Goal: Information Seeking & Learning: Check status

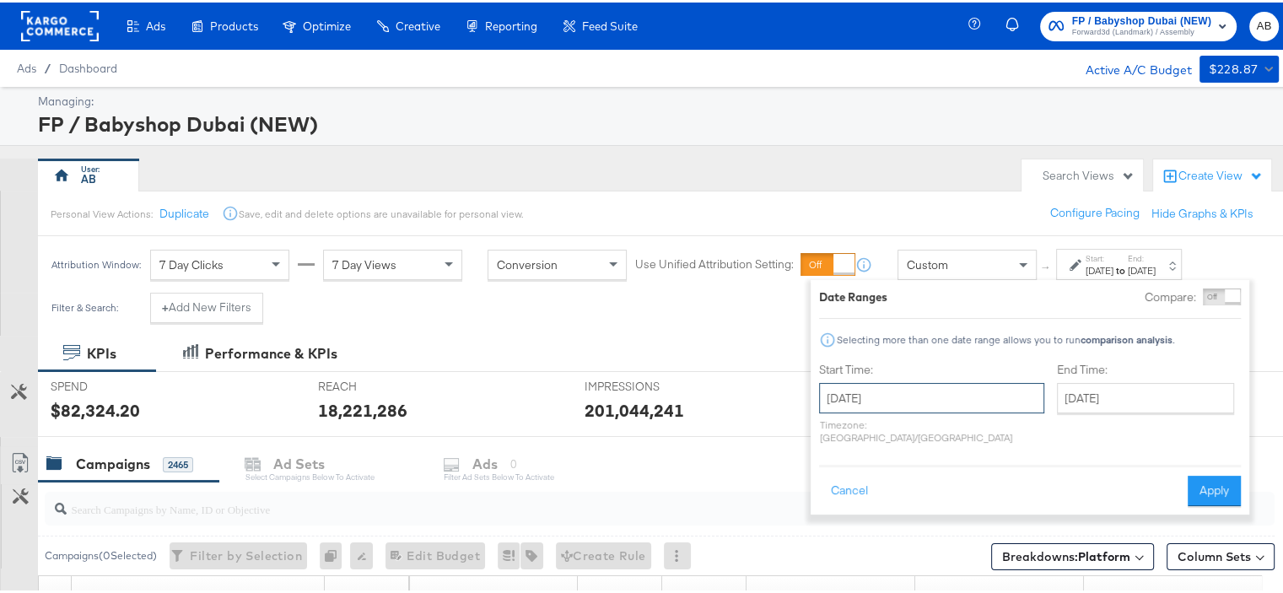
click at [934, 390] on input "[DATE]" at bounding box center [931, 395] width 225 height 30
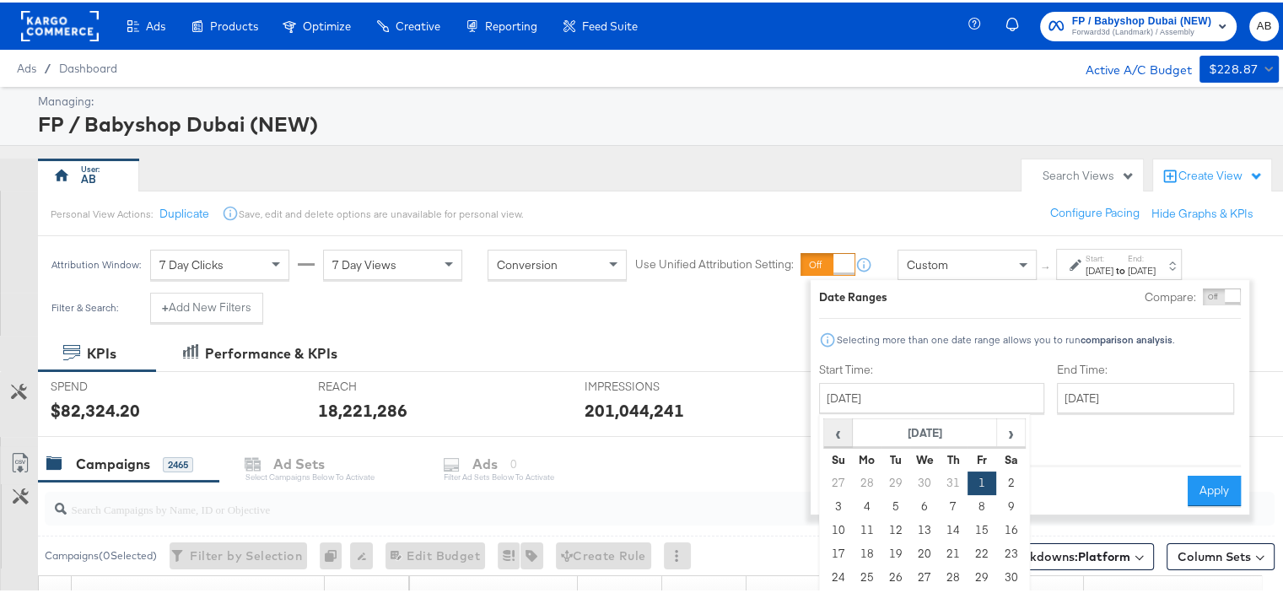
click at [848, 437] on span "‹" at bounding box center [838, 429] width 26 height 25
click at [946, 476] on td "1" at bounding box center [953, 481] width 29 height 24
type input "[DATE]"
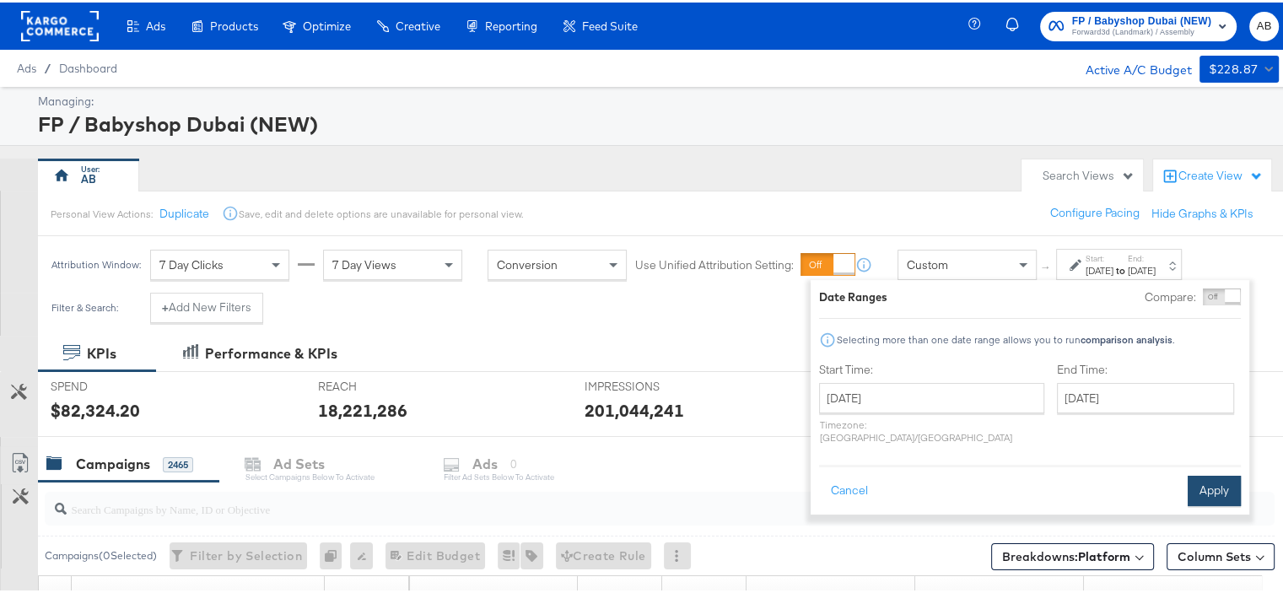
click at [1215, 478] on button "Apply" at bounding box center [1213, 488] width 53 height 30
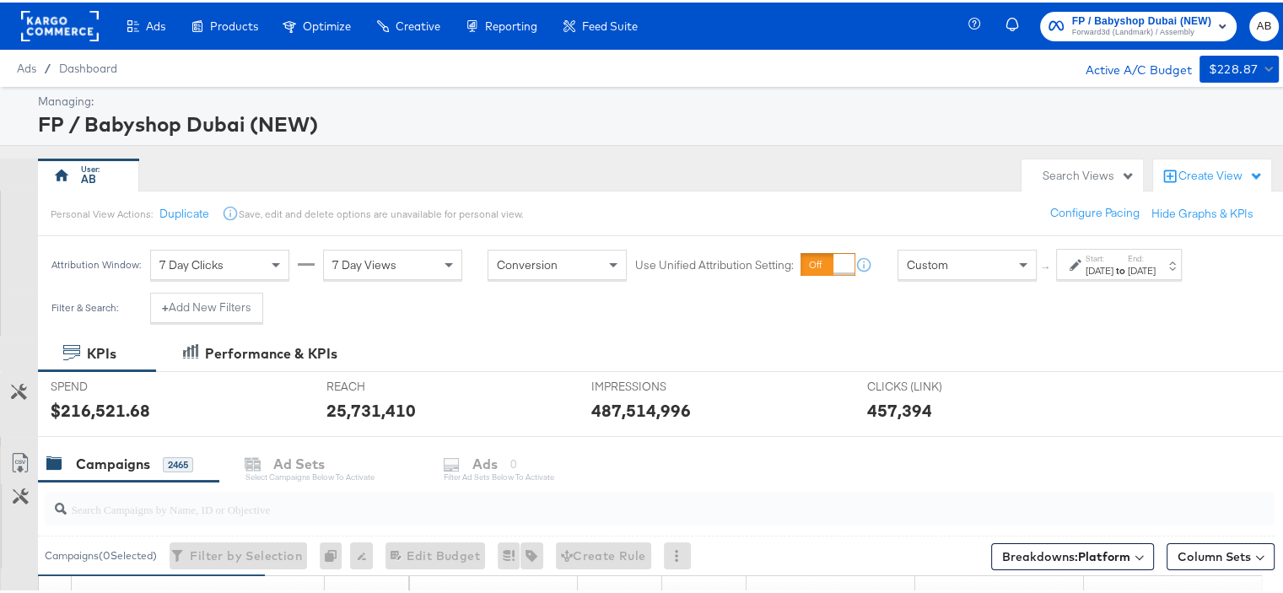
click at [202, 283] on div "Attribution Window: 7 Day Clicks 7 Day Views Conversion Use Unified Attribution…" at bounding box center [620, 262] width 1165 height 57
click at [203, 302] on button "+ Add New Filters" at bounding box center [206, 305] width 113 height 30
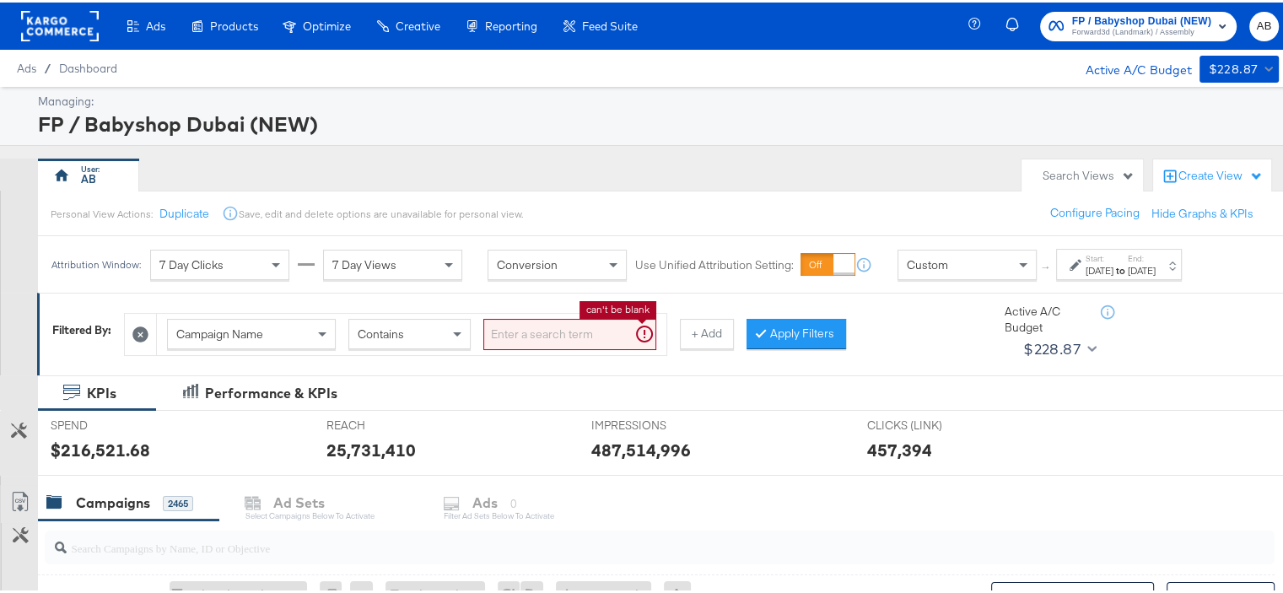
click at [520, 334] on input "search" at bounding box center [569, 331] width 173 height 31
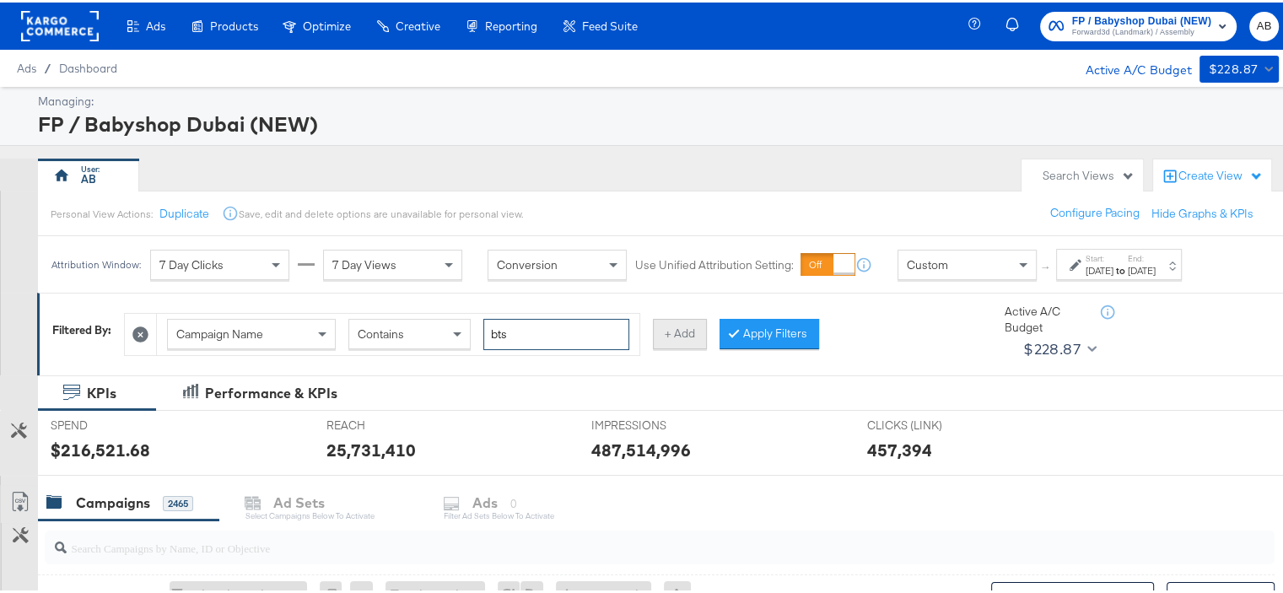
type input "bts"
click at [695, 337] on button "+ Add" at bounding box center [680, 331] width 54 height 30
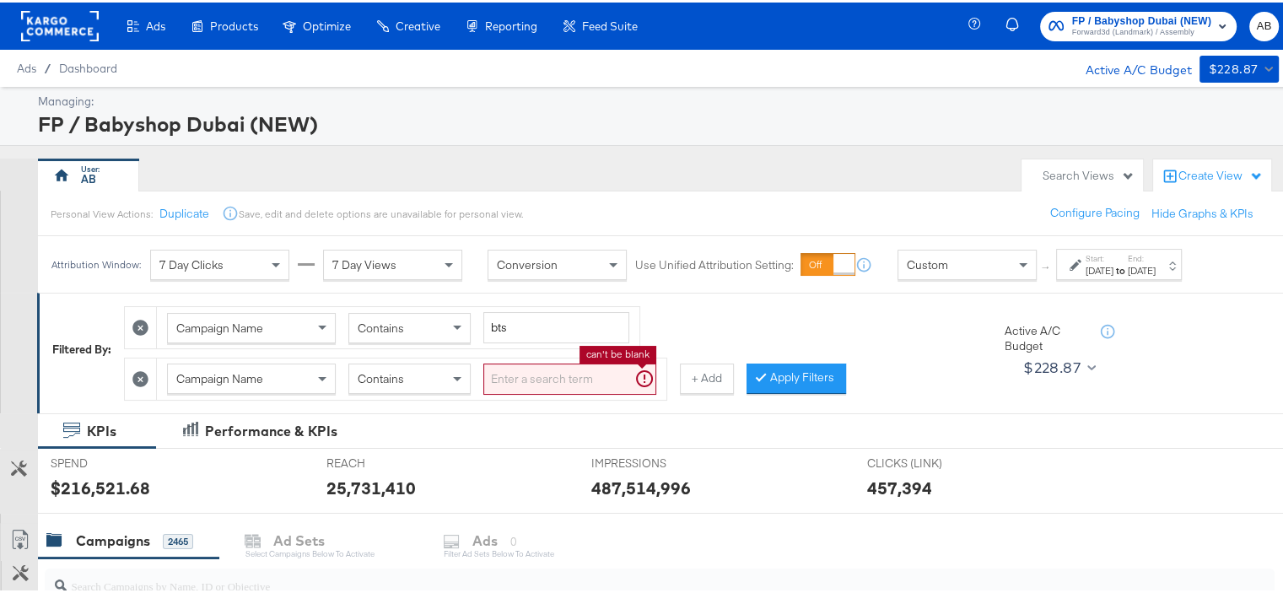
click at [563, 384] on input "search" at bounding box center [569, 376] width 173 height 31
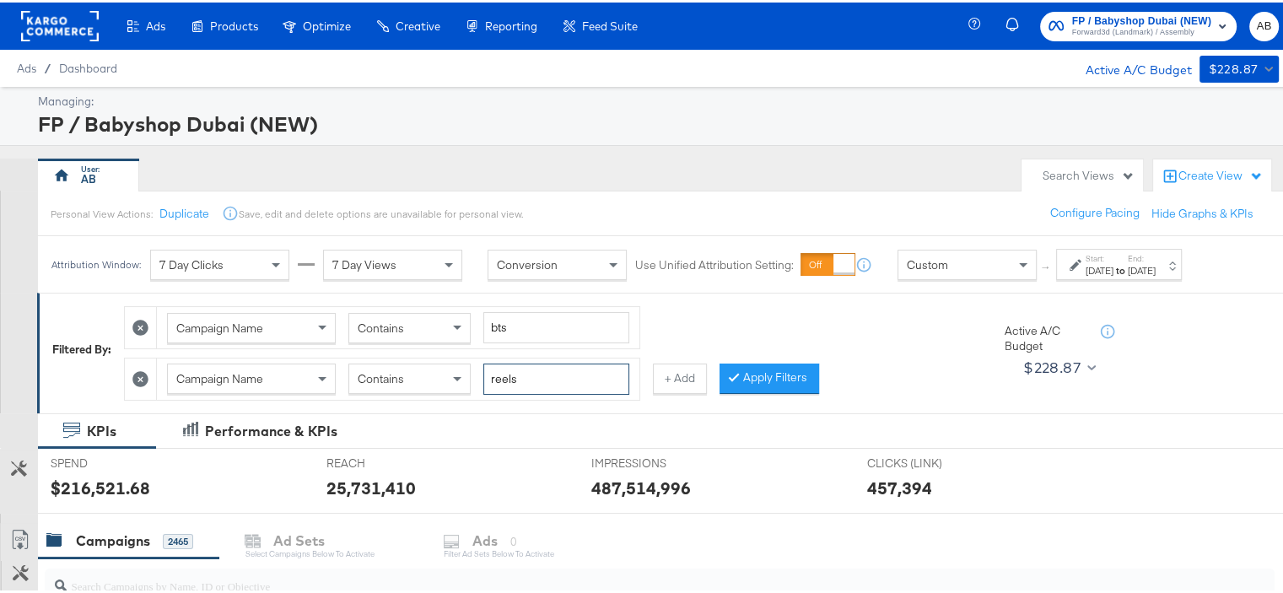
type input "reels"
click at [441, 374] on div "Contains" at bounding box center [409, 376] width 121 height 29
click at [660, 368] on button "+ Add" at bounding box center [680, 376] width 54 height 30
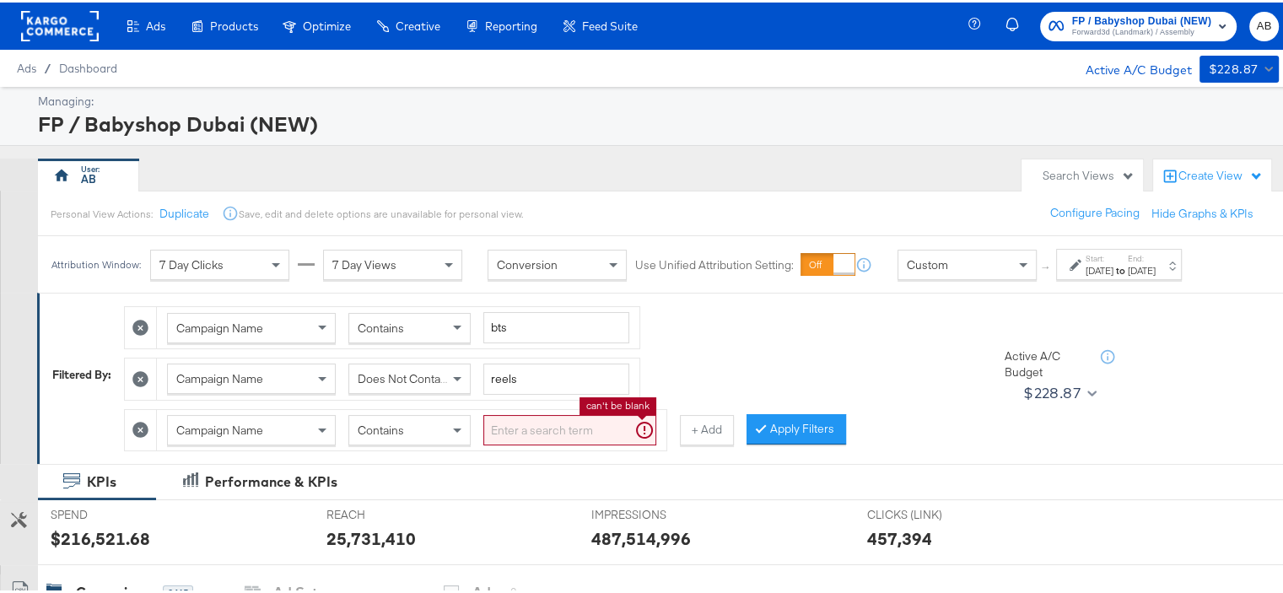
click at [563, 424] on input "search" at bounding box center [569, 427] width 173 height 31
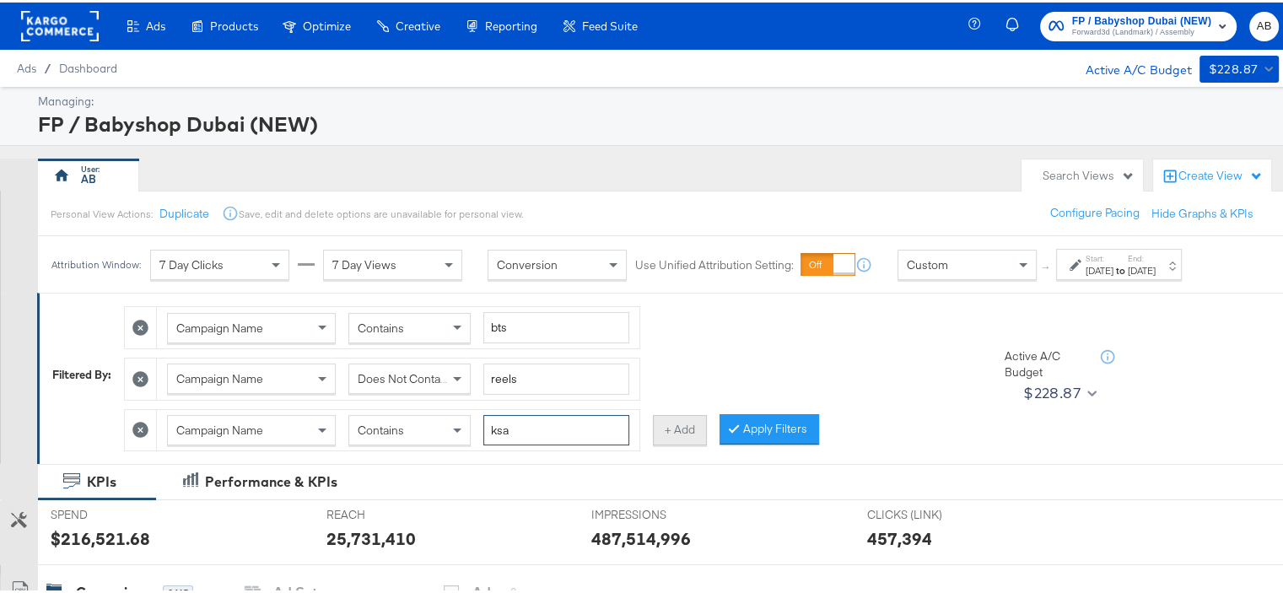
type input "ksa"
click at [664, 423] on button "+ Add" at bounding box center [680, 427] width 54 height 30
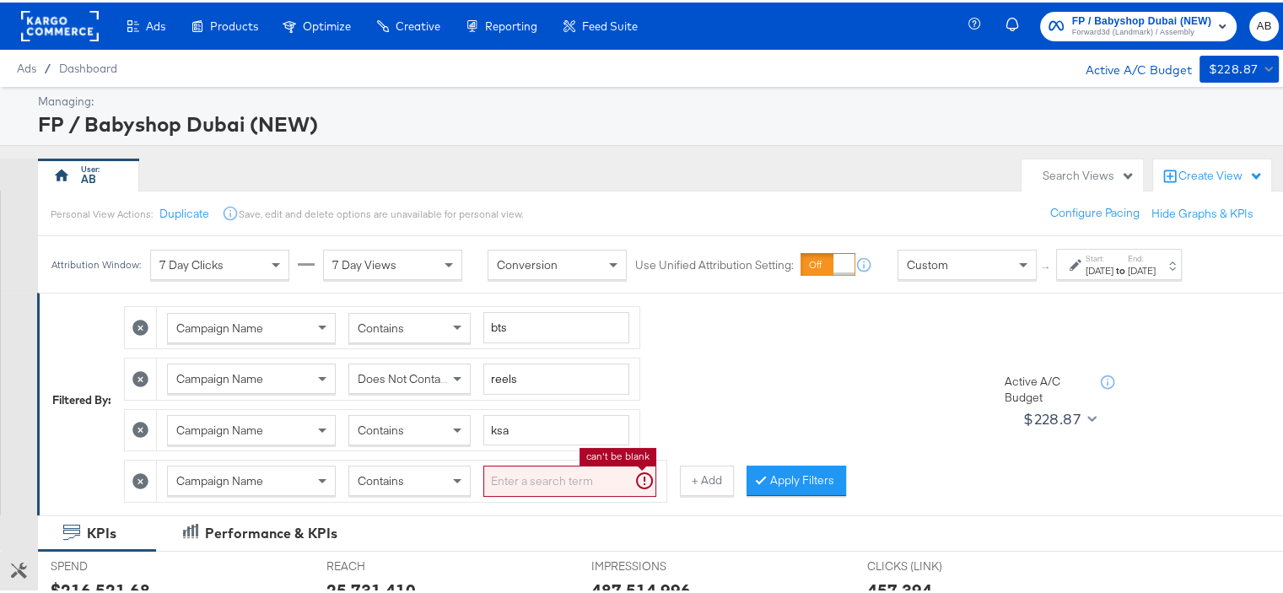
click at [563, 485] on input "search" at bounding box center [569, 478] width 173 height 31
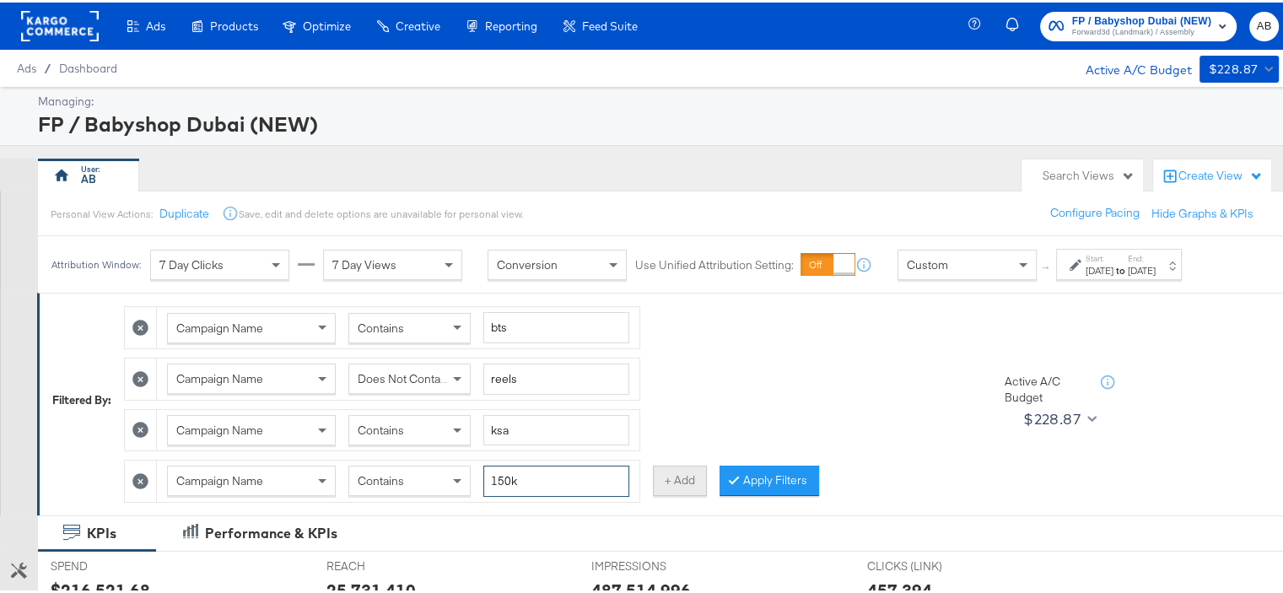
type input "150k"
click at [686, 479] on button "+ Add" at bounding box center [680, 478] width 54 height 30
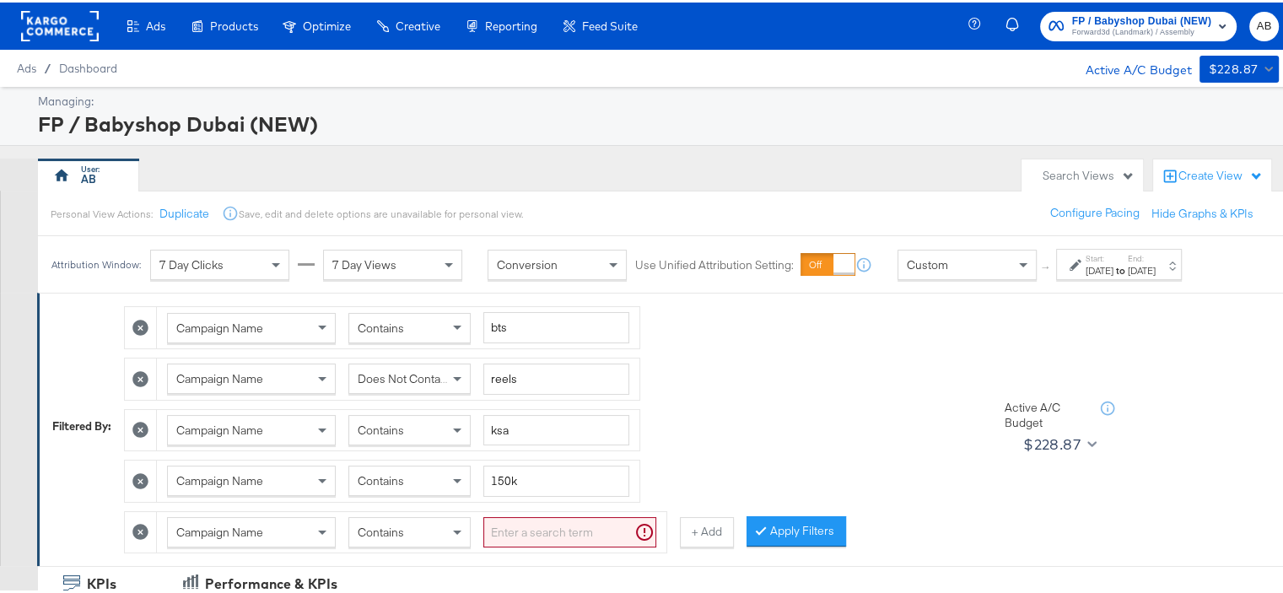
click at [521, 518] on input "search" at bounding box center [569, 529] width 173 height 31
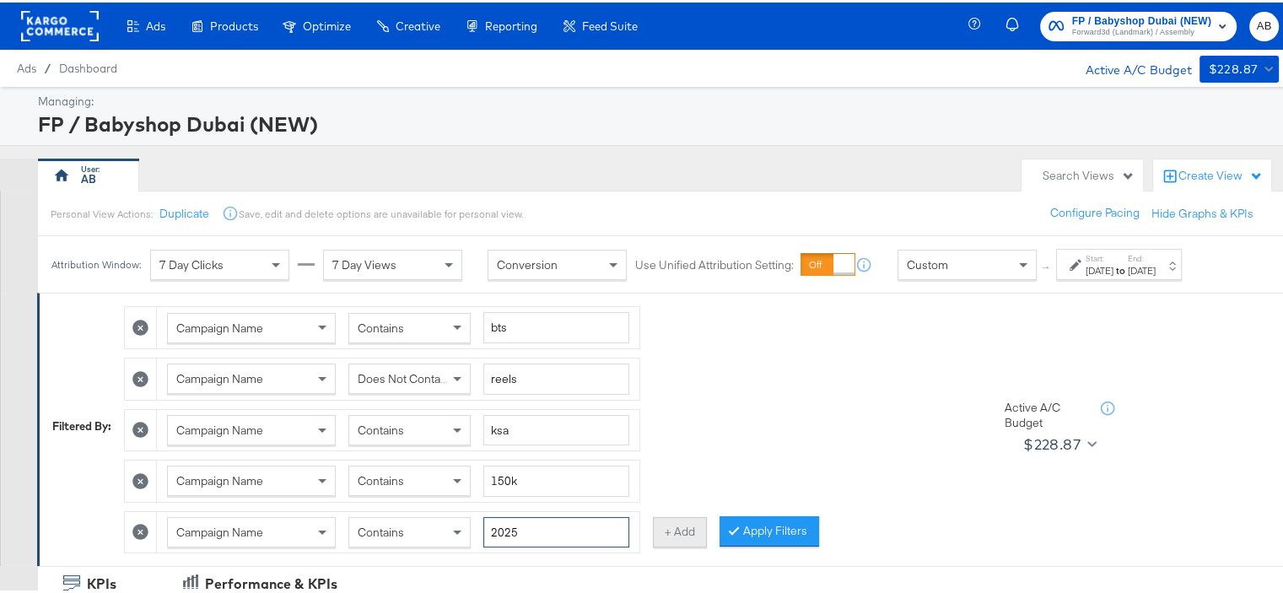
type input "2025"
click at [675, 523] on button "+ Add" at bounding box center [680, 529] width 54 height 30
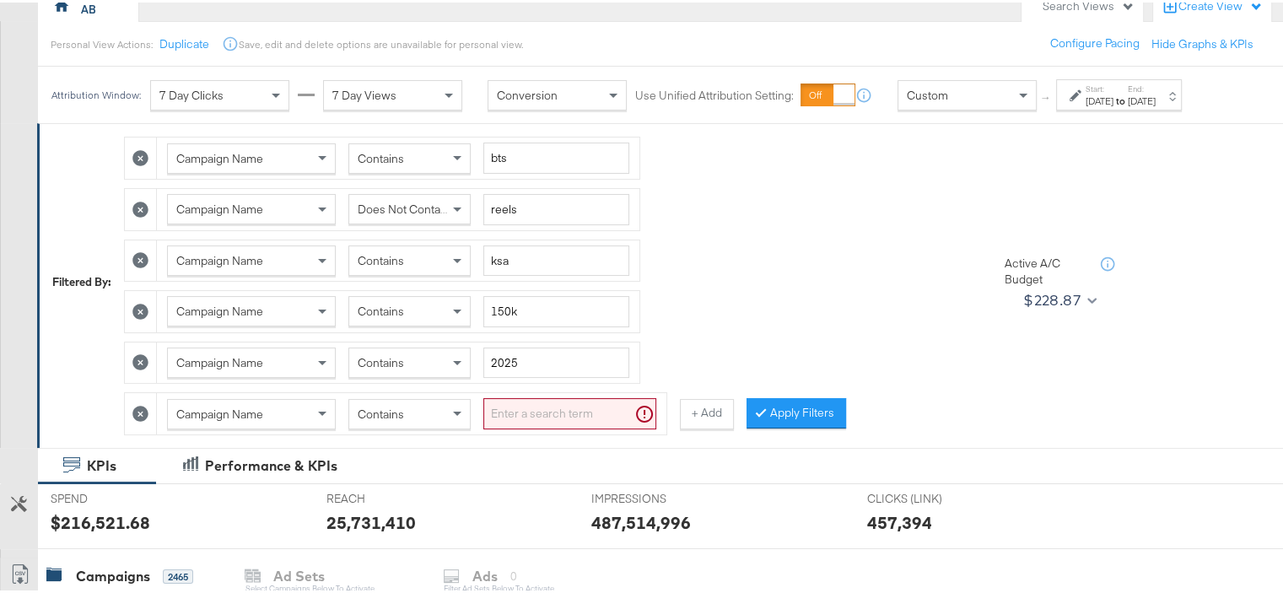
scroll to position [76, 0]
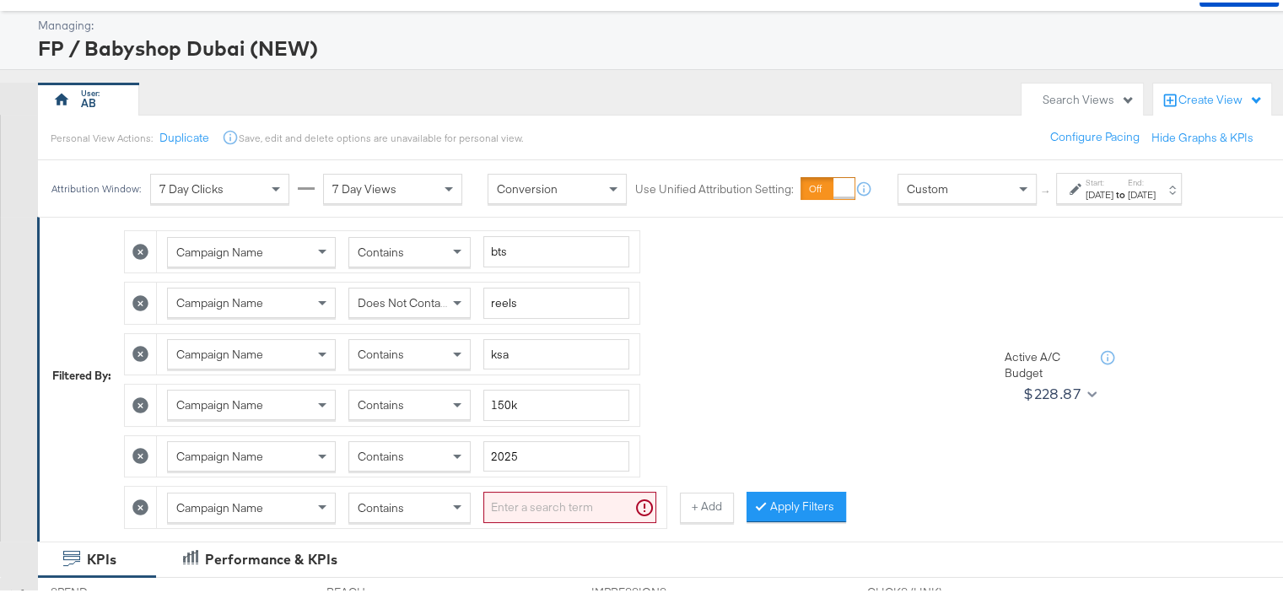
click at [1113, 191] on div "[DATE]" at bounding box center [1099, 192] width 28 height 13
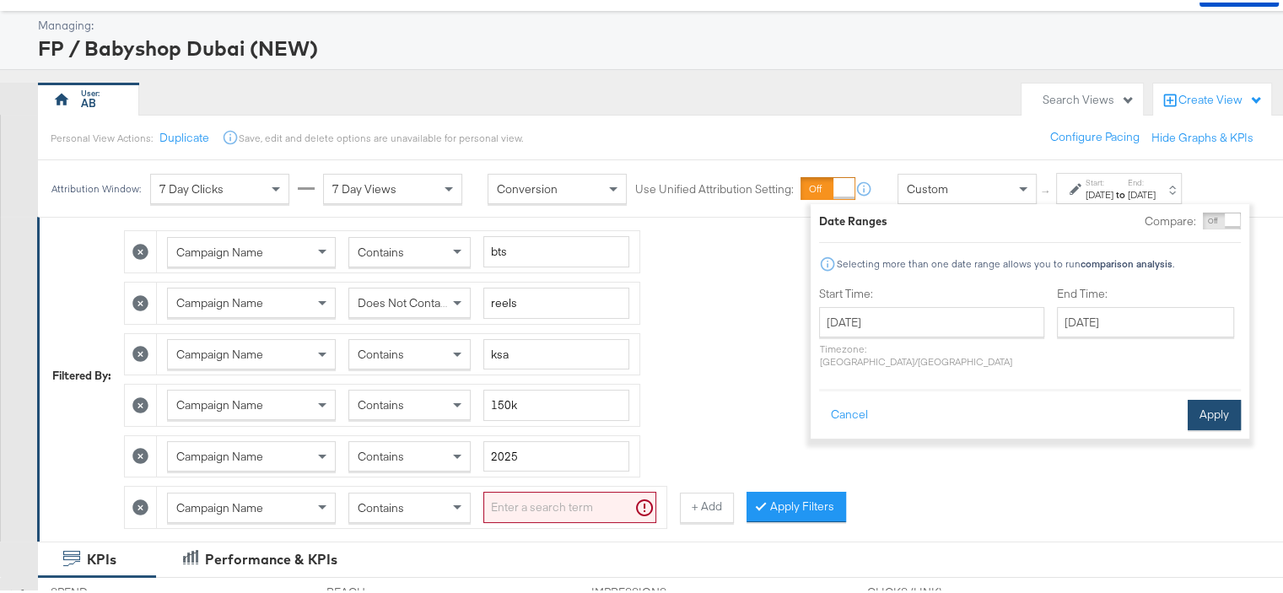
click at [1218, 401] on button "Apply" at bounding box center [1213, 412] width 53 height 30
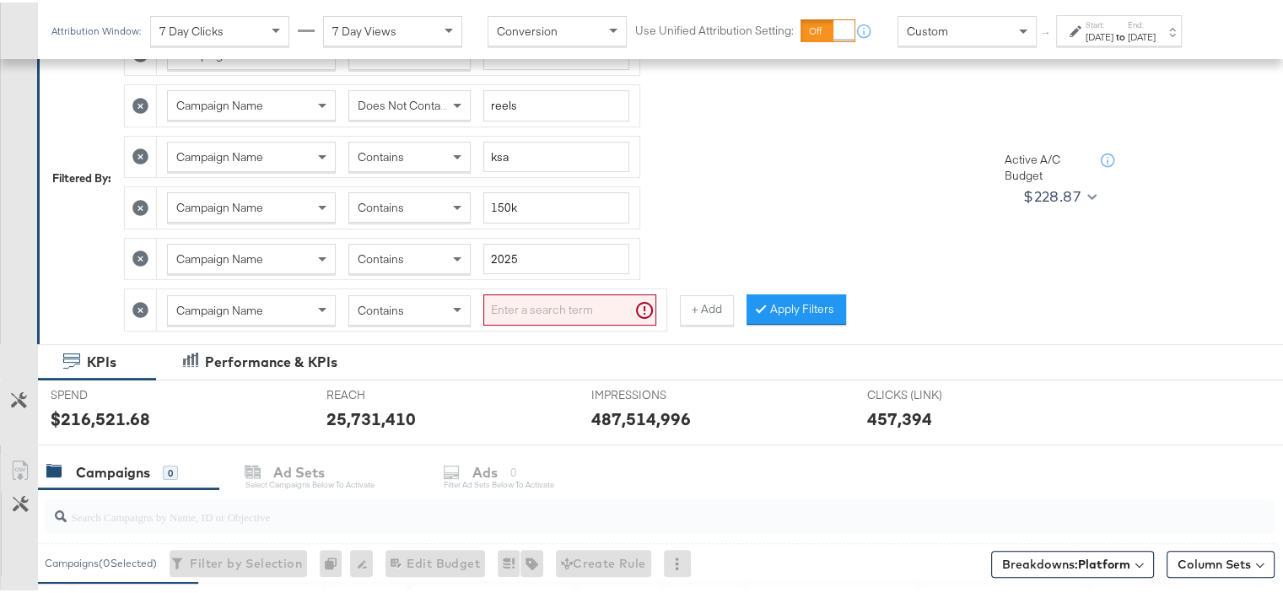
scroll to position [245, 0]
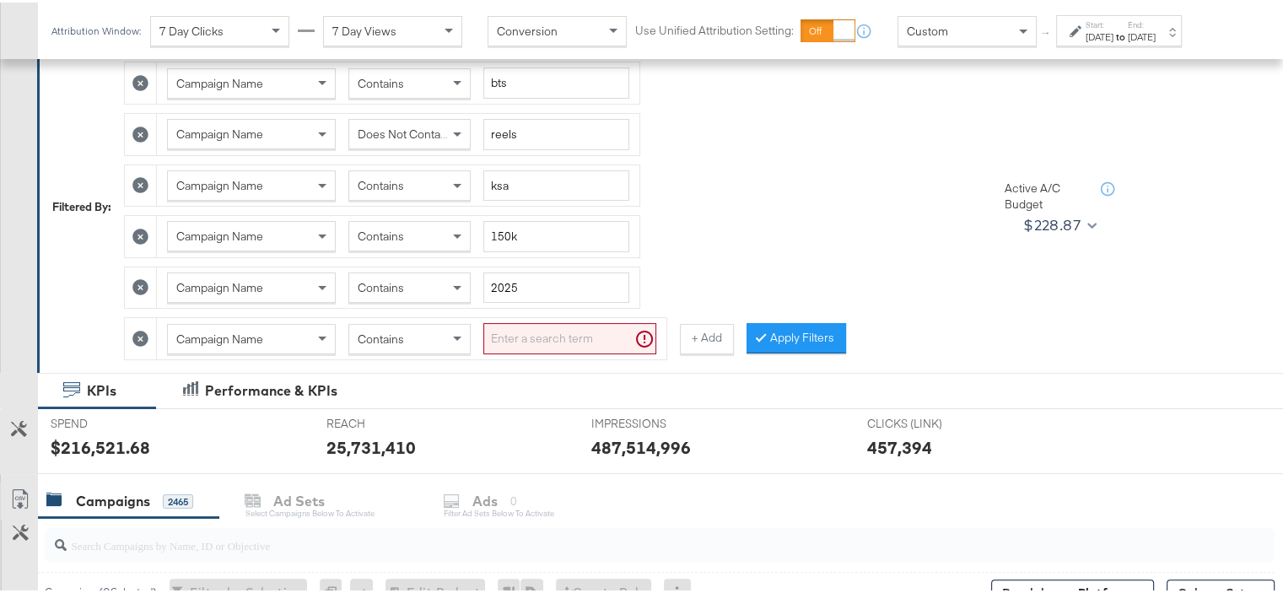
click at [143, 333] on icon at bounding box center [140, 336] width 16 height 16
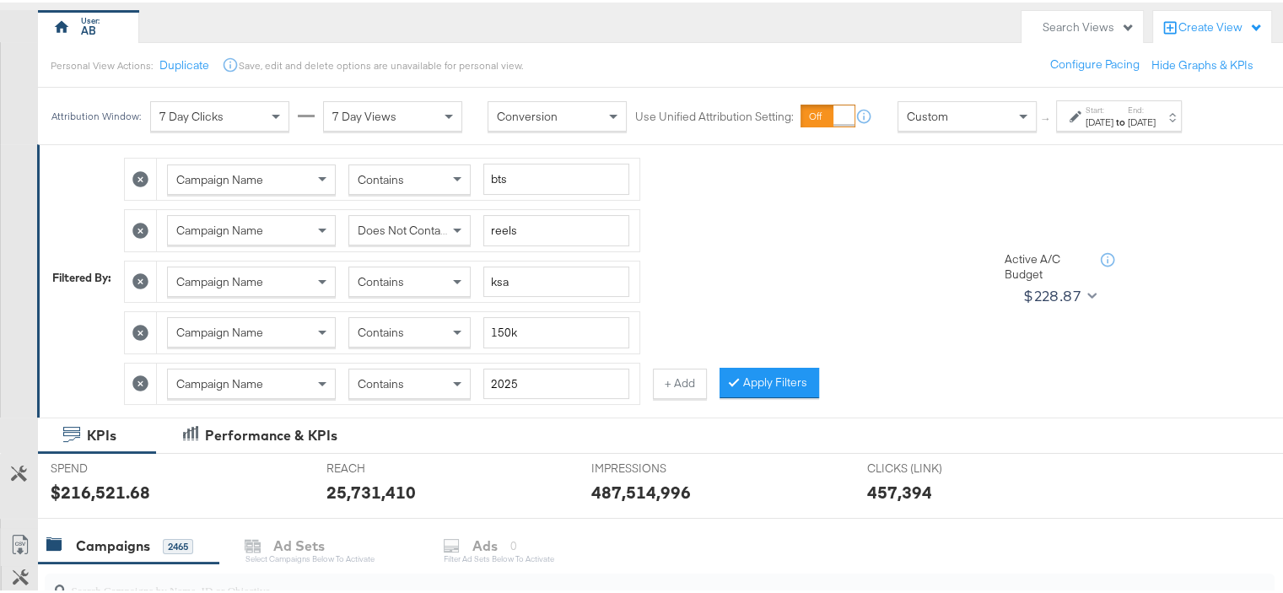
scroll to position [76, 0]
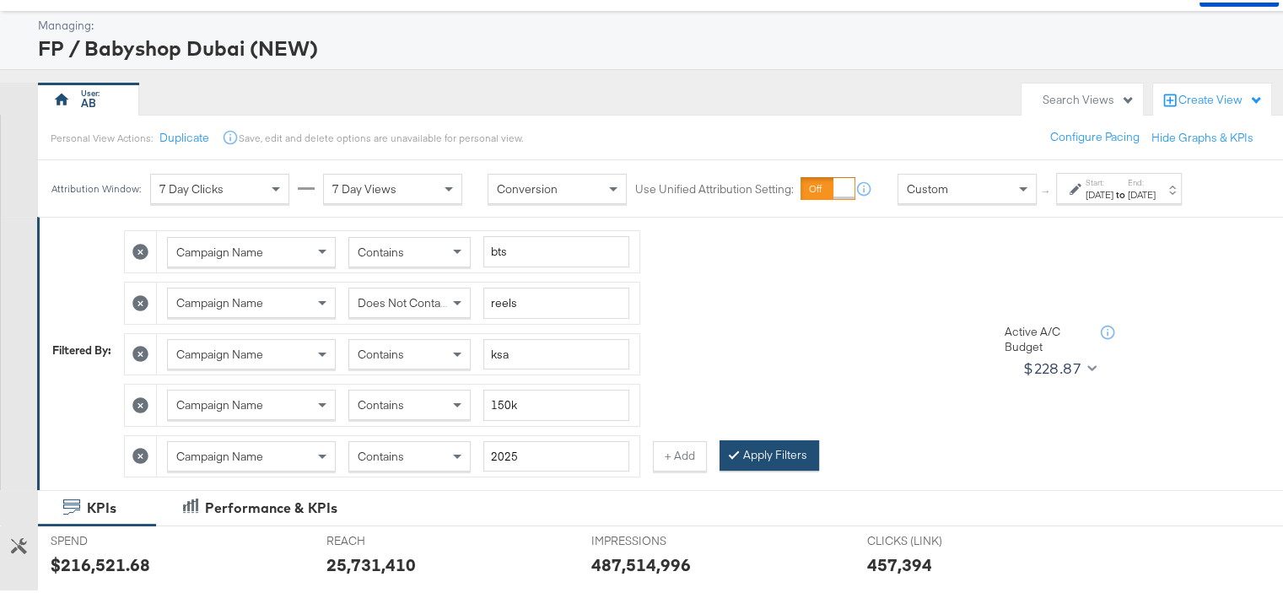
click at [779, 444] on button "Apply Filters" at bounding box center [769, 453] width 100 height 30
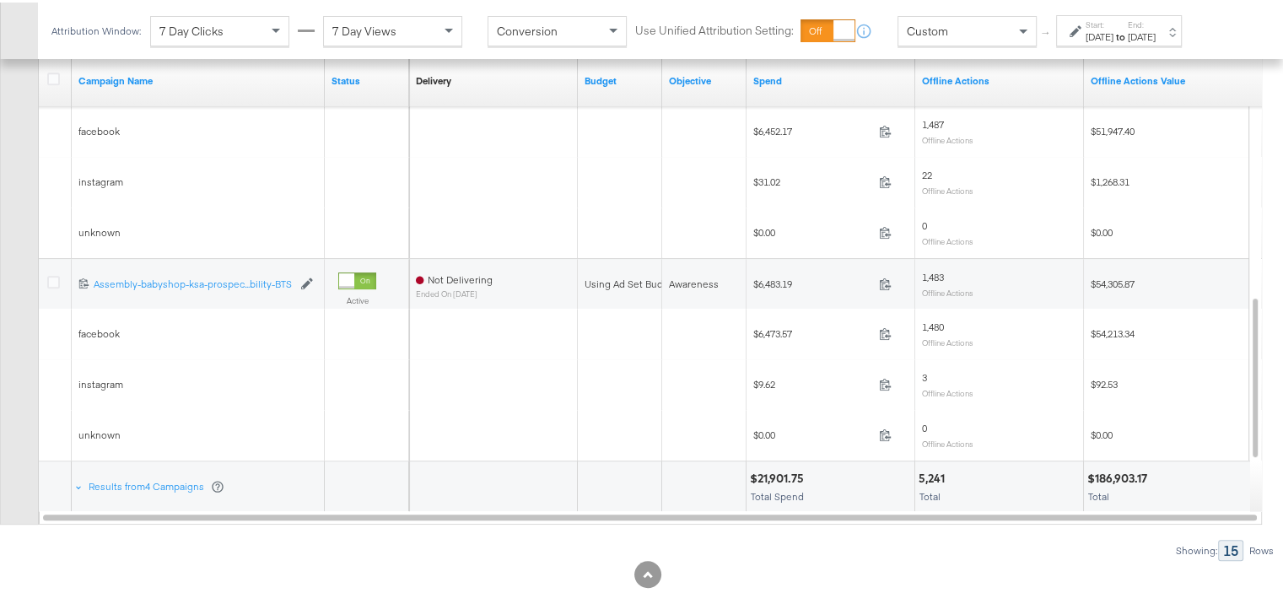
scroll to position [785, 0]
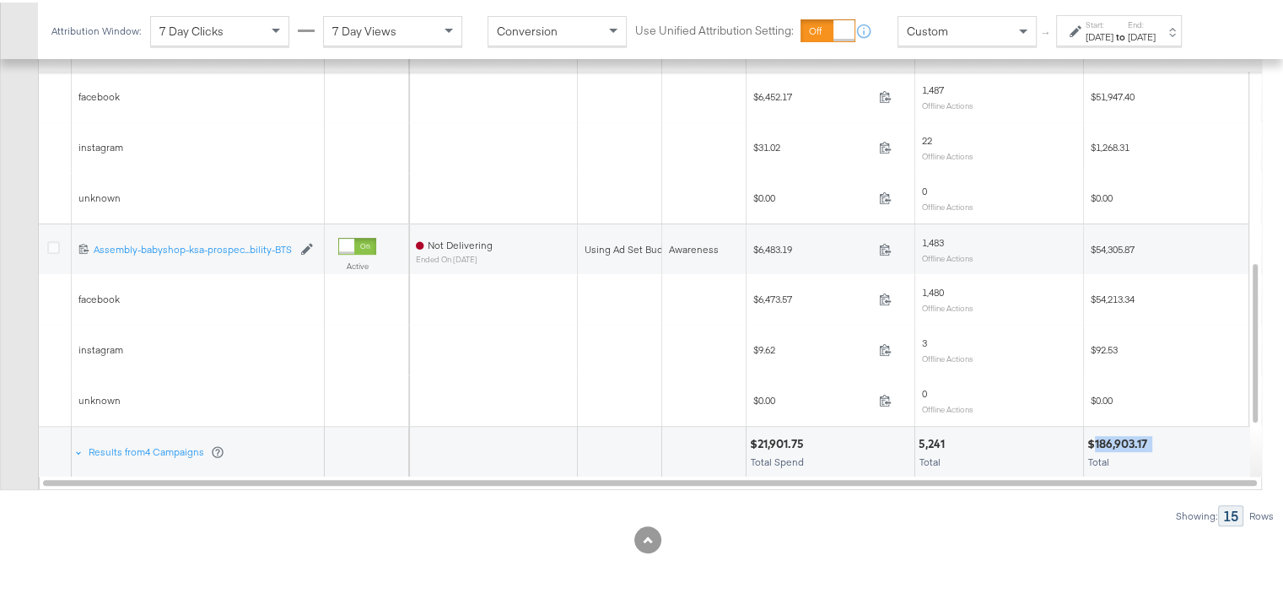
drag, startPoint x: 1095, startPoint y: 434, endPoint x: 1152, endPoint y: 432, distance: 57.4
click at [1152, 433] on div "$186,903.17" at bounding box center [1119, 441] width 65 height 16
copy div "186,903.17"
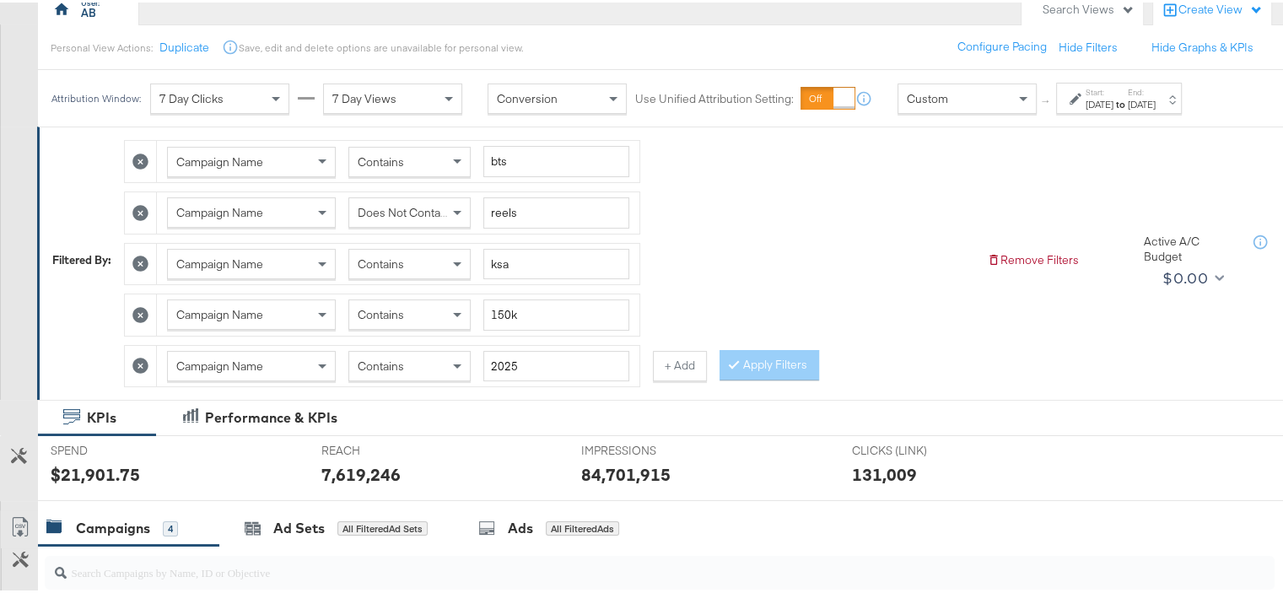
scroll to position [26, 0]
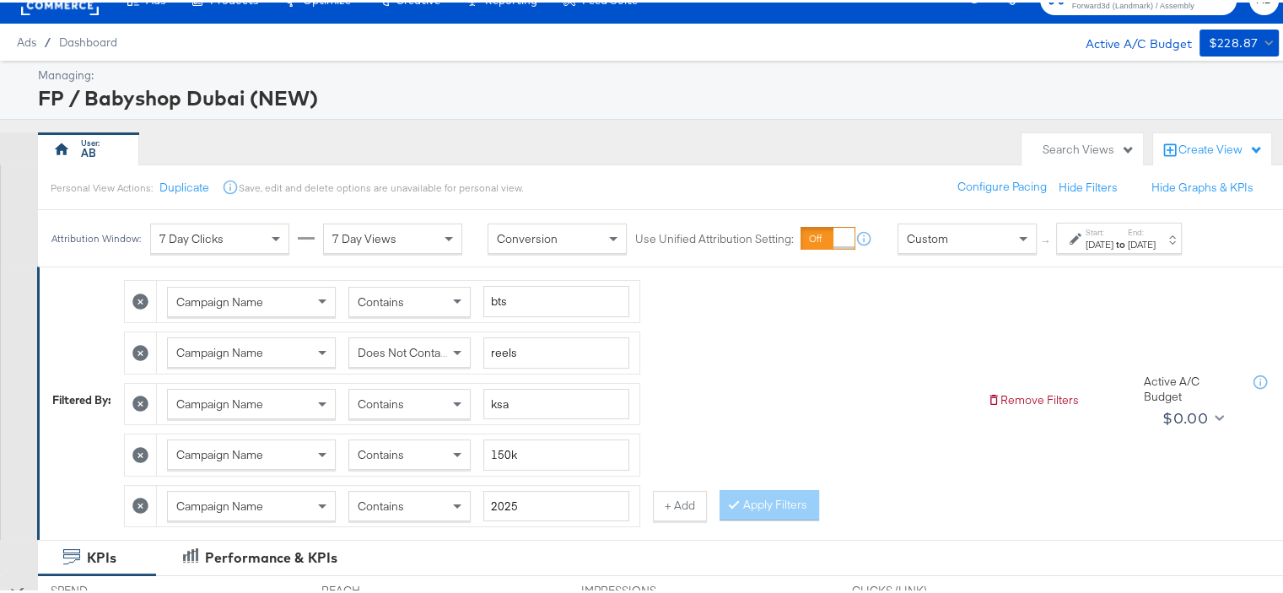
click at [405, 347] on span "Does Not Contain" at bounding box center [404, 349] width 92 height 15
click at [779, 505] on button "Apply Filters" at bounding box center [769, 502] width 100 height 30
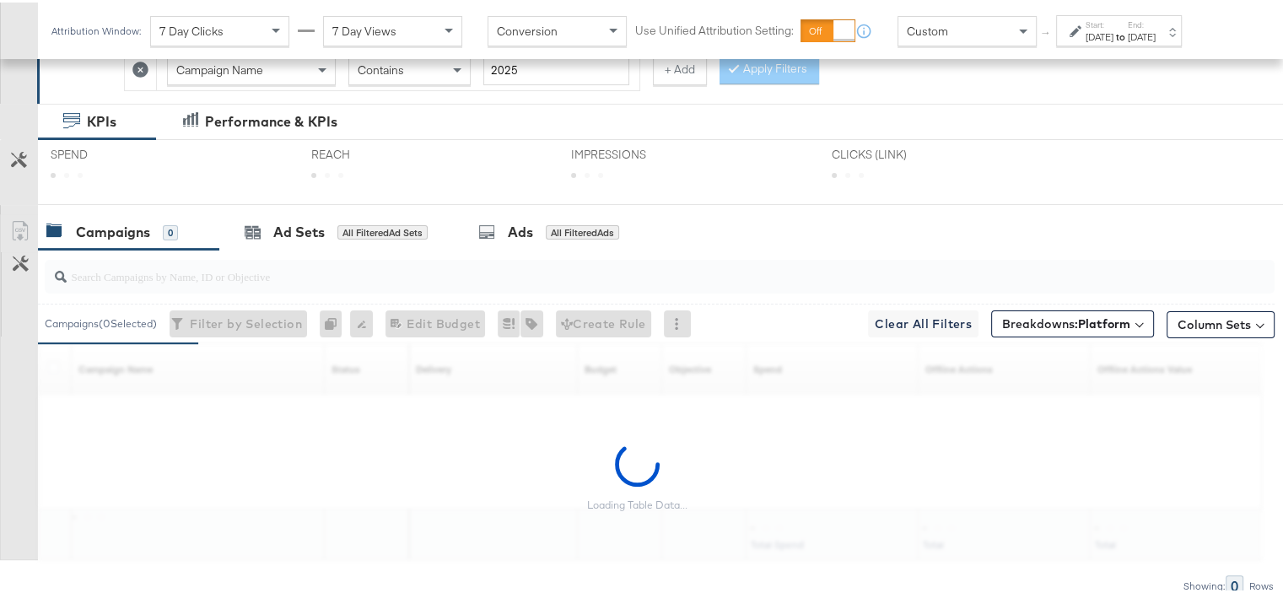
scroll to position [532, 0]
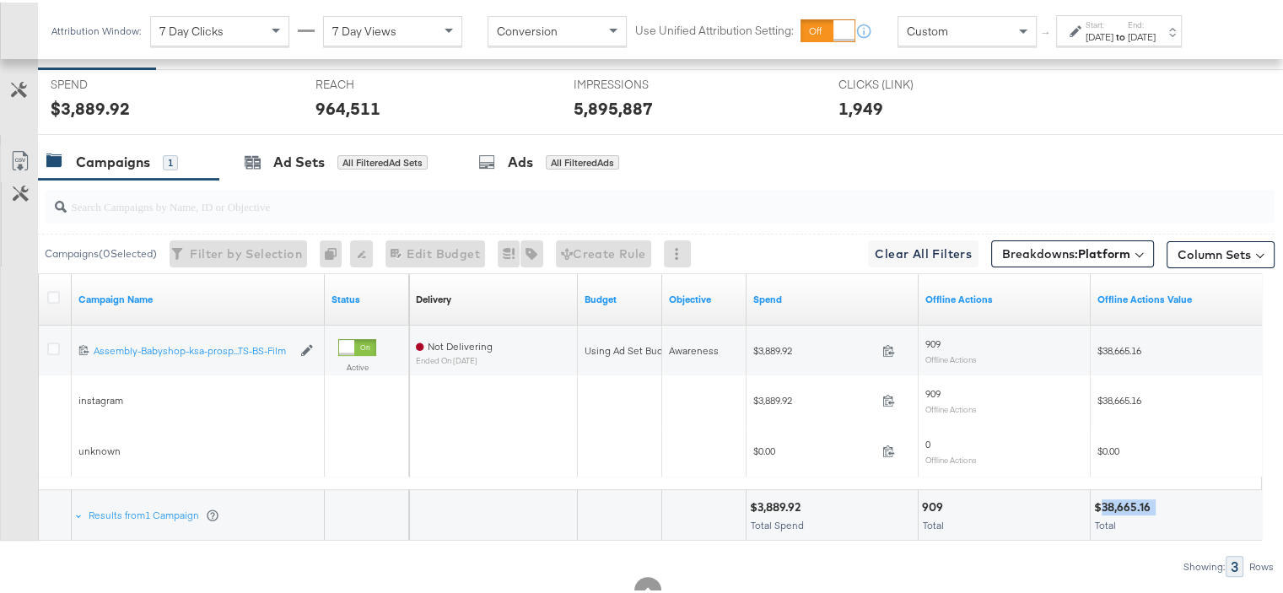
drag, startPoint x: 1100, startPoint y: 498, endPoint x: 1155, endPoint y: 491, distance: 55.3
click at [1155, 497] on div "$38,665.16" at bounding box center [1176, 505] width 164 height 16
copy div "38,665.16"
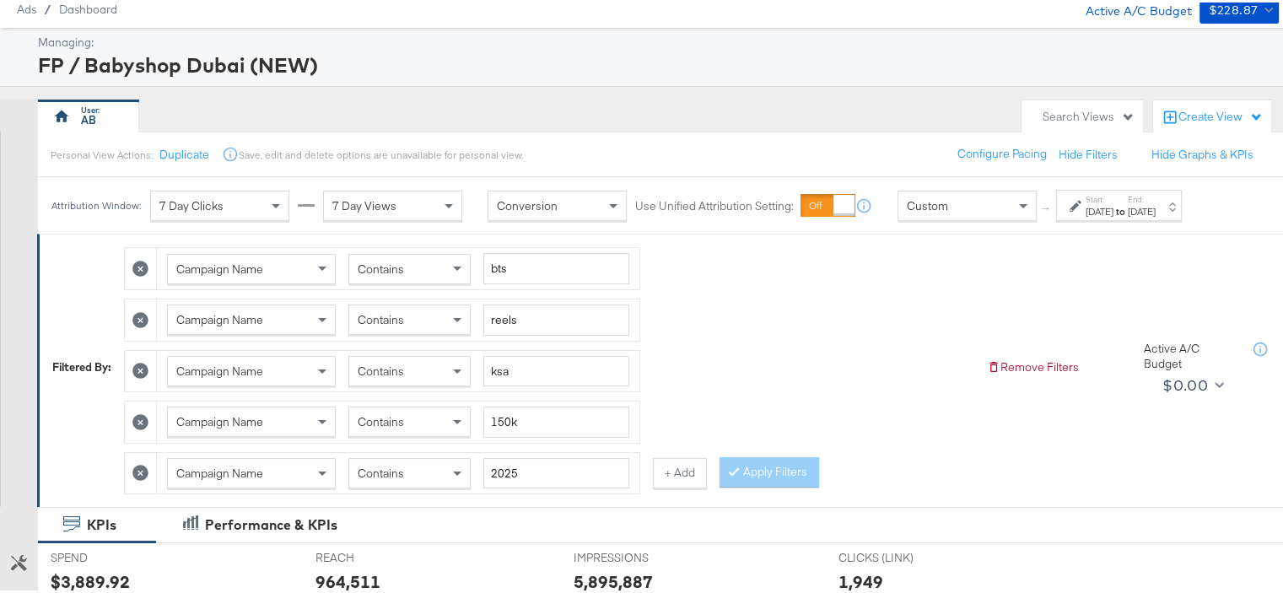
scroll to position [84, 0]
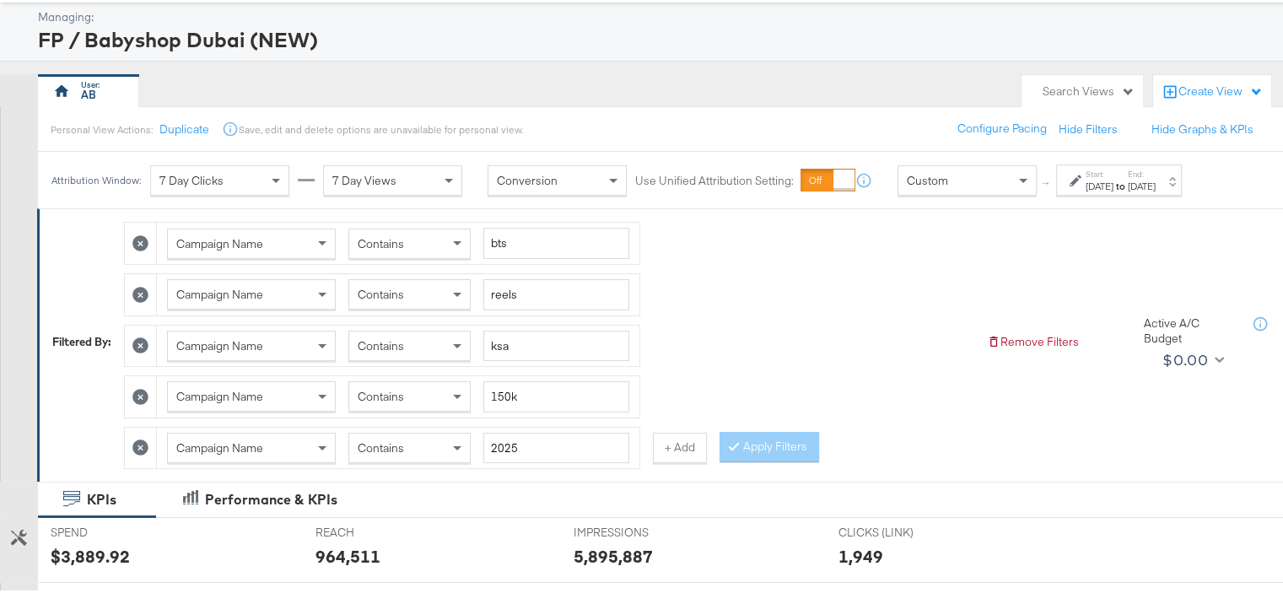
click at [414, 286] on div "Contains" at bounding box center [409, 291] width 121 height 29
click at [492, 347] on input "ksa" at bounding box center [556, 343] width 146 height 31
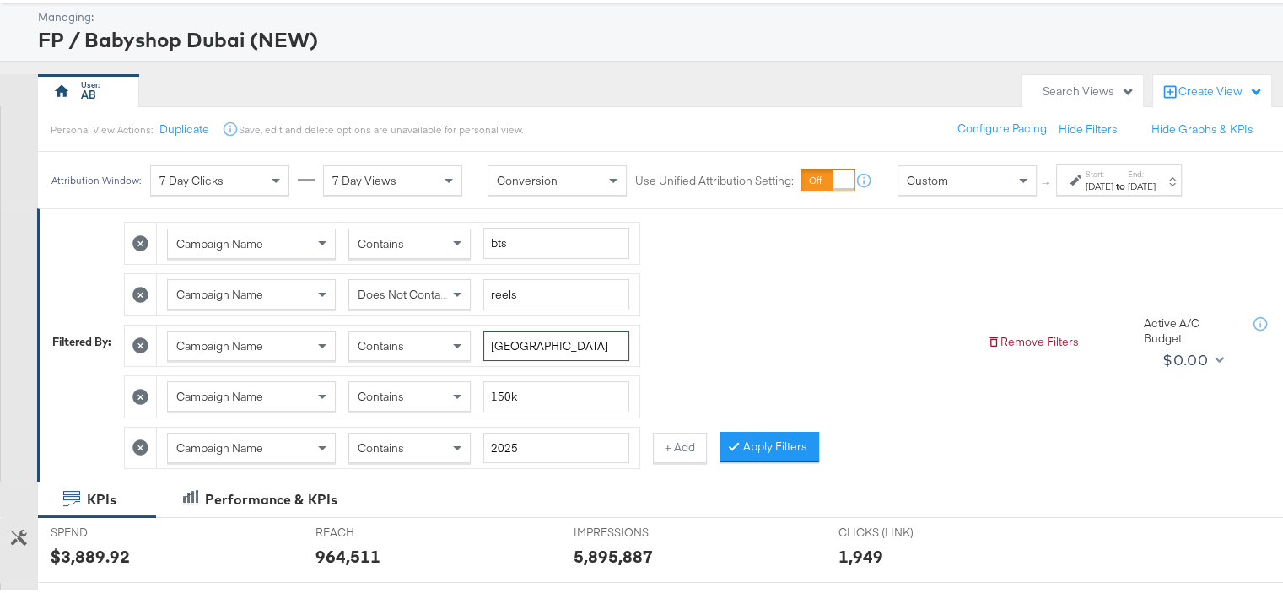
type input "[GEOGRAPHIC_DATA]"
click at [513, 387] on input "150k" at bounding box center [556, 394] width 146 height 31
click at [494, 390] on input "150k" at bounding box center [556, 394] width 146 height 31
click at [784, 438] on button "Apply Filters" at bounding box center [769, 444] width 100 height 30
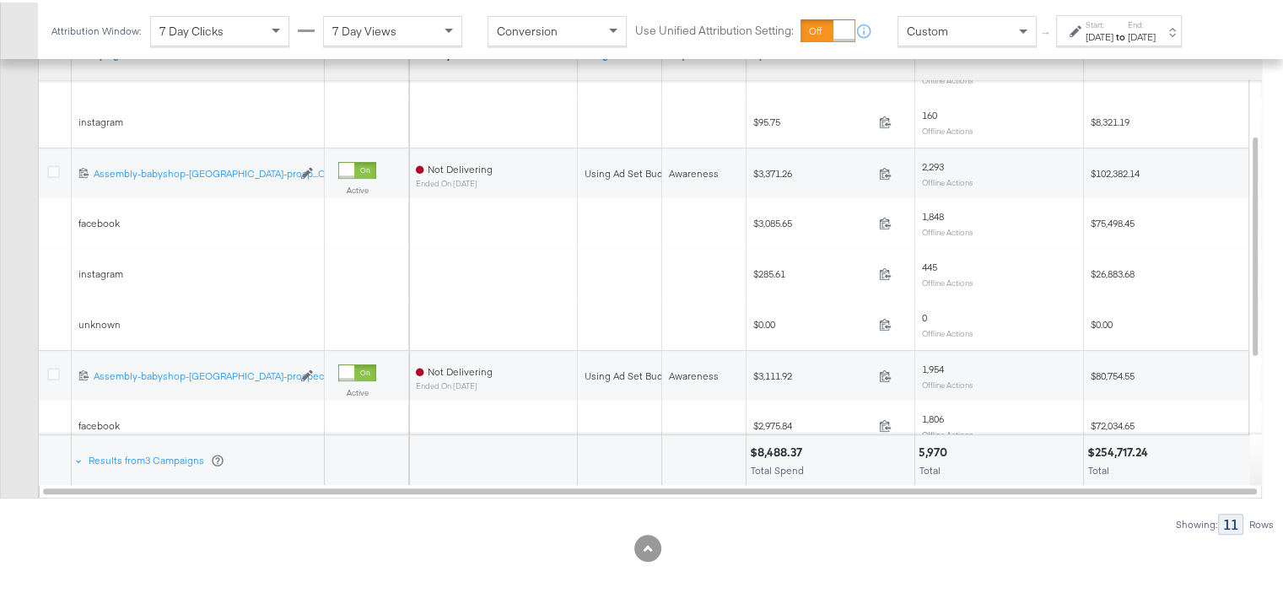
scroll to position [785, 0]
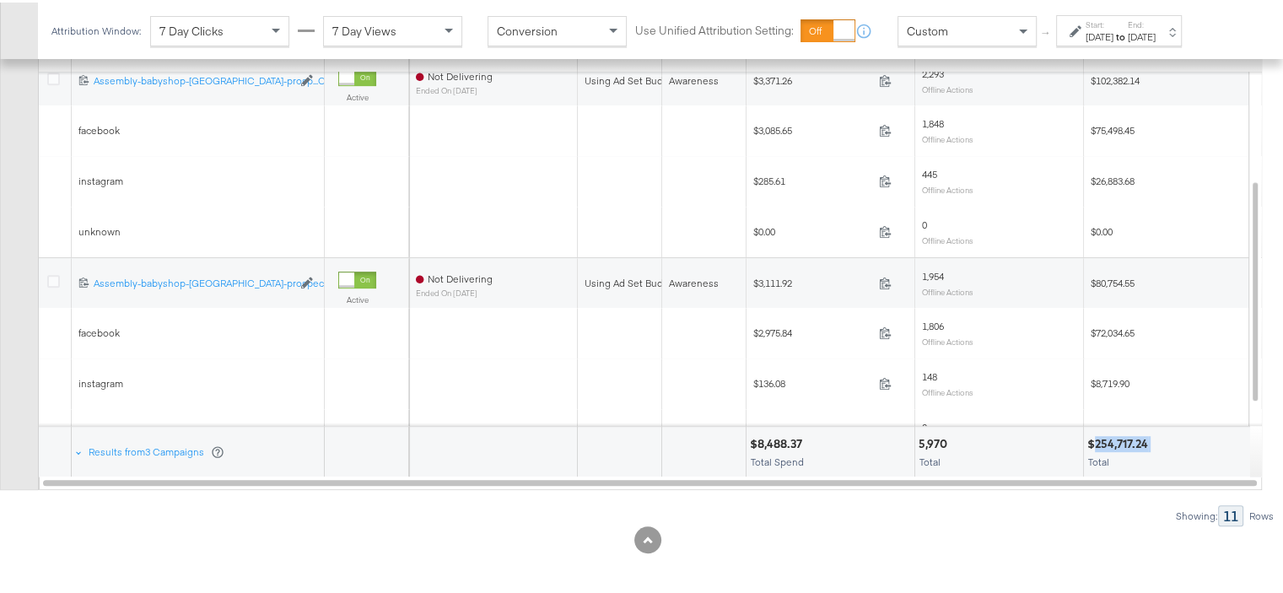
drag, startPoint x: 1093, startPoint y: 435, endPoint x: 1149, endPoint y: 434, distance: 56.5
click at [1149, 434] on div "$254,717.24" at bounding box center [1120, 441] width 66 height 16
copy div "254,717.24"
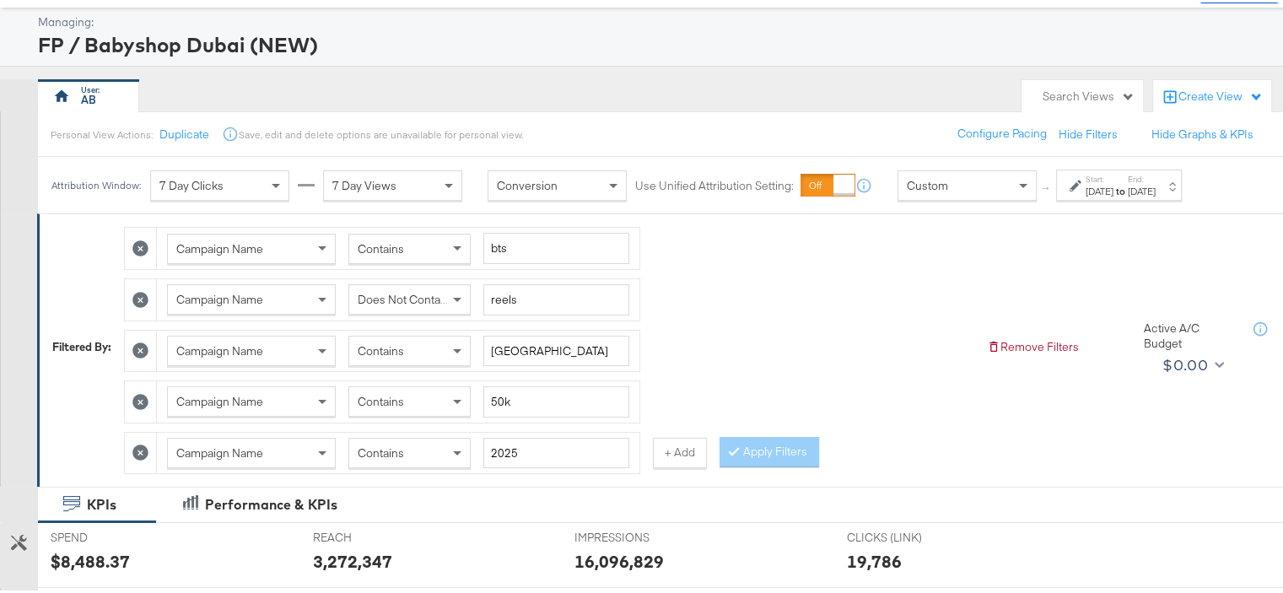
scroll to position [169, 0]
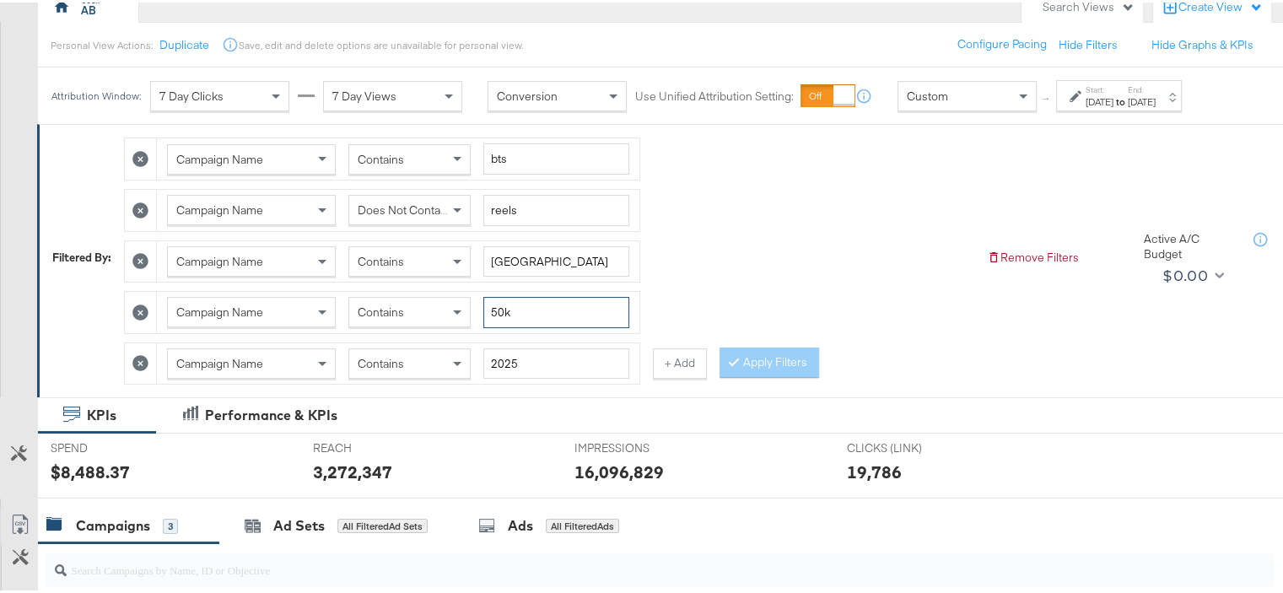
click at [496, 306] on input "50k" at bounding box center [556, 309] width 146 height 31
type input "100k"
click at [509, 259] on input "[GEOGRAPHIC_DATA]" at bounding box center [556, 259] width 146 height 31
click at [793, 358] on button "Apply Filters" at bounding box center [769, 360] width 100 height 30
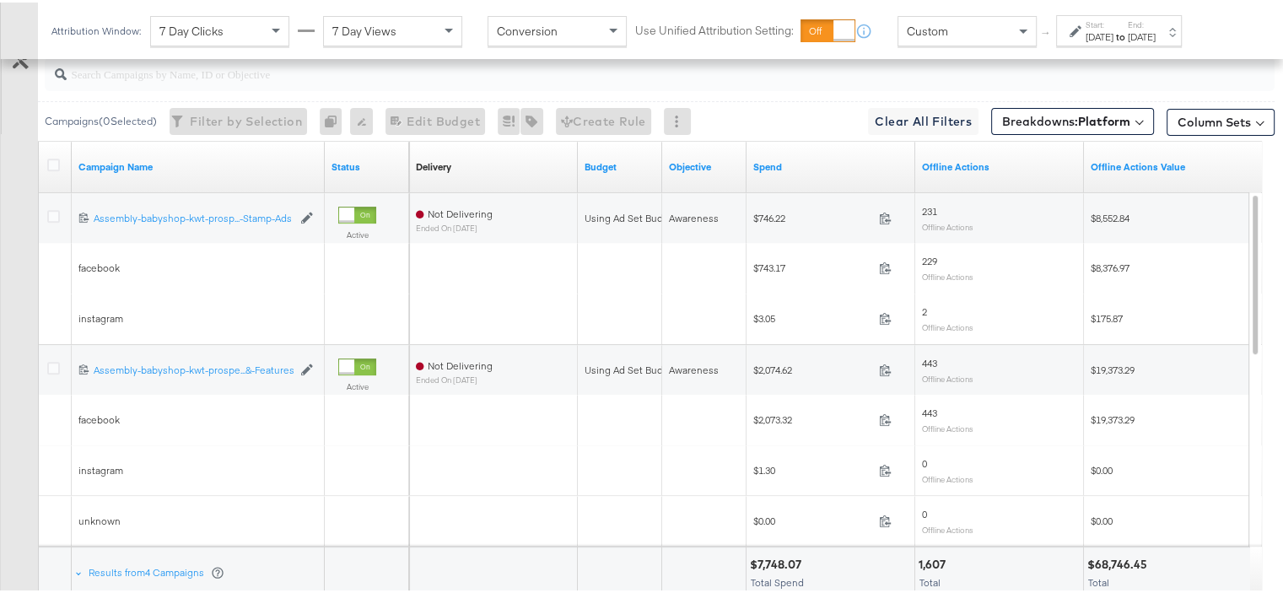
scroll to position [759, 0]
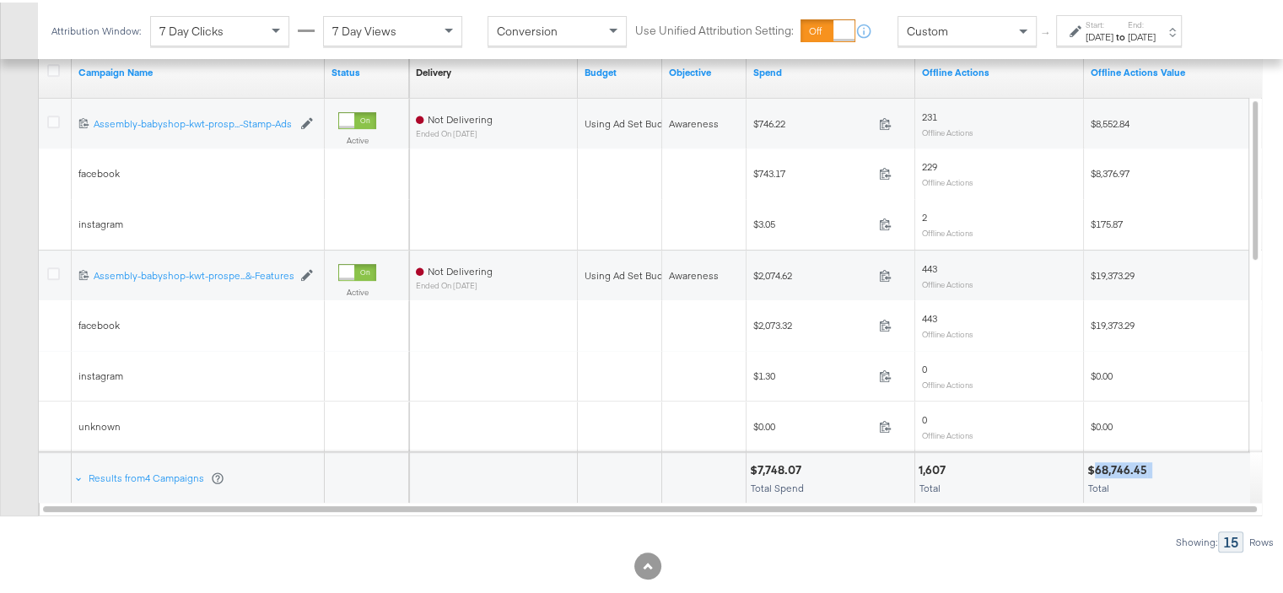
drag, startPoint x: 1095, startPoint y: 461, endPoint x: 1150, endPoint y: 460, distance: 54.8
click at [1150, 460] on div "$68,746.45" at bounding box center [1167, 468] width 161 height 16
copy div "68,746.45"
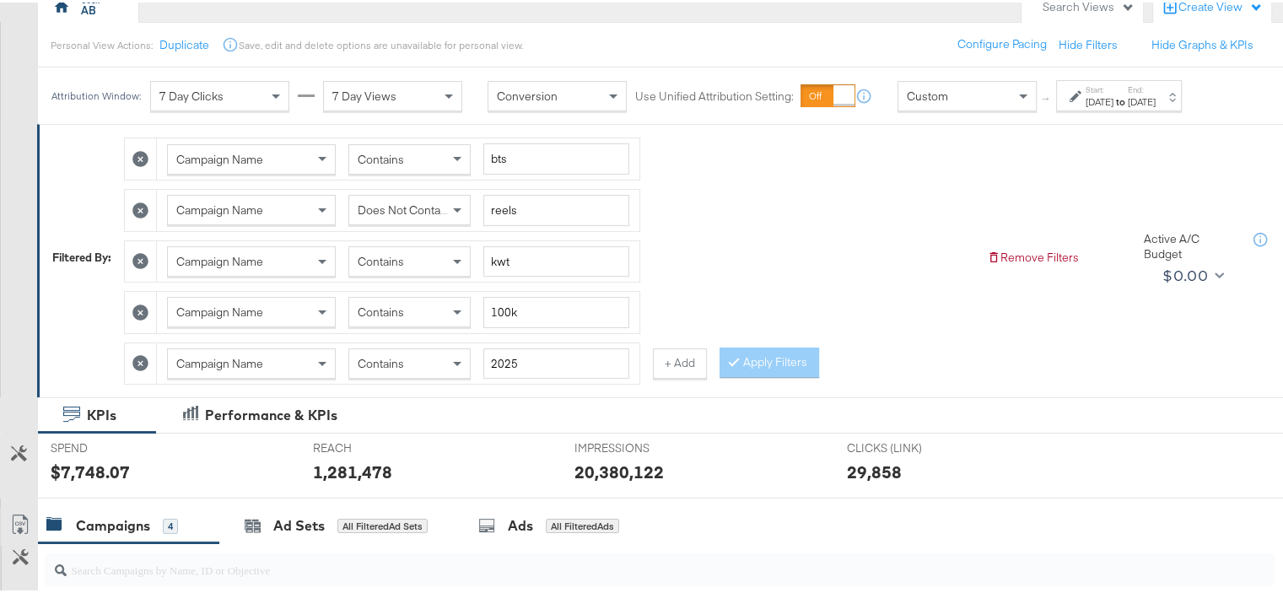
scroll to position [0, 0]
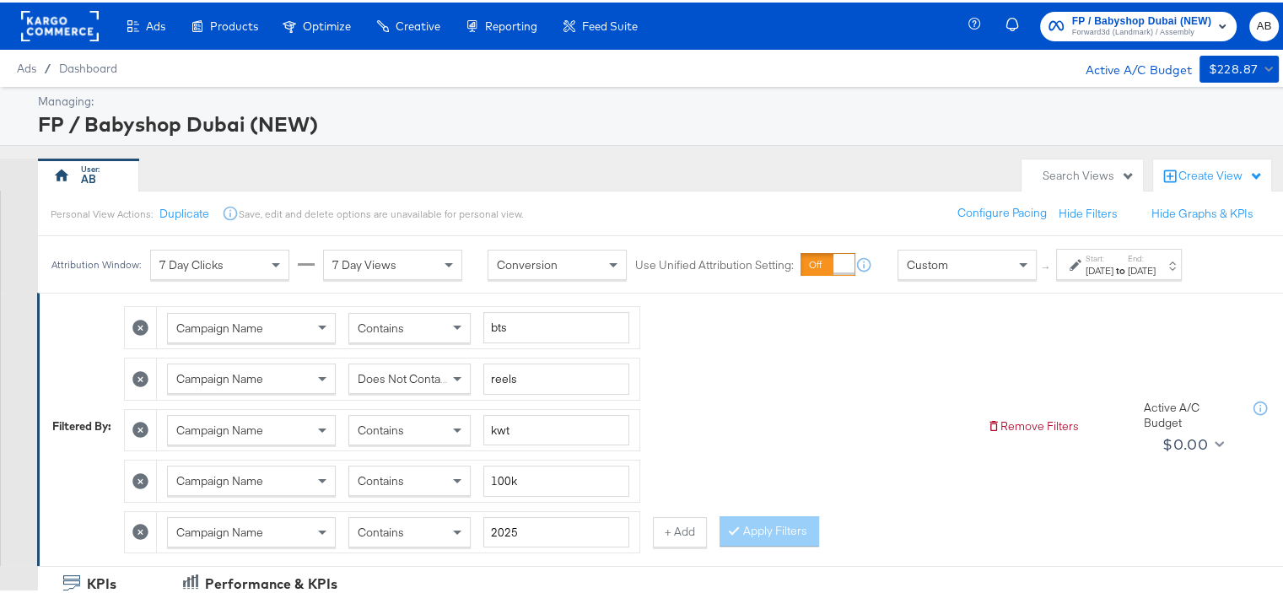
click at [388, 384] on div "Does Not Contain" at bounding box center [409, 376] width 121 height 29
click at [806, 523] on button "Apply Filters" at bounding box center [769, 529] width 100 height 30
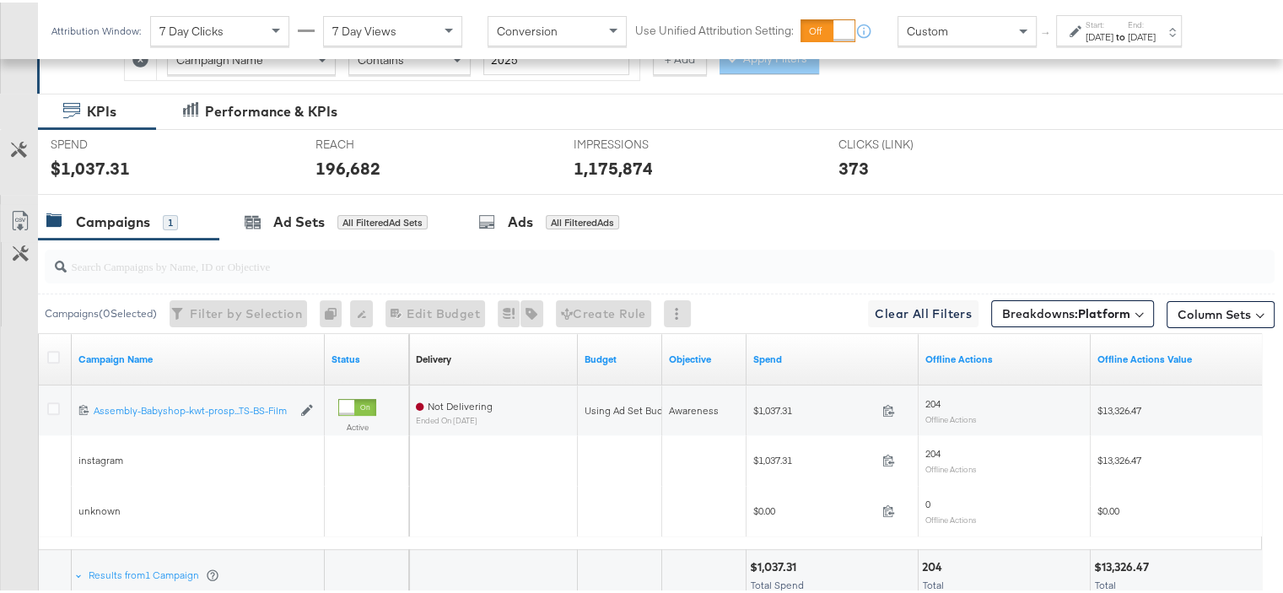
scroll to position [583, 0]
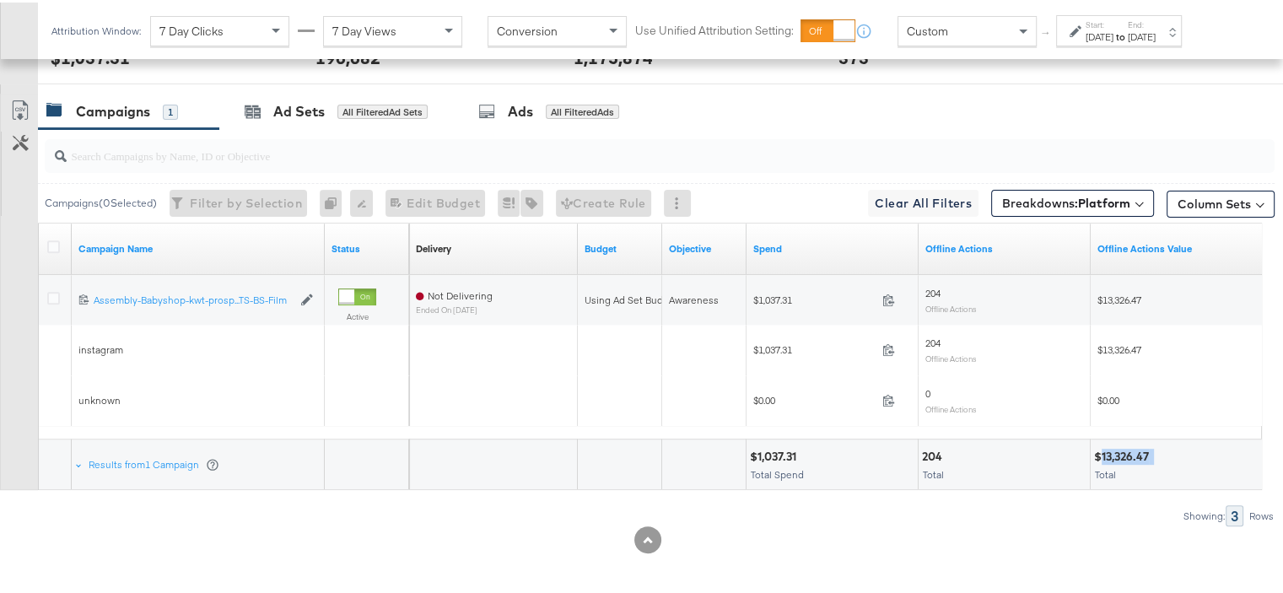
drag, startPoint x: 1160, startPoint y: 449, endPoint x: 1101, endPoint y: 449, distance: 59.0
click at [1101, 449] on div "$13,326.47" at bounding box center [1176, 454] width 164 height 16
copy div "13,326.47"
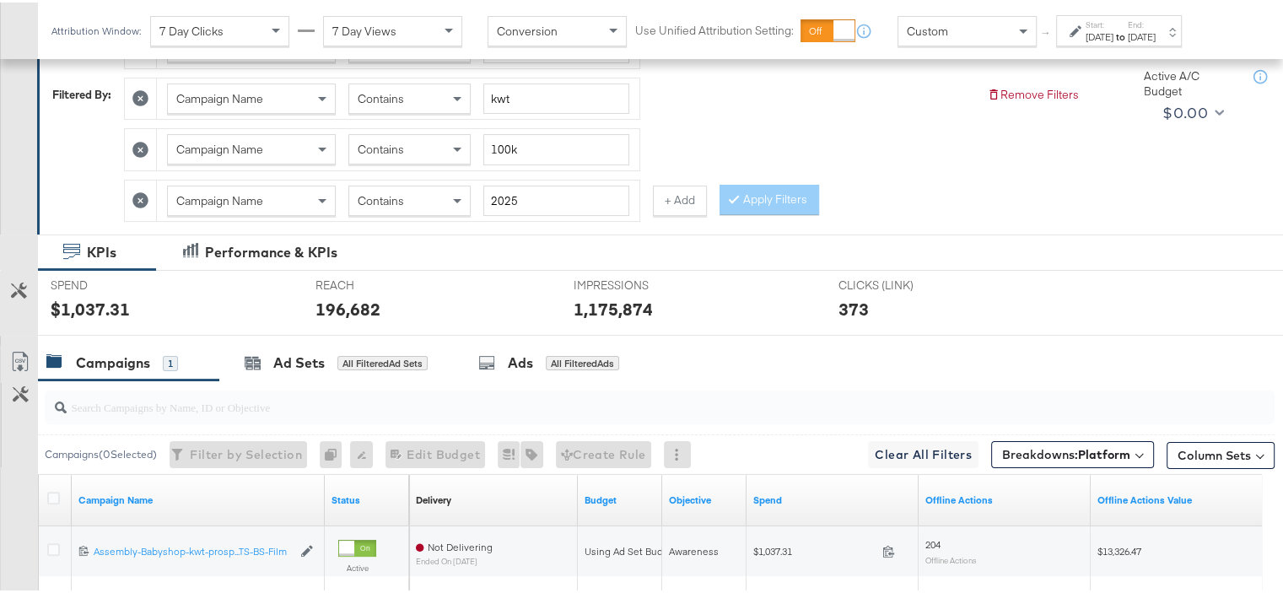
scroll to position [245, 0]
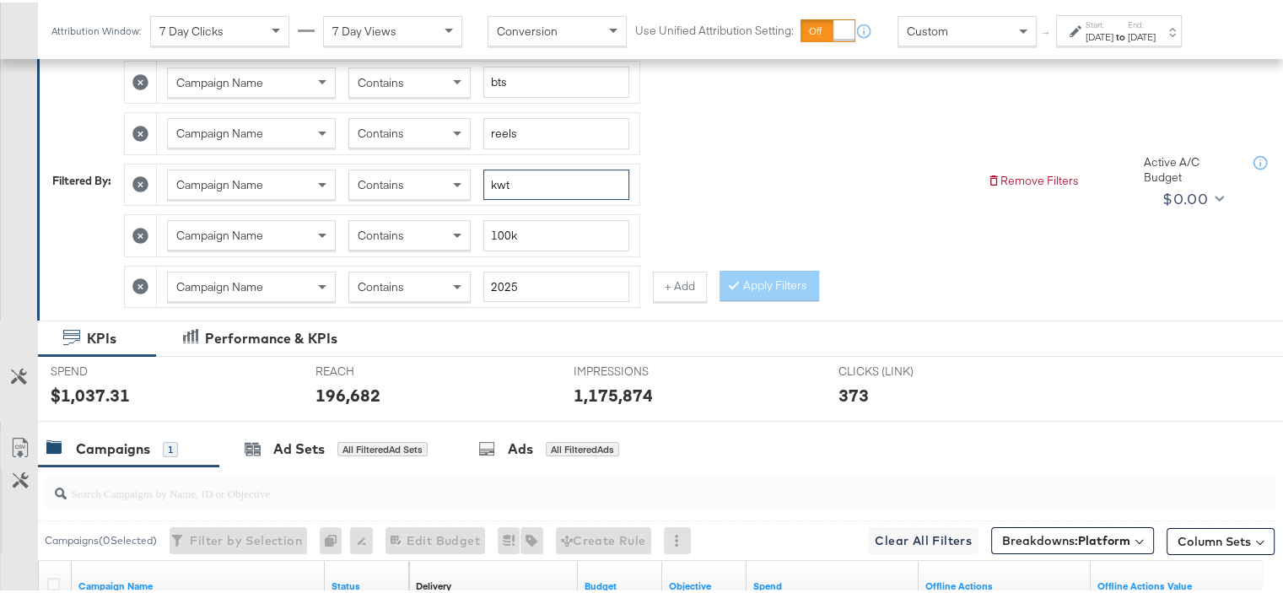
click at [509, 177] on input "kwt" at bounding box center [556, 182] width 146 height 31
click at [802, 273] on button "Apply Filters" at bounding box center [769, 283] width 100 height 30
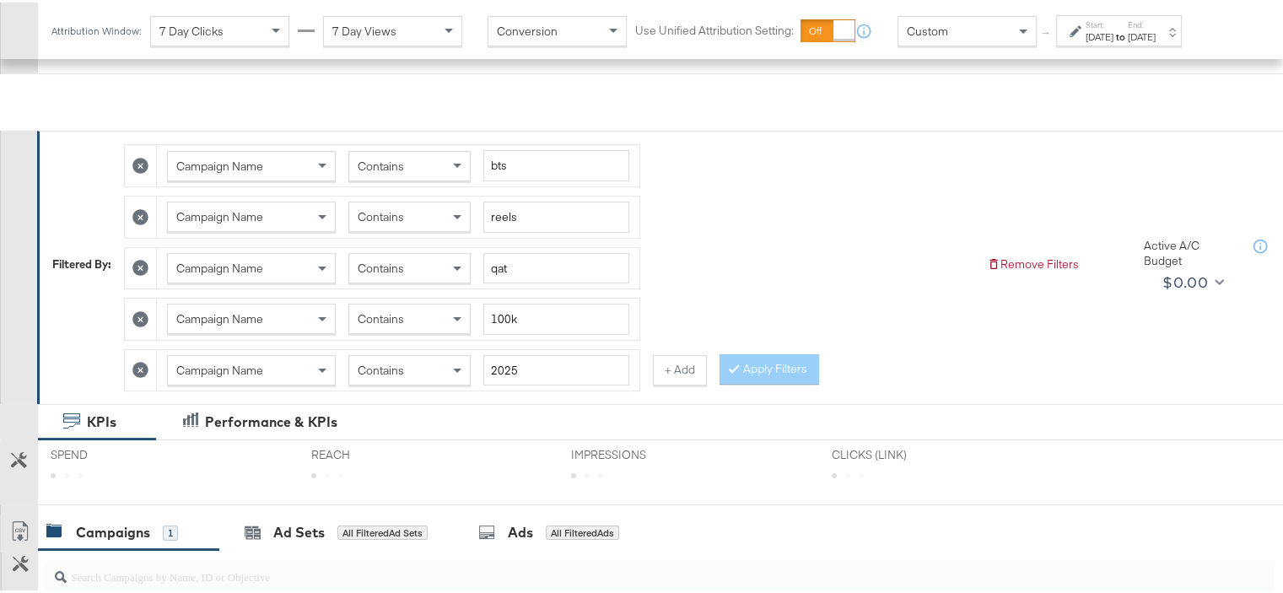
scroll to position [161, 0]
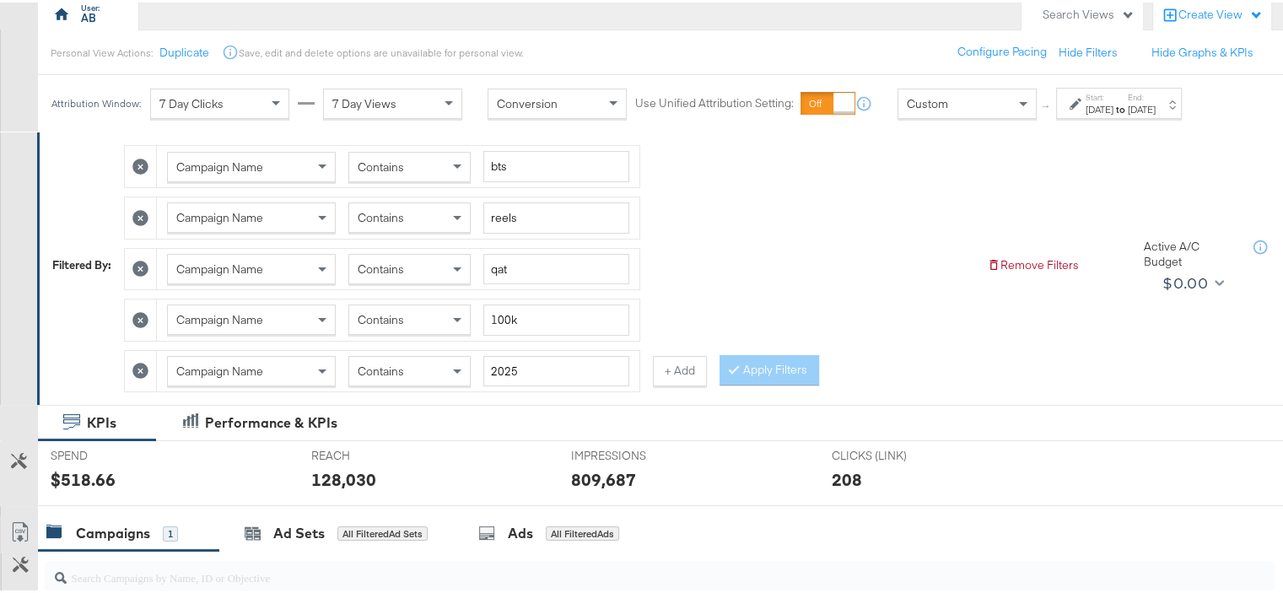
click at [425, 217] on div "Contains" at bounding box center [409, 215] width 121 height 29
click at [765, 360] on button "Apply Filters" at bounding box center [769, 368] width 100 height 30
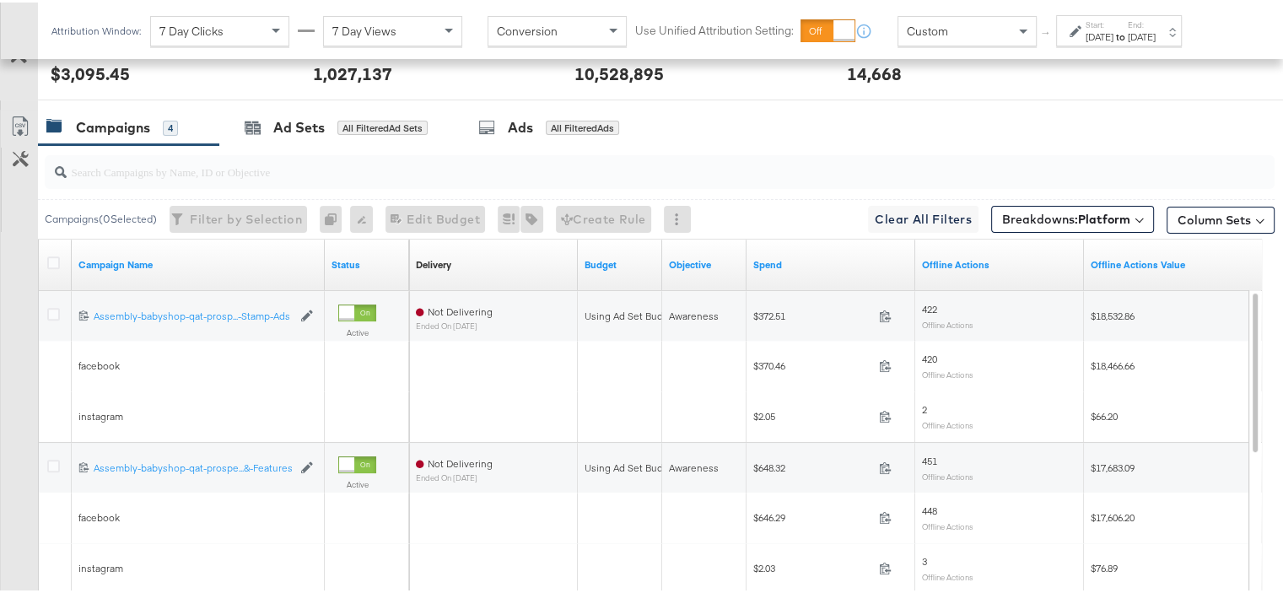
scroll to position [751, 0]
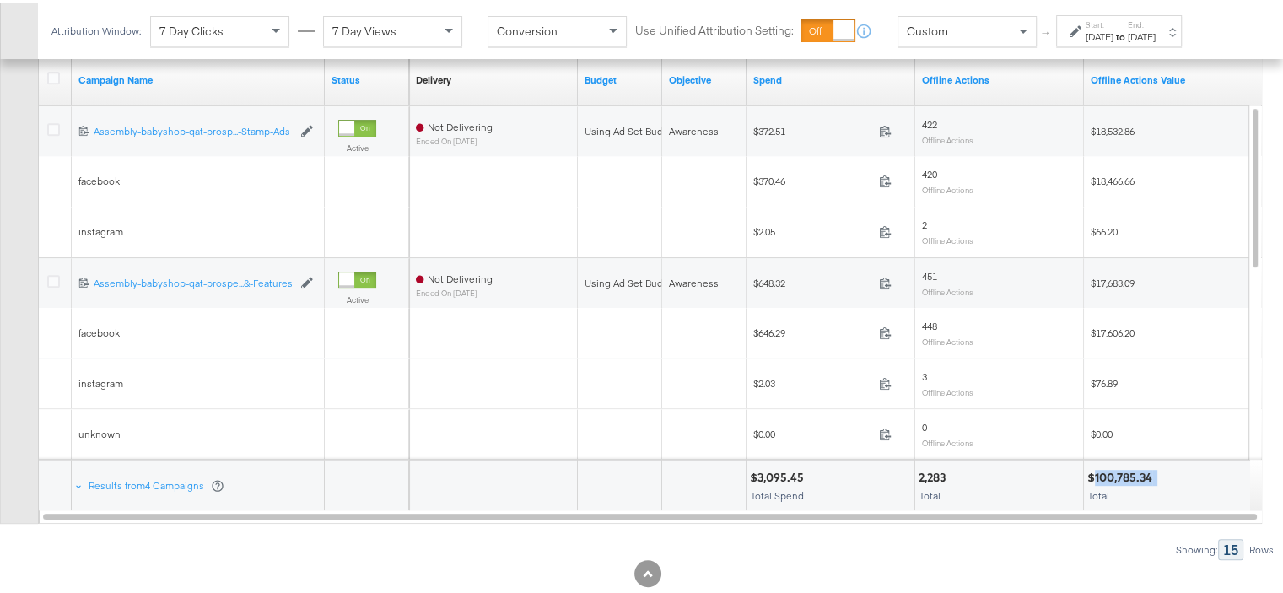
drag, startPoint x: 1094, startPoint y: 468, endPoint x: 1174, endPoint y: 465, distance: 80.2
click at [1174, 467] on div "$100,785.34" at bounding box center [1167, 475] width 161 height 16
copy div "100,785.34"
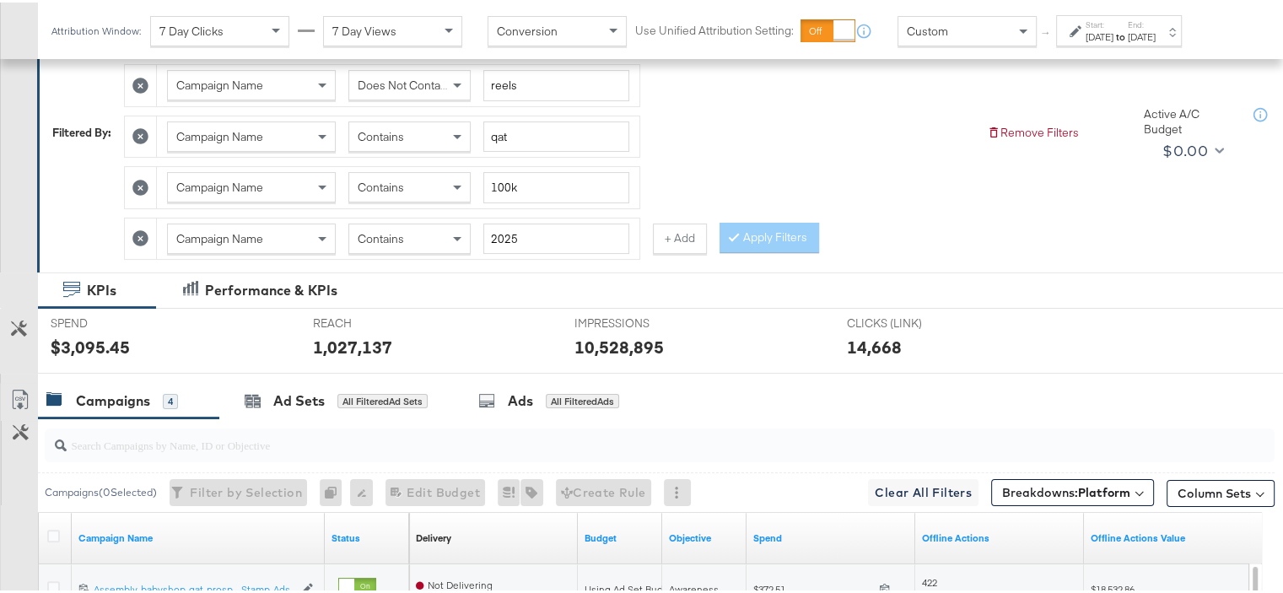
scroll to position [161, 0]
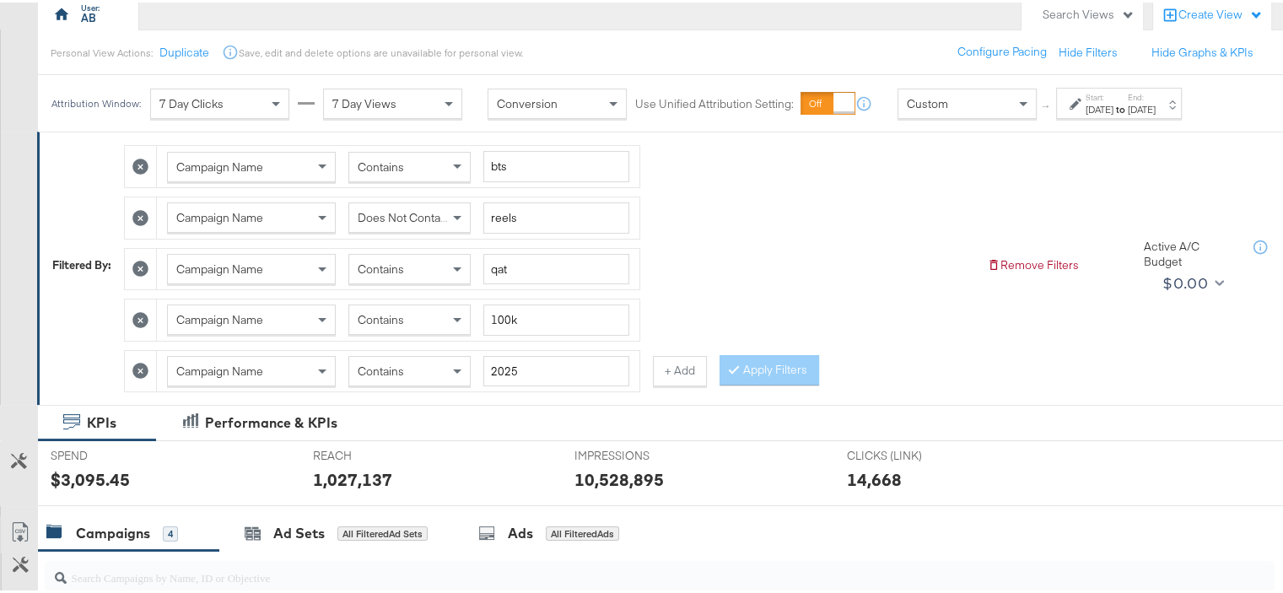
click at [420, 215] on span "Does Not Contain" at bounding box center [404, 214] width 92 height 15
click at [746, 363] on button "Apply Filters" at bounding box center [769, 368] width 100 height 30
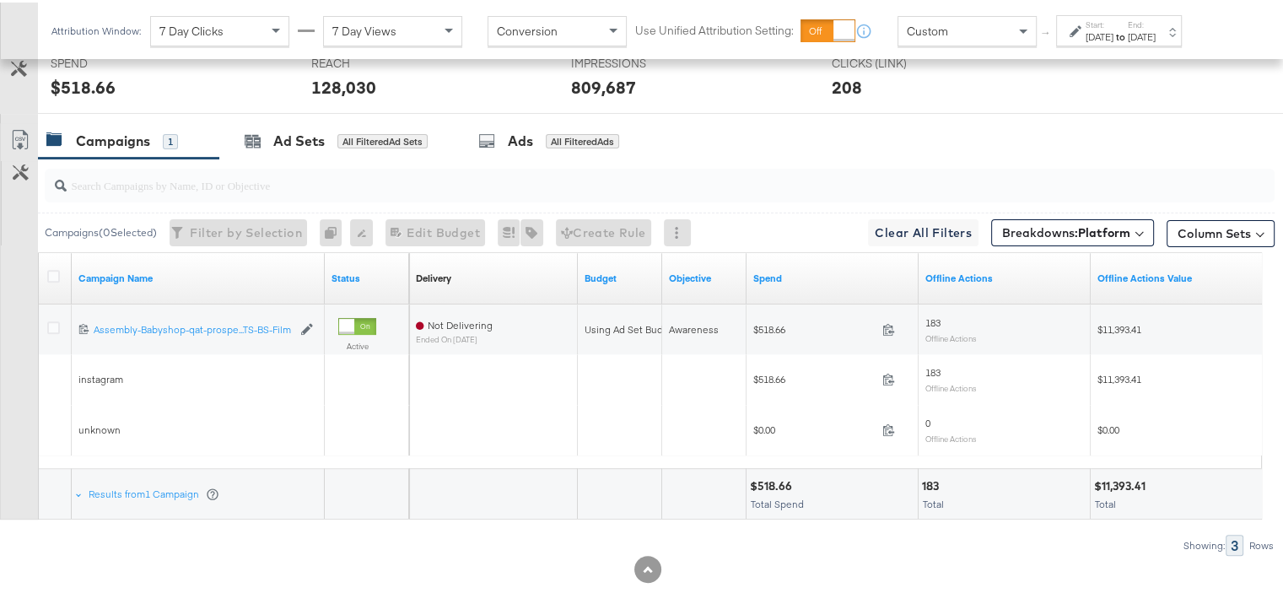
scroll to position [583, 0]
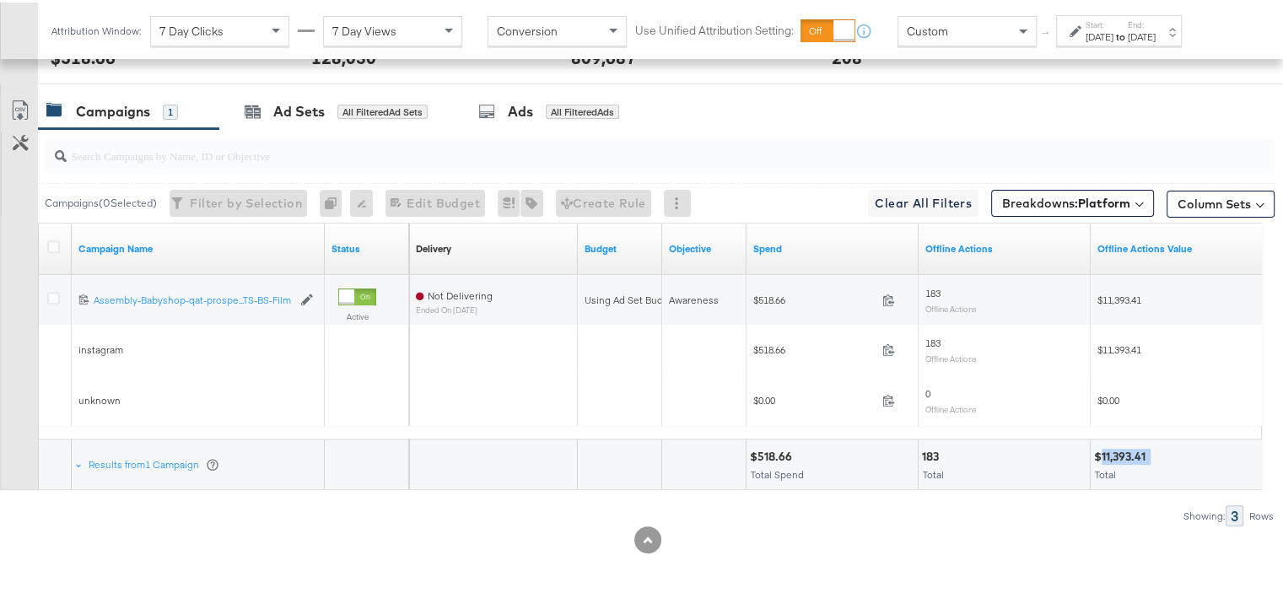
drag, startPoint x: 1100, startPoint y: 450, endPoint x: 1151, endPoint y: 450, distance: 51.4
click at [1151, 450] on div "$11,393.41" at bounding box center [1176, 454] width 164 height 16
copy div "11,393.41"
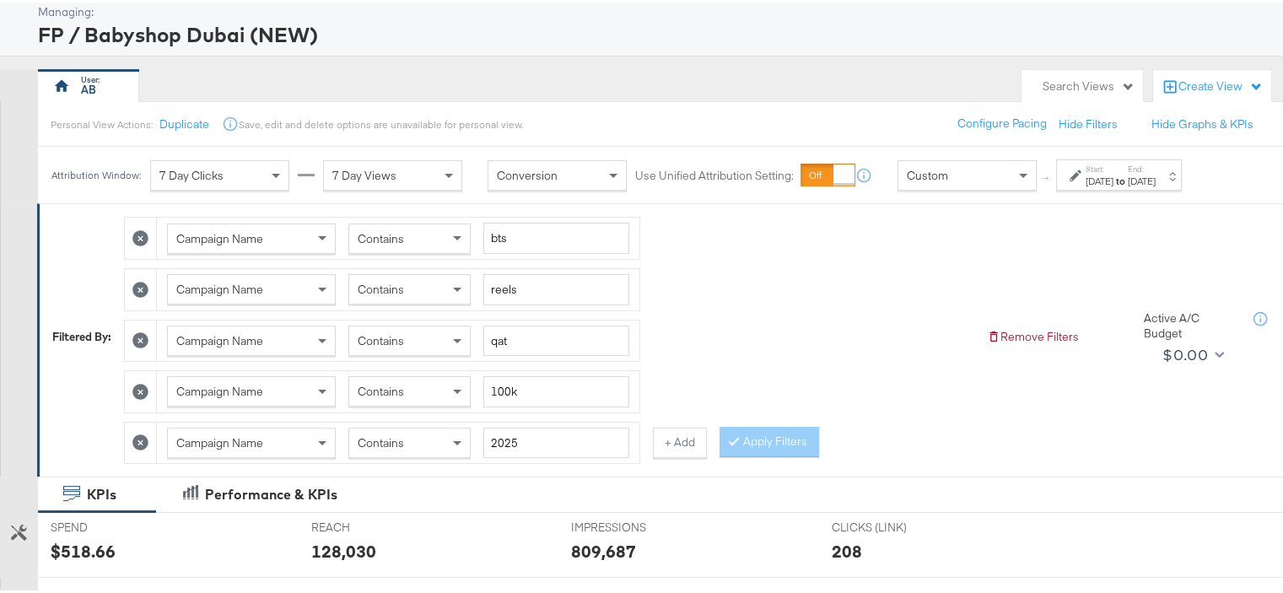
scroll to position [169, 0]
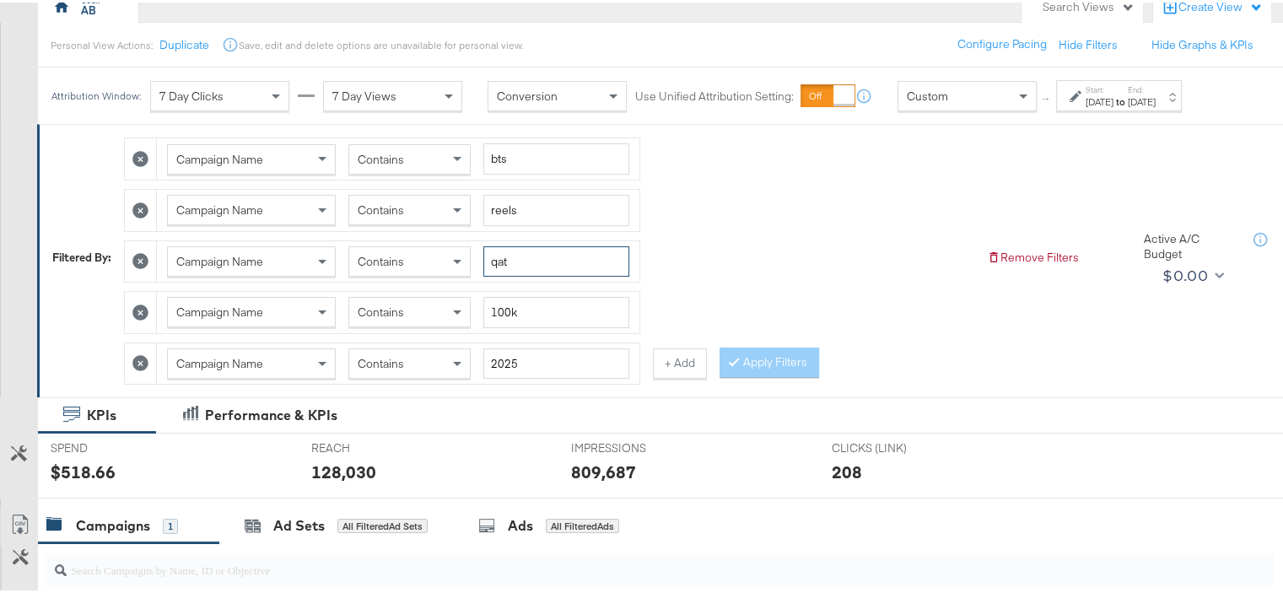
click at [500, 253] on input "qat" at bounding box center [556, 259] width 146 height 31
click at [746, 360] on button "Apply Filters" at bounding box center [769, 360] width 100 height 30
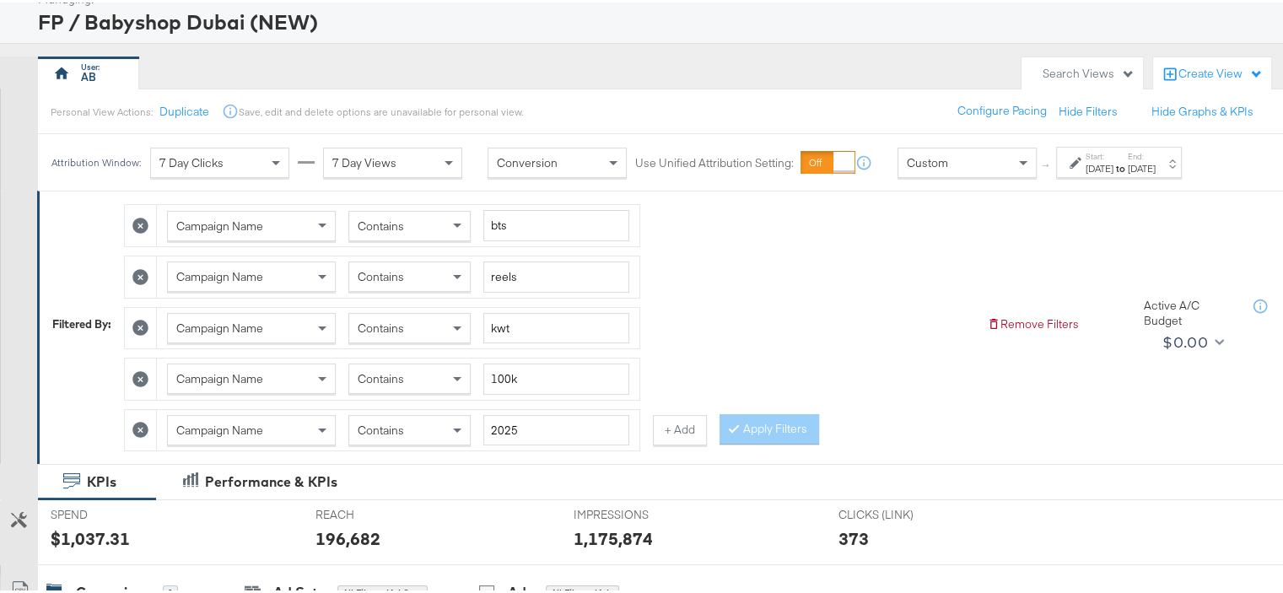
scroll to position [0, 0]
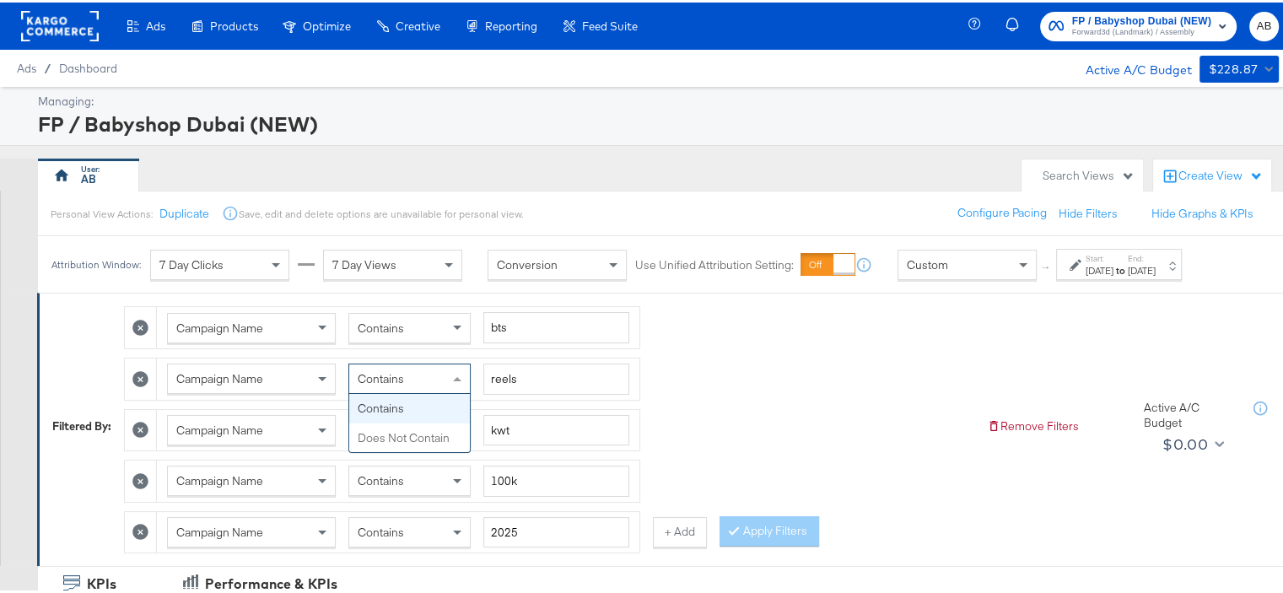
click at [387, 379] on span "Contains" at bounding box center [381, 376] width 46 height 15
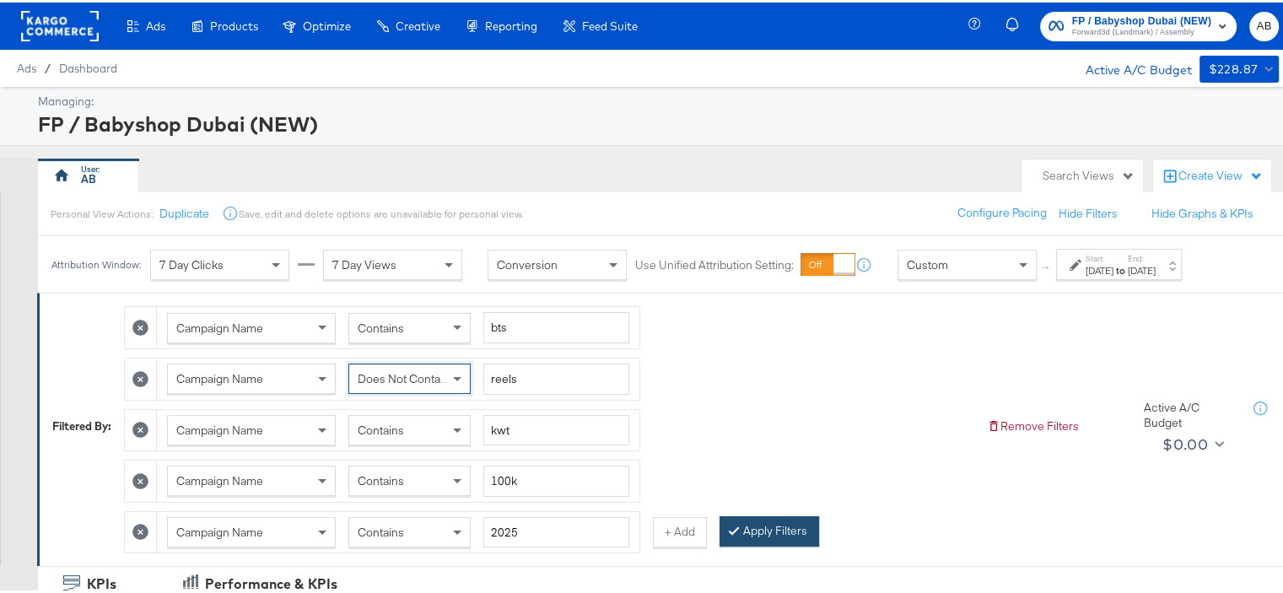
click at [763, 522] on button "Apply Filters" at bounding box center [769, 529] width 100 height 30
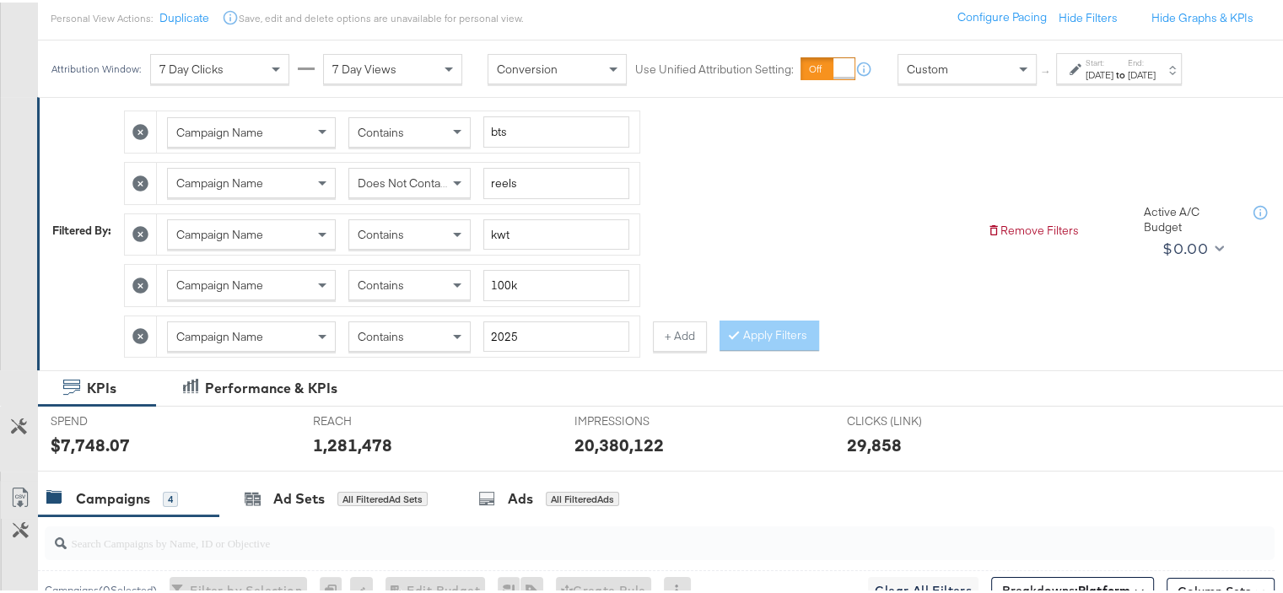
scroll to position [110, 0]
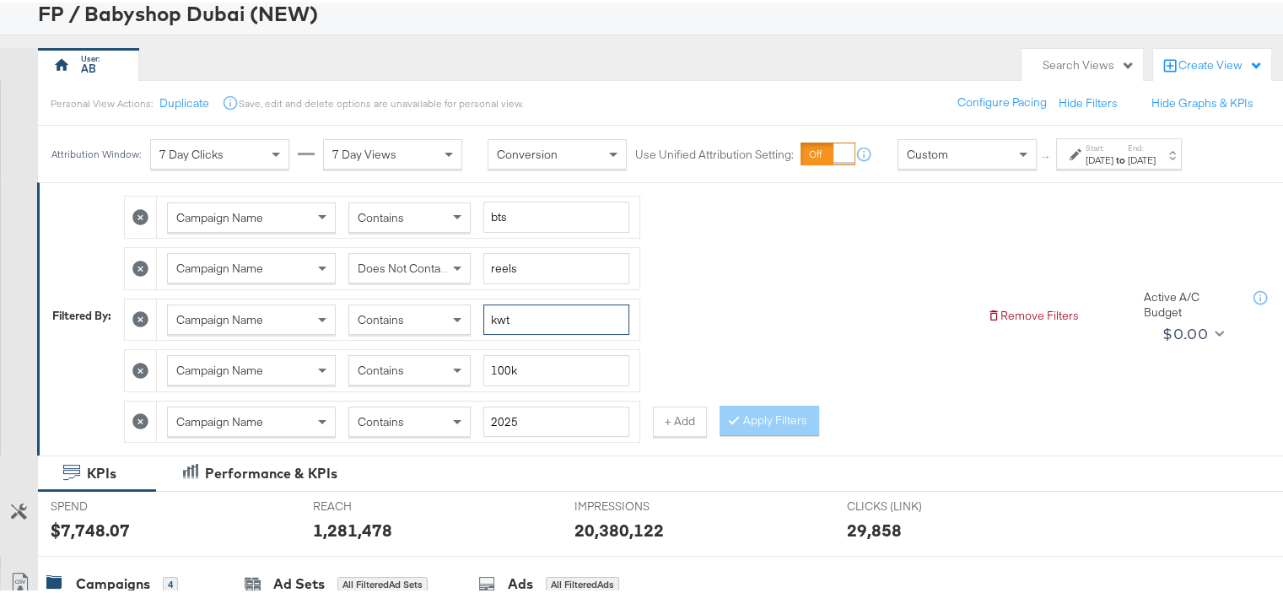
click at [498, 315] on input "kwt" at bounding box center [556, 317] width 146 height 31
click at [756, 411] on button "Apply Filters" at bounding box center [769, 418] width 100 height 30
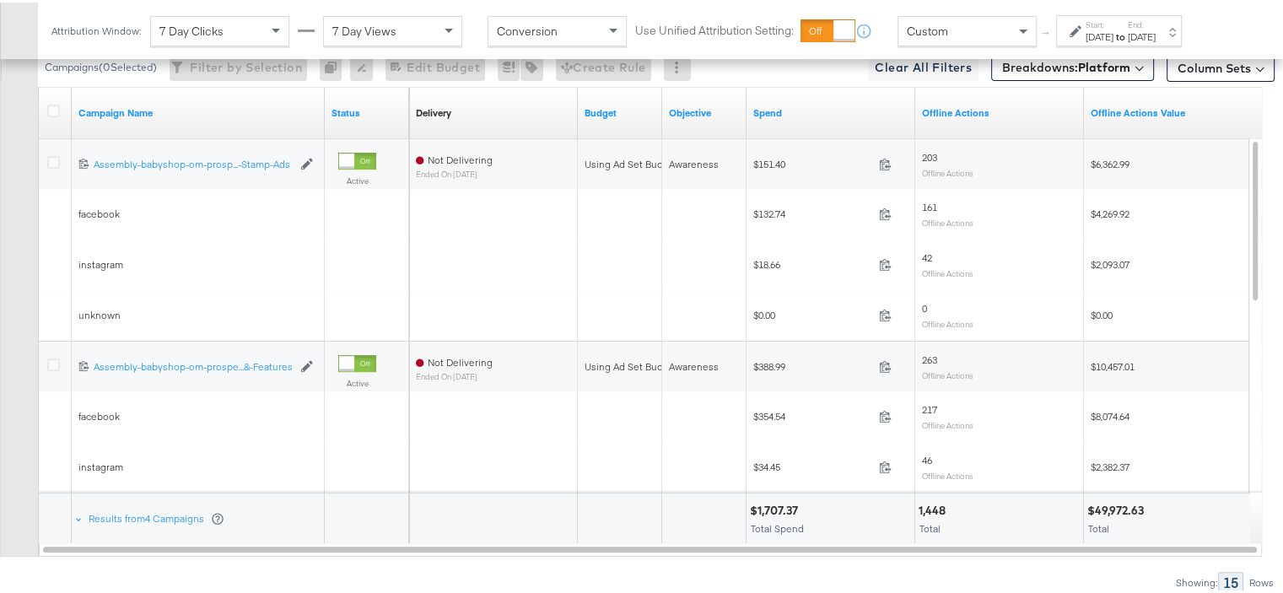
scroll to position [785, 0]
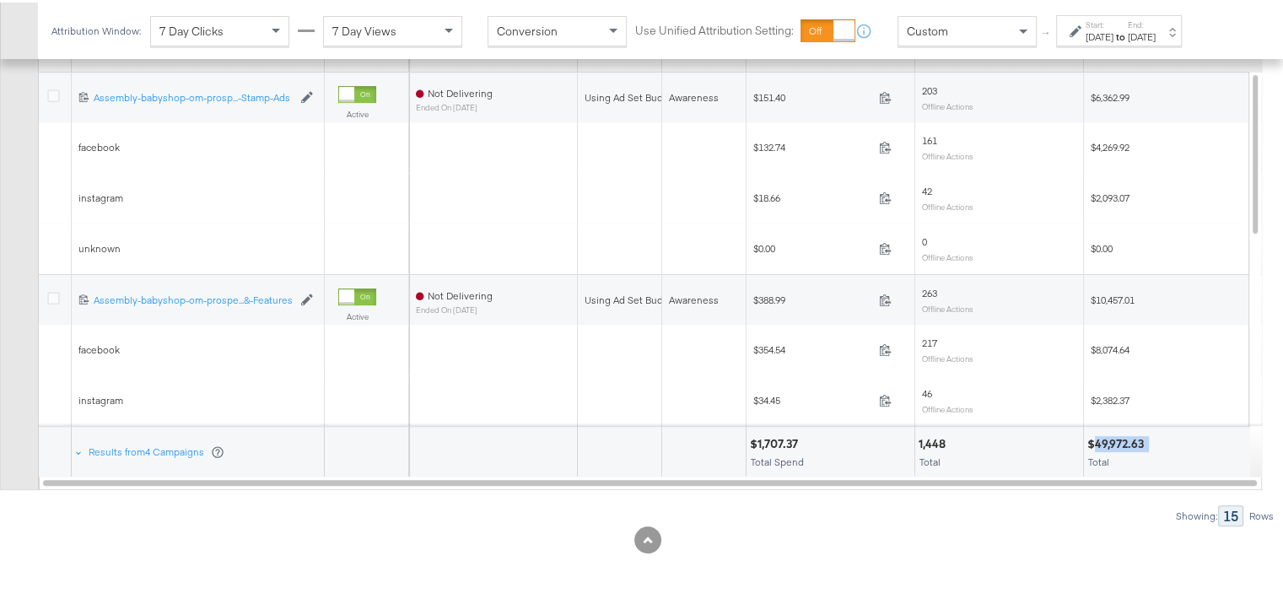
drag, startPoint x: 1090, startPoint y: 434, endPoint x: 1160, endPoint y: 435, distance: 70.0
click at [1160, 435] on div "$49,972.63" at bounding box center [1167, 441] width 161 height 16
copy div "49,972.63"
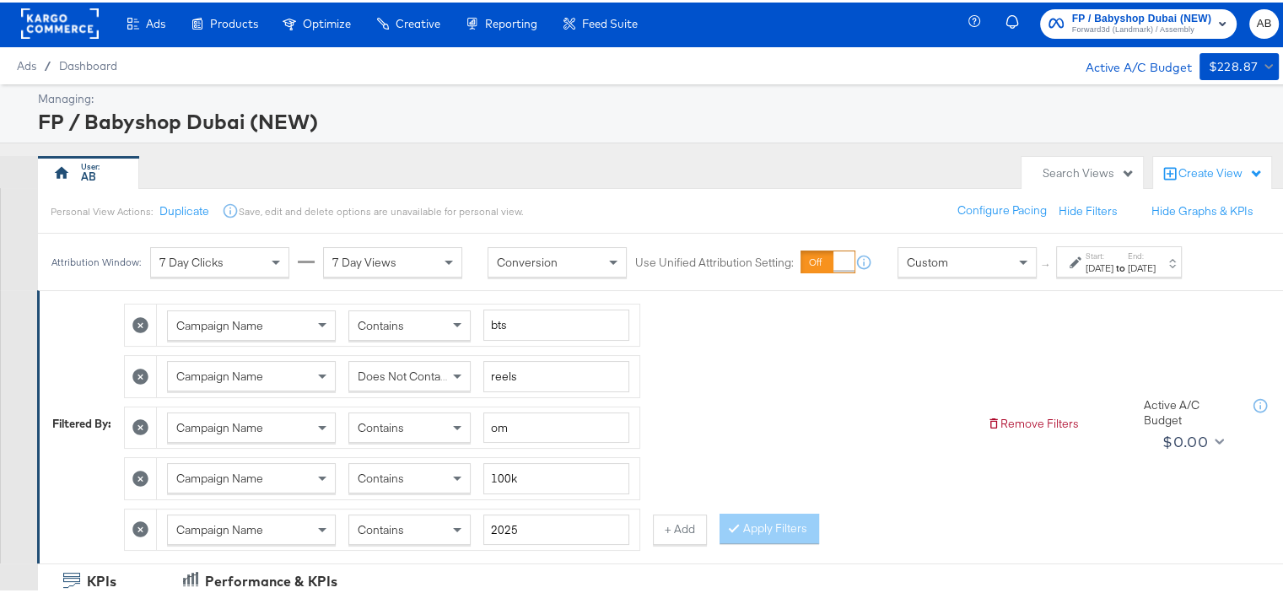
scroll to position [0, 0]
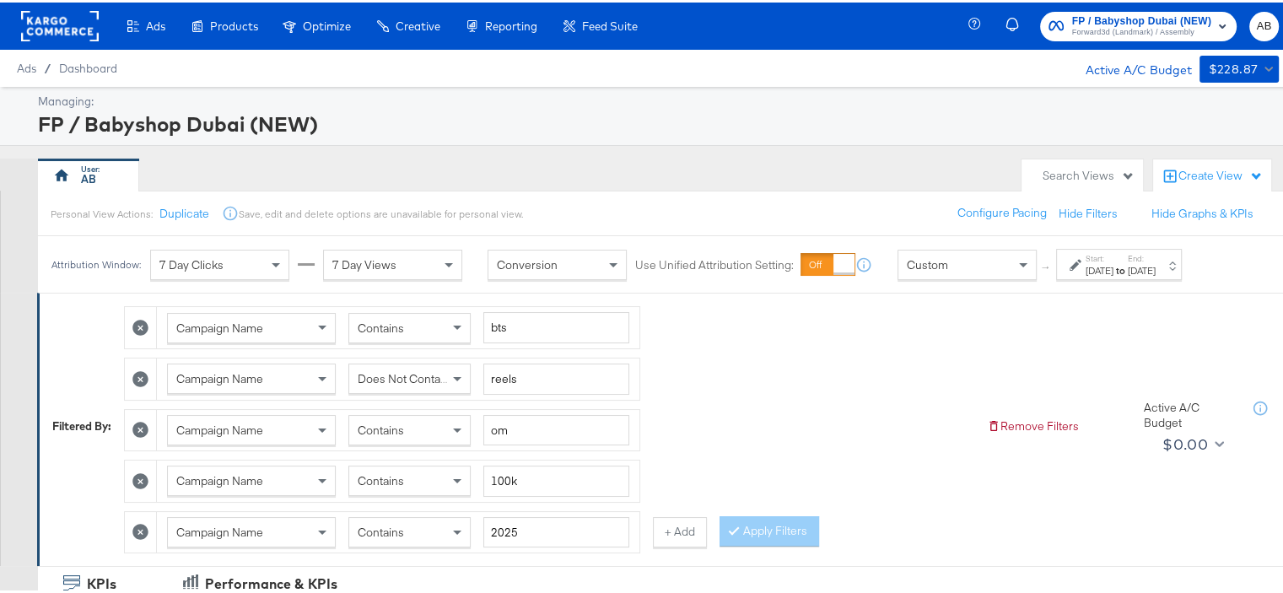
click at [412, 378] on span "Does Not Contain" at bounding box center [404, 376] width 92 height 15
click at [785, 506] on div "Campaign Name Contains bts Campaign Name Contains reels Campaign Name Contains …" at bounding box center [548, 423] width 849 height 256
click at [789, 522] on button "Apply Filters" at bounding box center [769, 529] width 100 height 30
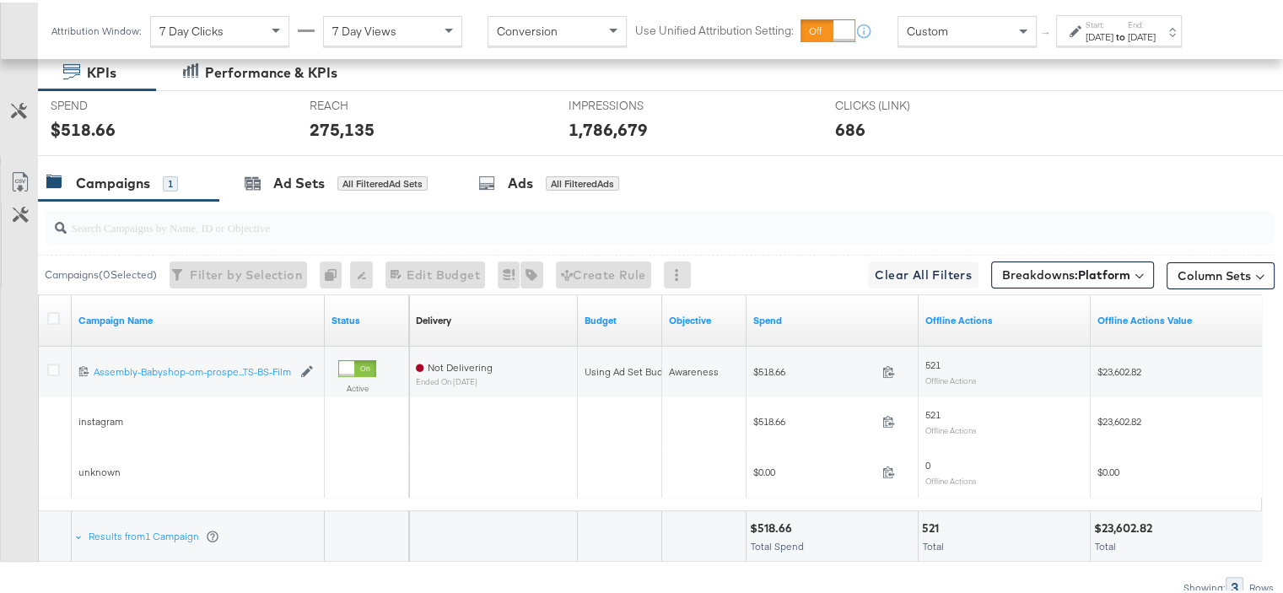
scroll to position [583, 0]
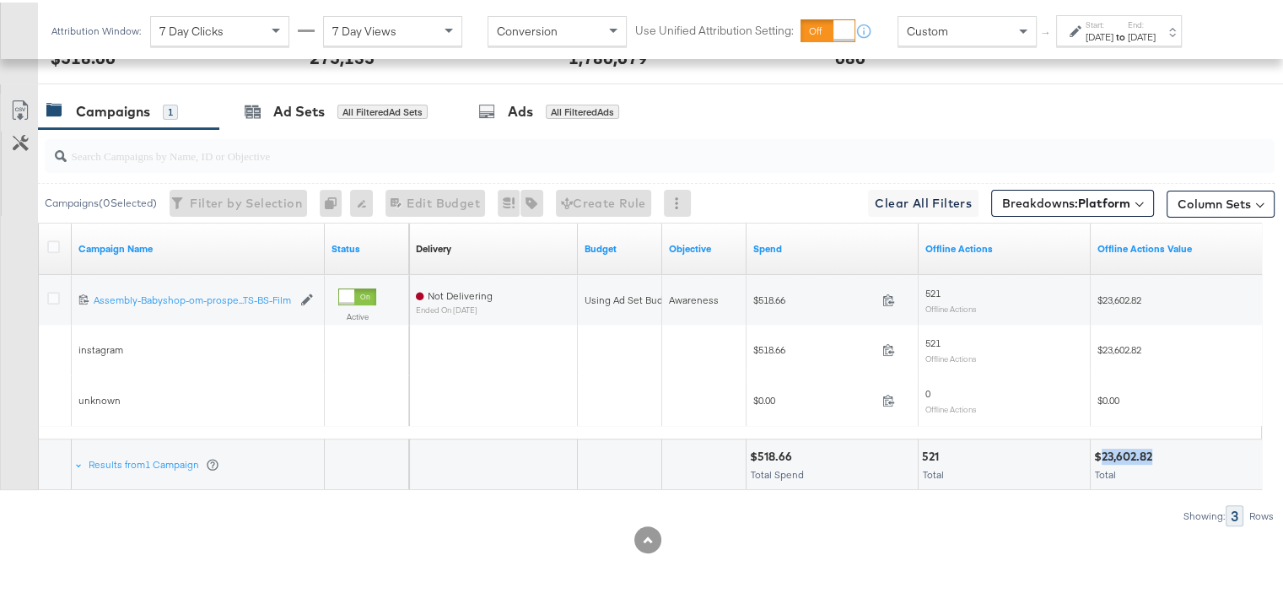
drag, startPoint x: 1102, startPoint y: 448, endPoint x: 1154, endPoint y: 449, distance: 51.4
click at [1154, 449] on div "$23,602.82" at bounding box center [1125, 454] width 63 height 16
copy div "23,602.82"
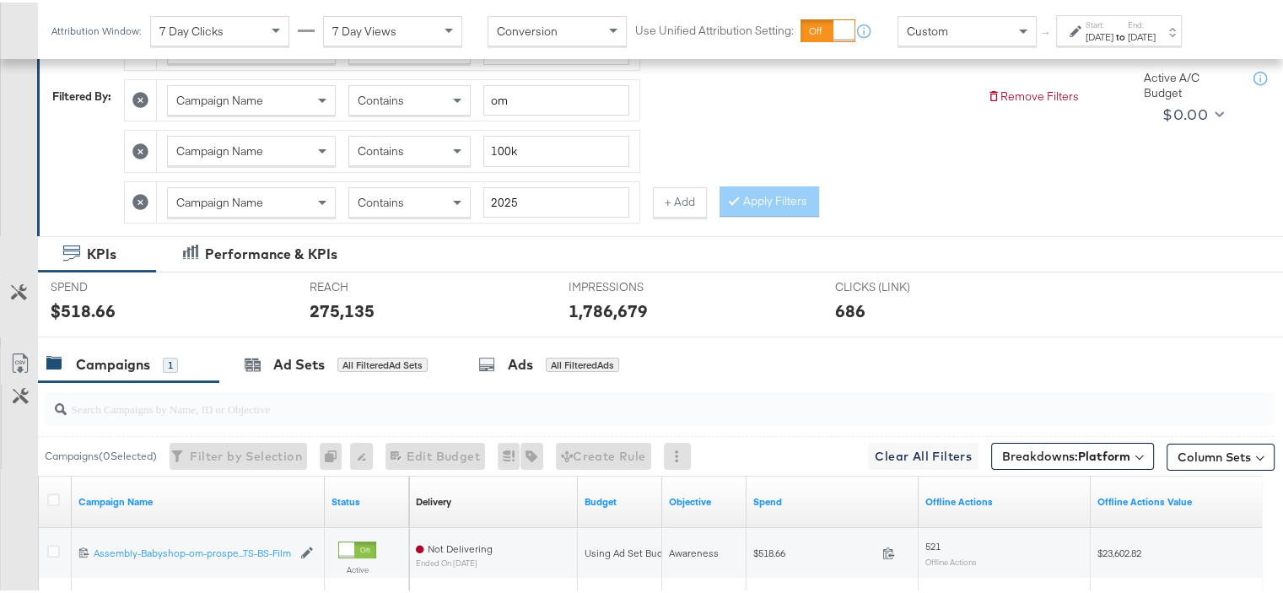
scroll to position [0, 0]
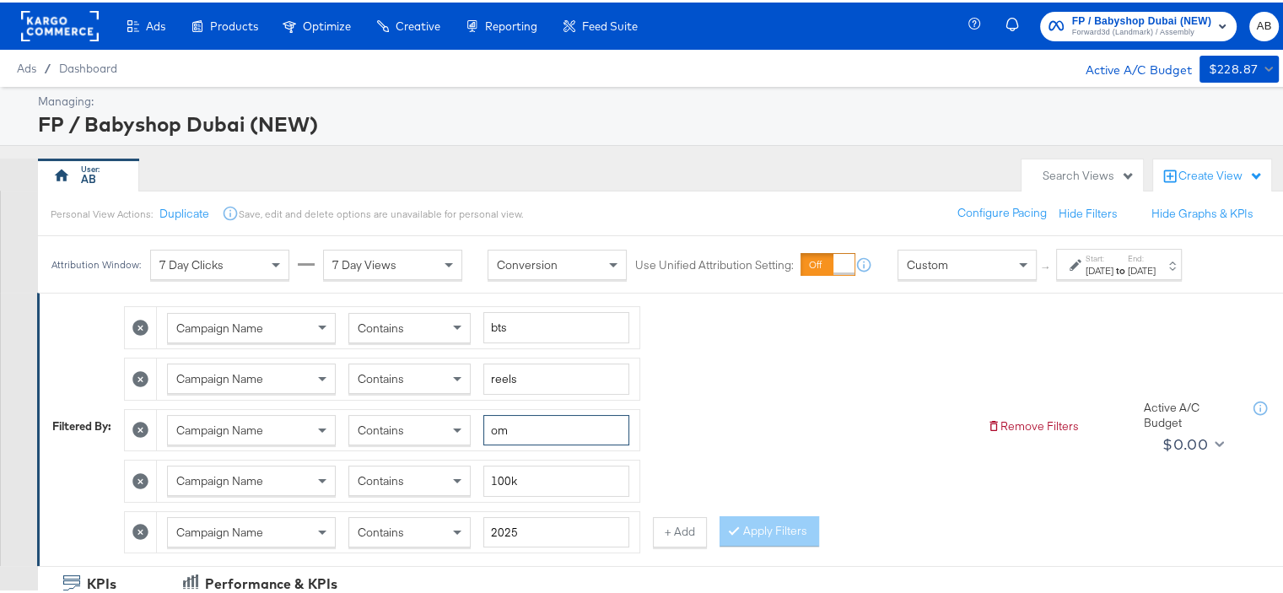
click at [498, 428] on input "om" at bounding box center [556, 427] width 146 height 31
click at [756, 522] on button "Apply Filters" at bounding box center [769, 529] width 100 height 30
click at [428, 373] on div "Contains" at bounding box center [409, 376] width 121 height 29
click at [779, 526] on button "Apply Filters" at bounding box center [769, 529] width 100 height 30
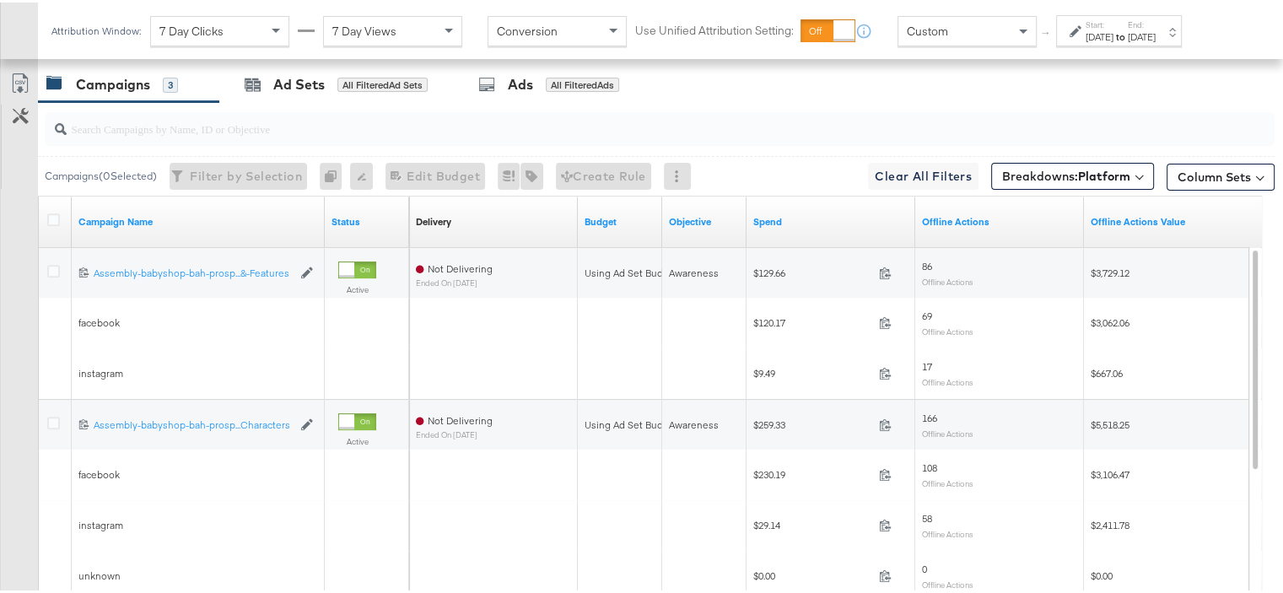
scroll to position [785, 0]
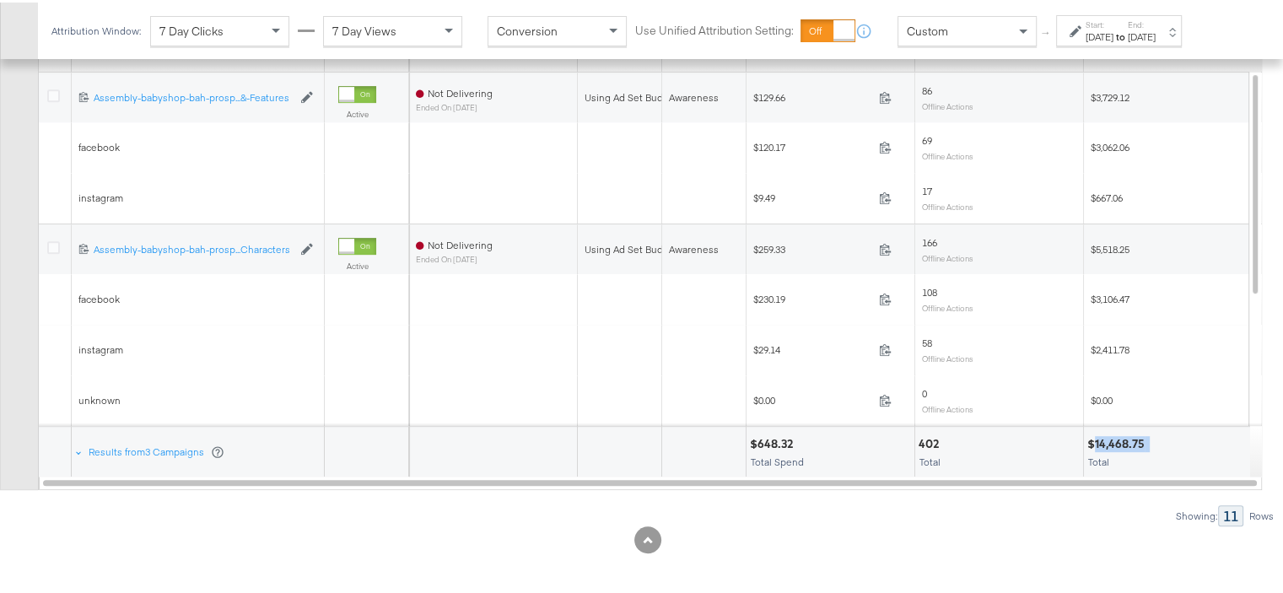
drag, startPoint x: 1160, startPoint y: 430, endPoint x: 1096, endPoint y: 438, distance: 63.7
click at [1096, 438] on div "$14,468.75" at bounding box center [1167, 441] width 161 height 16
copy div "14,468.75"
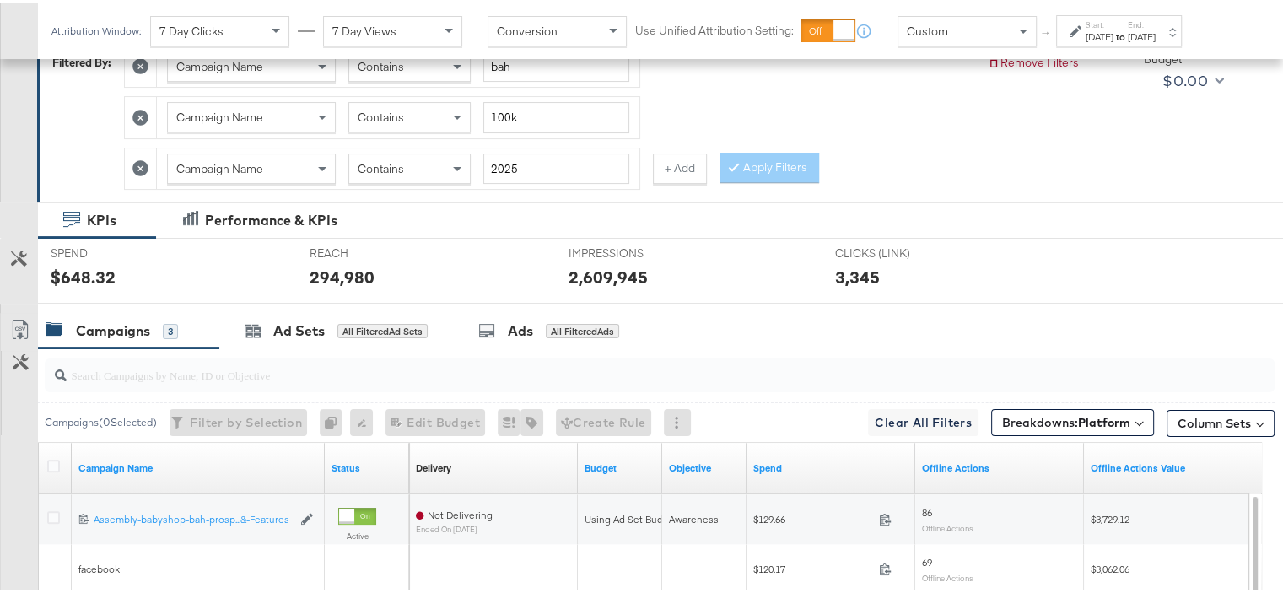
scroll to position [0, 0]
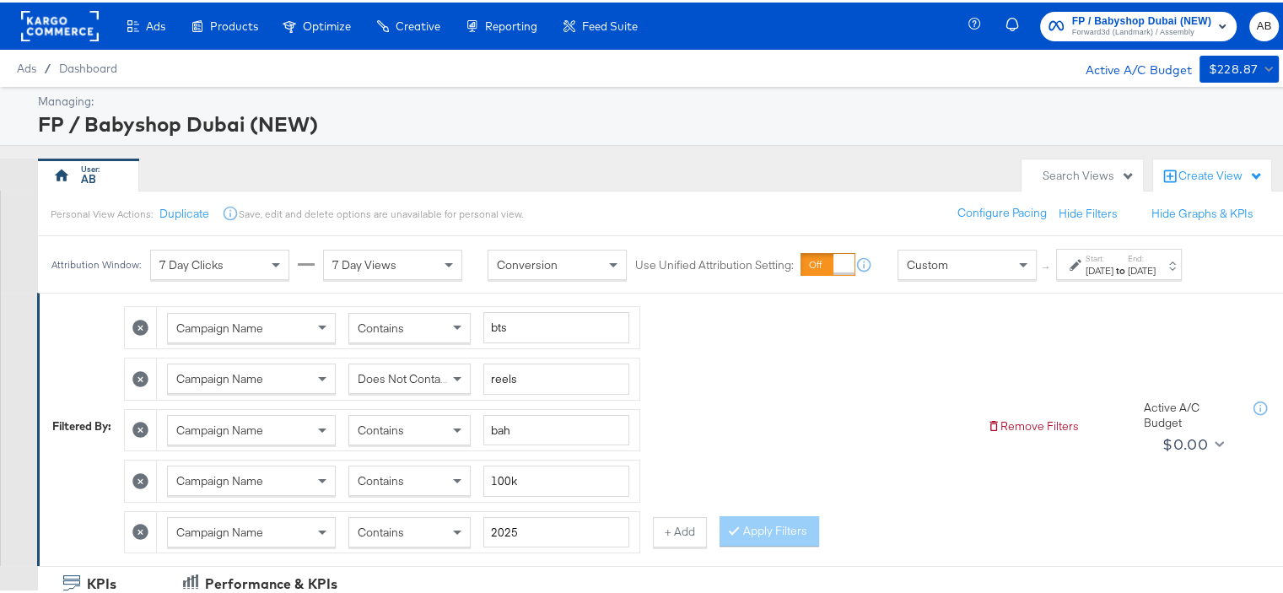
click at [412, 380] on span "Does Not Contain" at bounding box center [404, 376] width 92 height 15
click at [759, 515] on button "Apply Filters" at bounding box center [769, 529] width 100 height 30
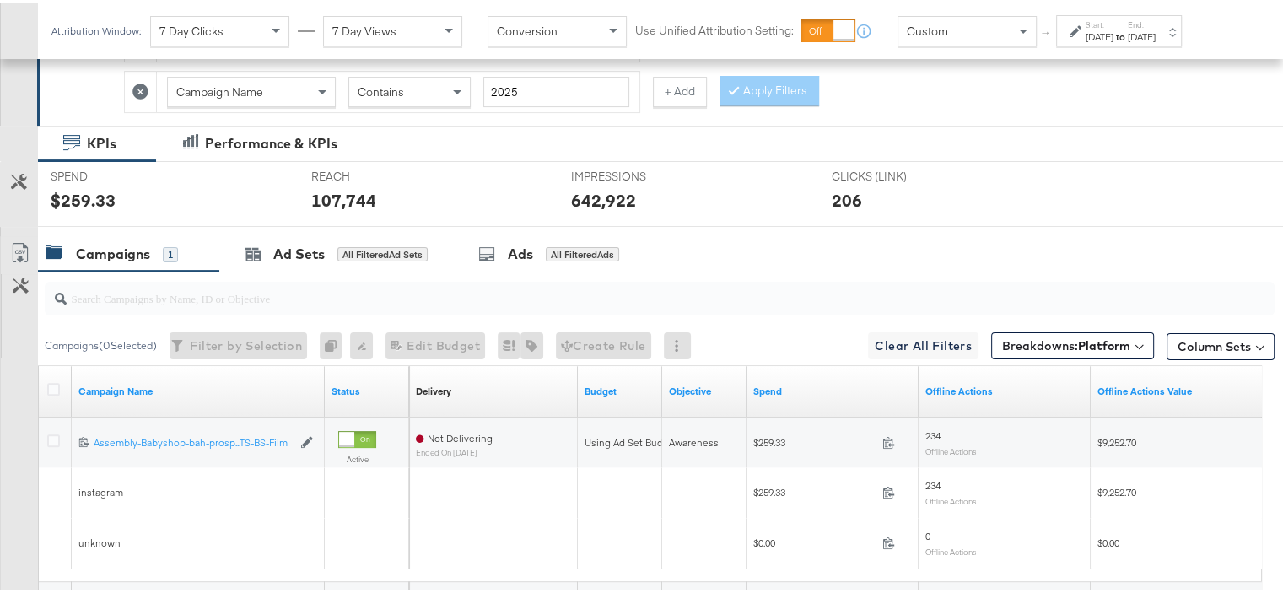
scroll to position [498, 0]
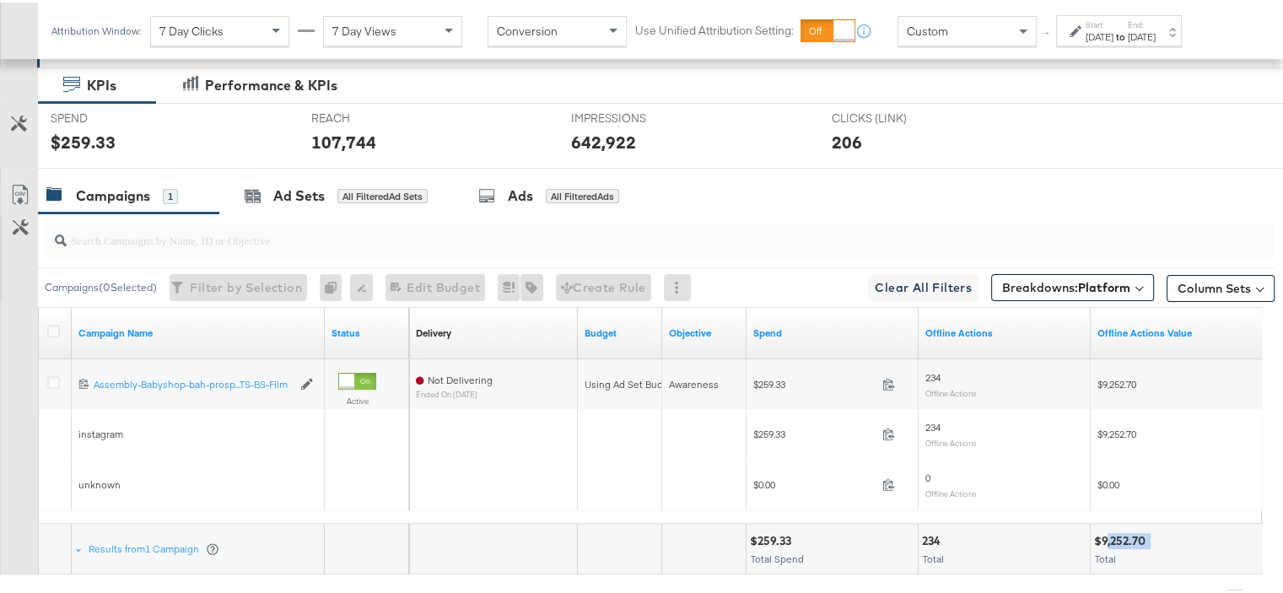
drag, startPoint x: 1105, startPoint y: 530, endPoint x: 1150, endPoint y: 530, distance: 45.5
click at [1150, 530] on div "$9,252.70" at bounding box center [1176, 538] width 164 height 16
click at [1098, 530] on div "$9,252.70" at bounding box center [1122, 538] width 57 height 16
drag, startPoint x: 1102, startPoint y: 532, endPoint x: 1155, endPoint y: 536, distance: 53.2
click at [1155, 536] on div "$9,252.70" at bounding box center [1176, 538] width 164 height 16
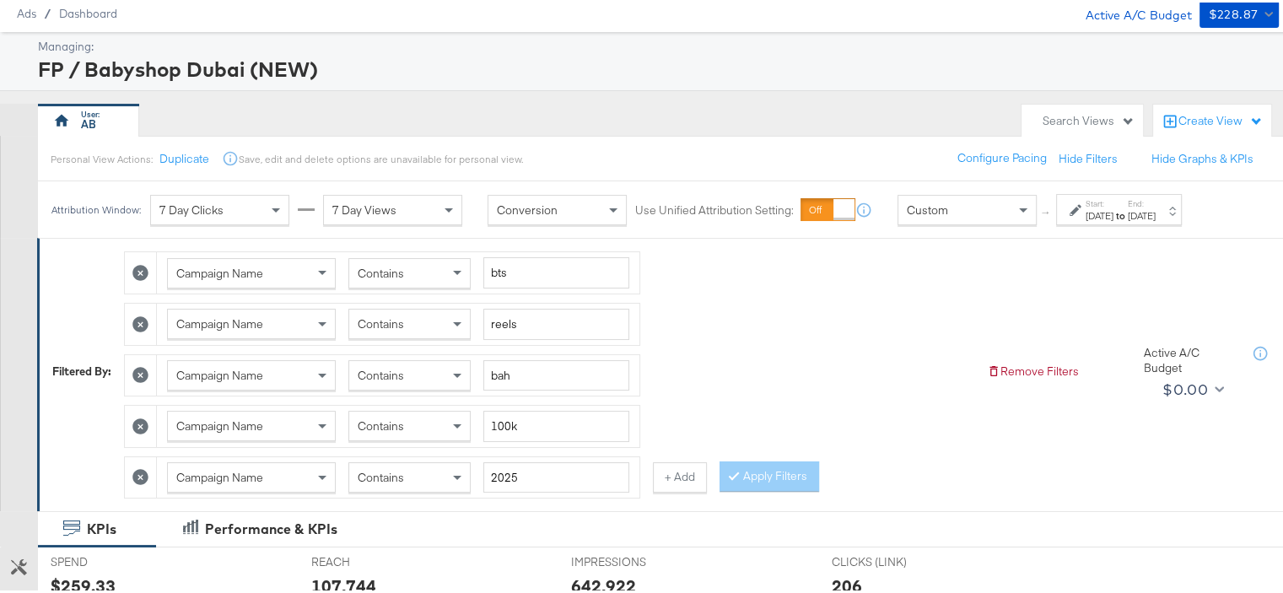
scroll to position [84, 0]
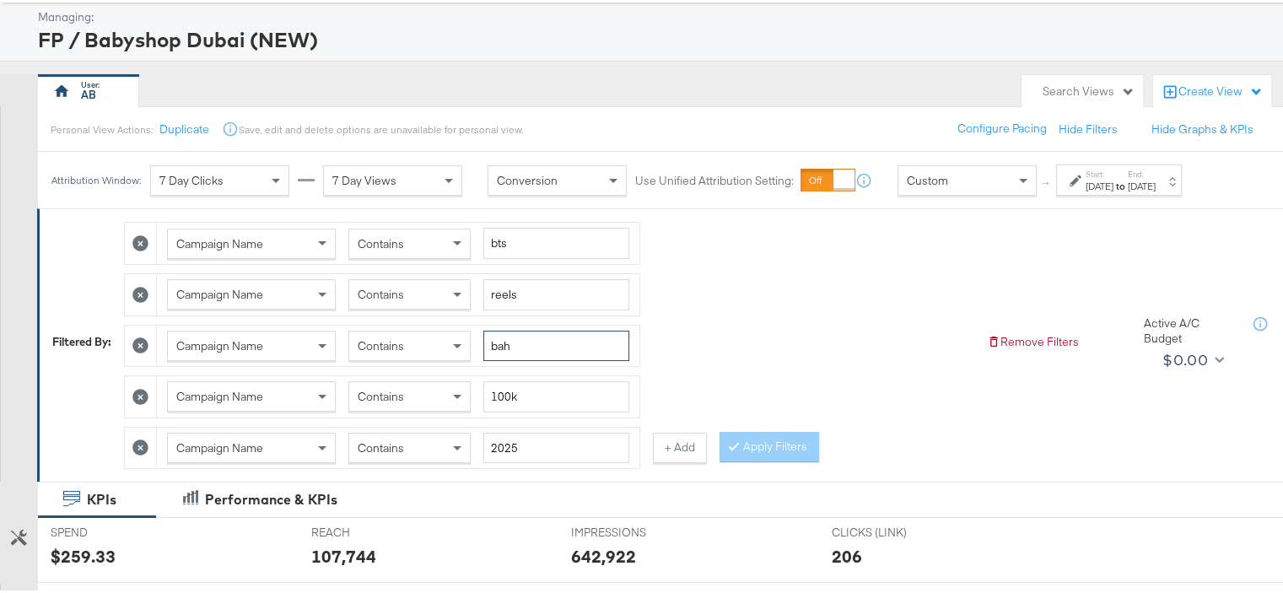
click at [502, 343] on input "bah" at bounding box center [556, 343] width 146 height 31
type input "ksa"
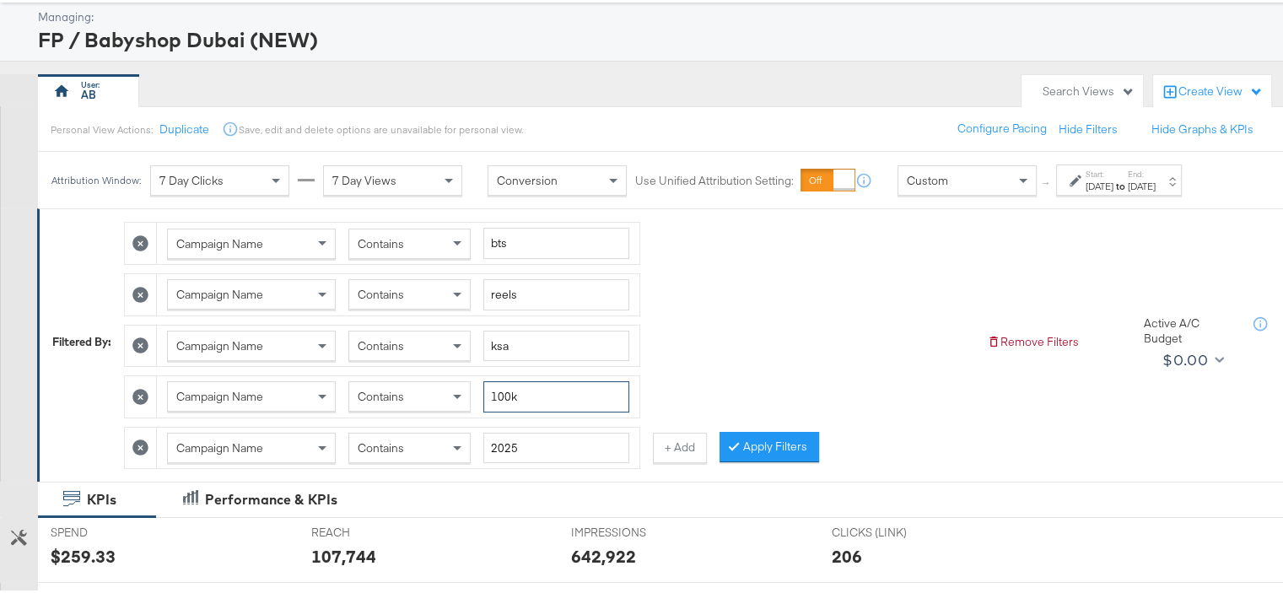
click at [509, 390] on input "100k" at bounding box center [556, 394] width 146 height 31
type input "30k"
click at [786, 437] on button "Apply Filters" at bounding box center [769, 444] width 100 height 30
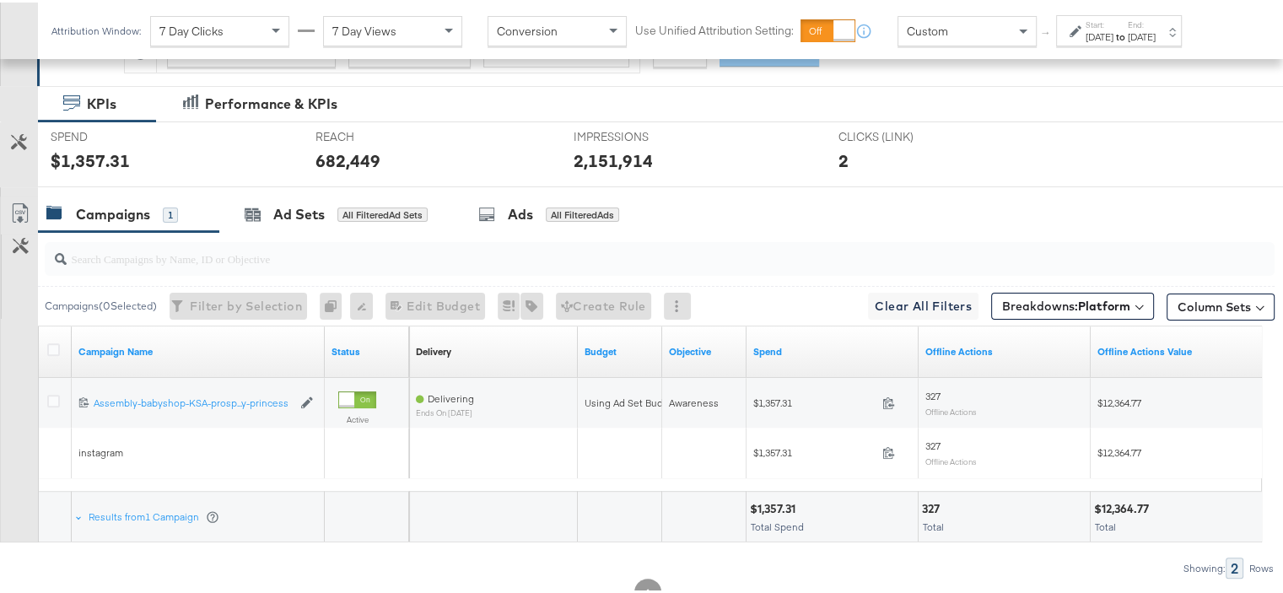
scroll to position [532, 0]
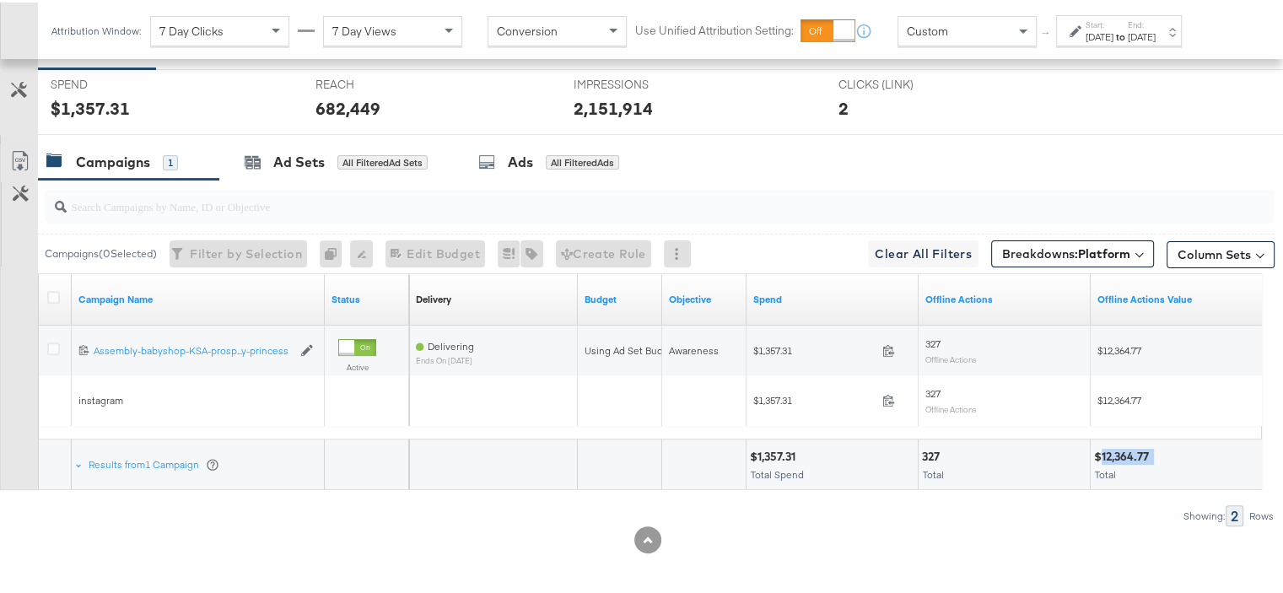
drag, startPoint x: 1158, startPoint y: 447, endPoint x: 1103, endPoint y: 448, distance: 54.8
click at [1103, 448] on div "$12,364.77" at bounding box center [1176, 454] width 164 height 16
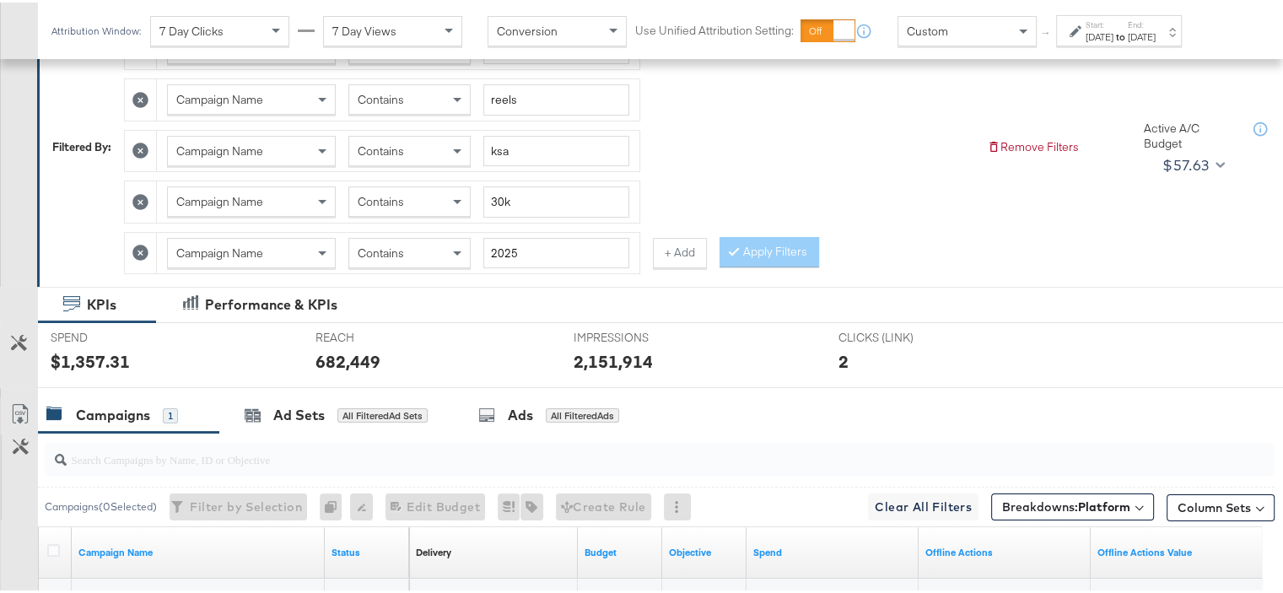
scroll to position [195, 0]
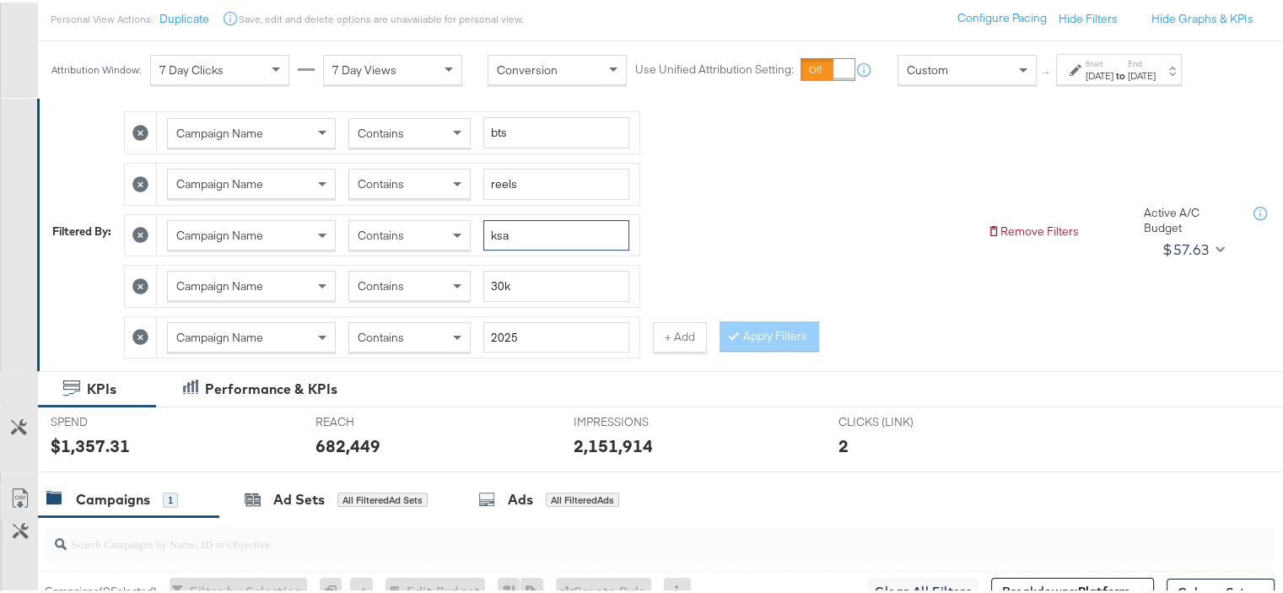
click at [510, 236] on input "ksa" at bounding box center [556, 233] width 146 height 31
type input "[GEOGRAPHIC_DATA]"
click at [810, 333] on button "Apply Filters" at bounding box center [769, 334] width 100 height 30
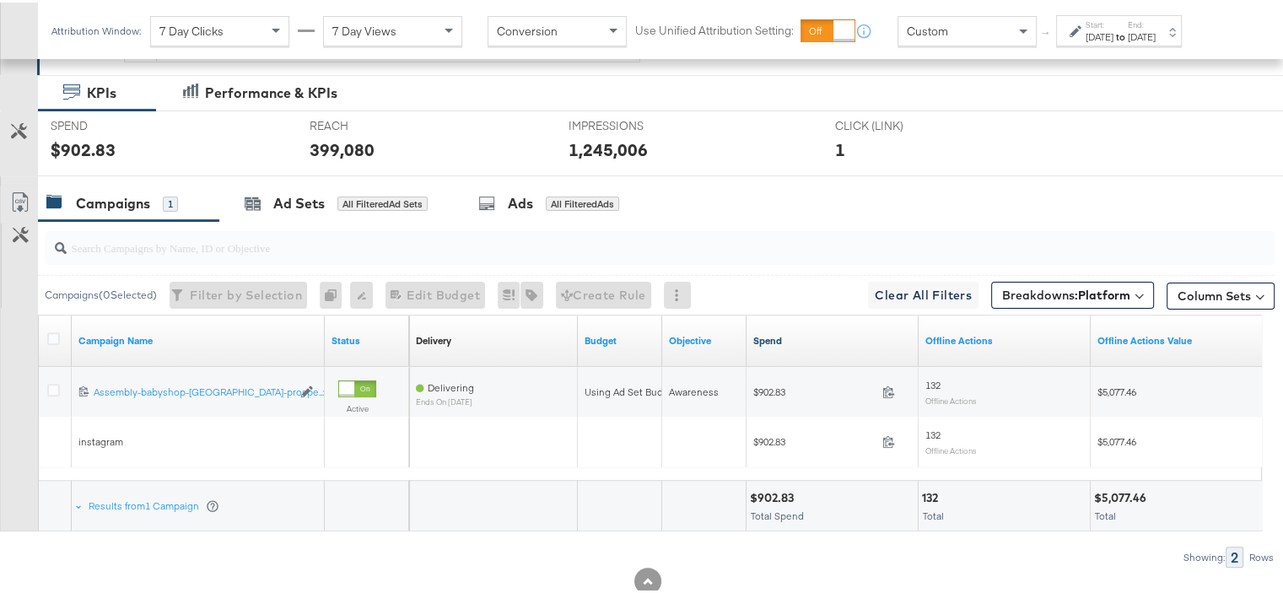
scroll to position [532, 0]
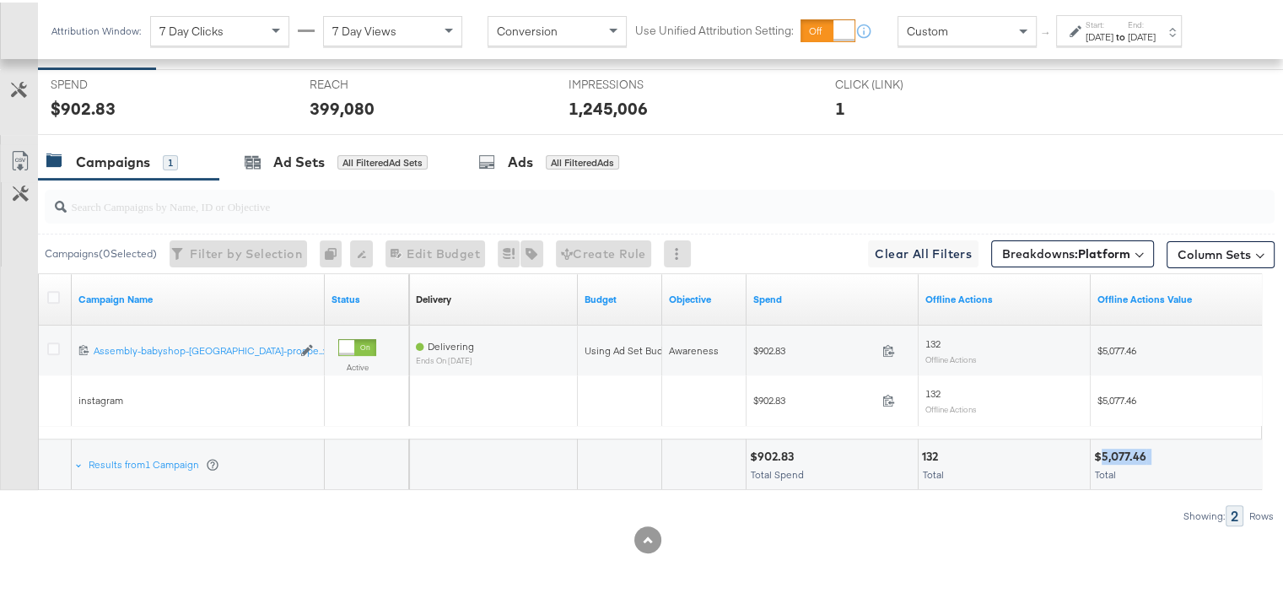
drag, startPoint x: 1101, startPoint y: 447, endPoint x: 1160, endPoint y: 447, distance: 59.0
click at [1160, 447] on div "$5,077.46" at bounding box center [1176, 454] width 164 height 16
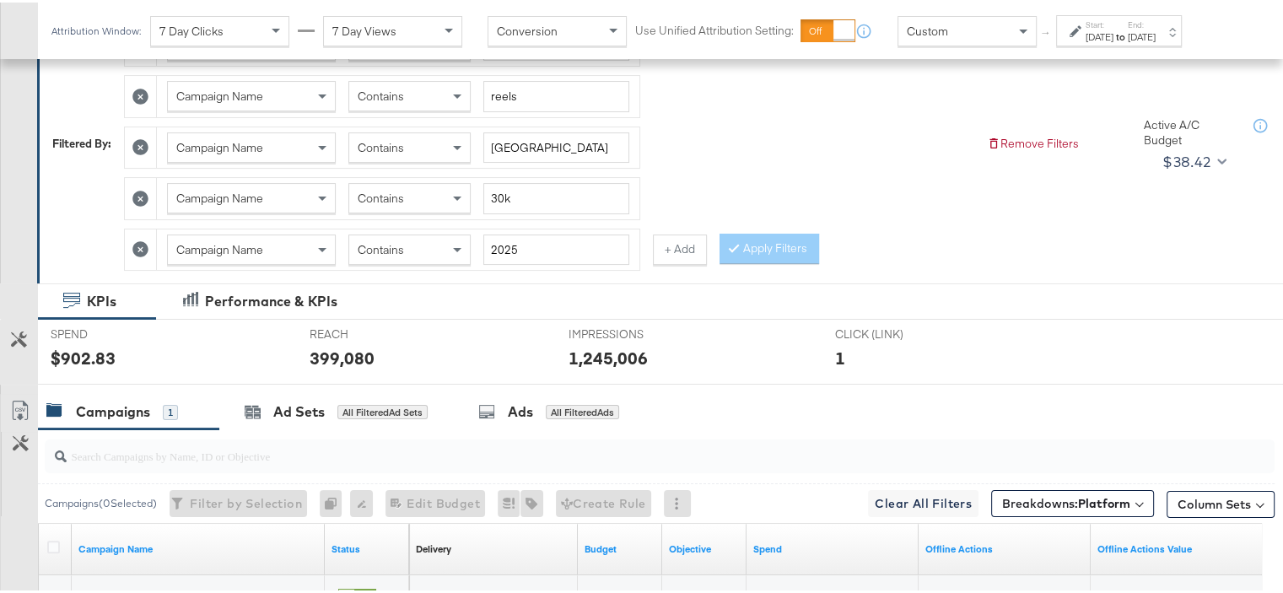
scroll to position [253, 0]
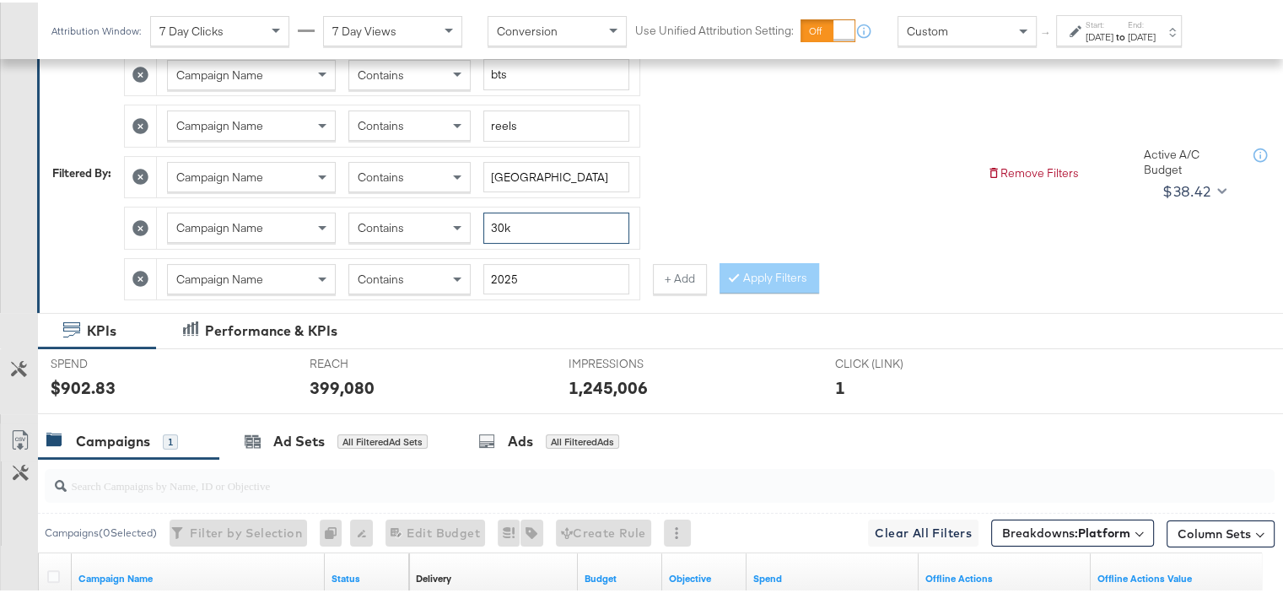
click at [491, 219] on input "30k" at bounding box center [556, 225] width 146 height 31
type input "20k"
click at [763, 266] on button "Apply Filters" at bounding box center [769, 276] width 100 height 30
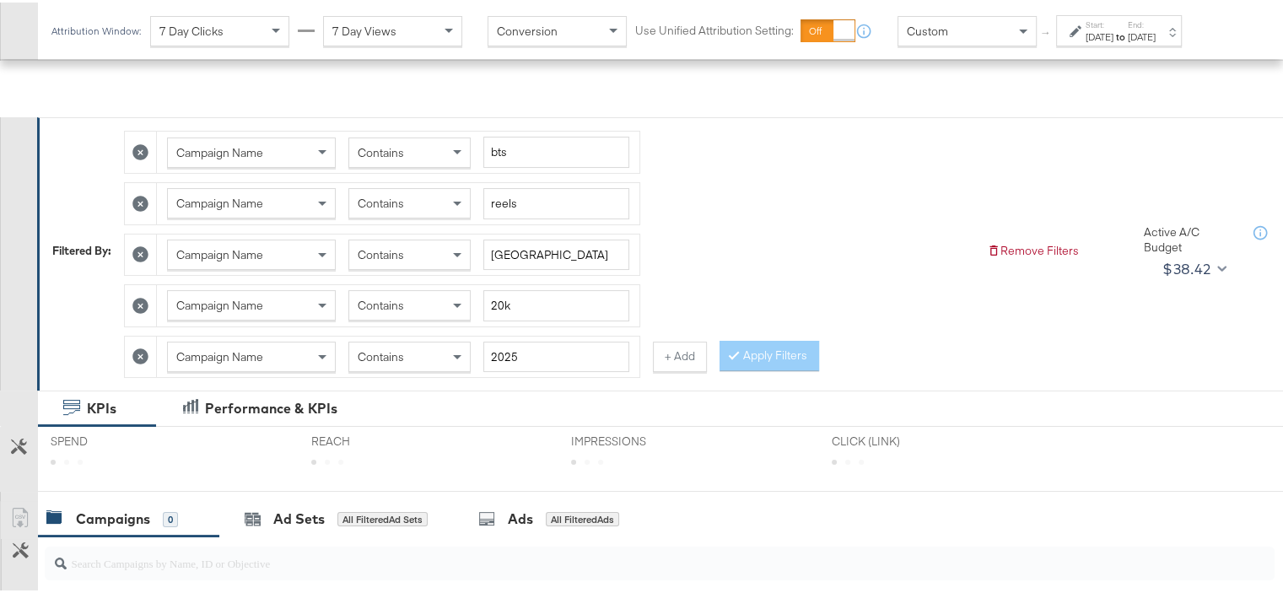
scroll to position [84, 0]
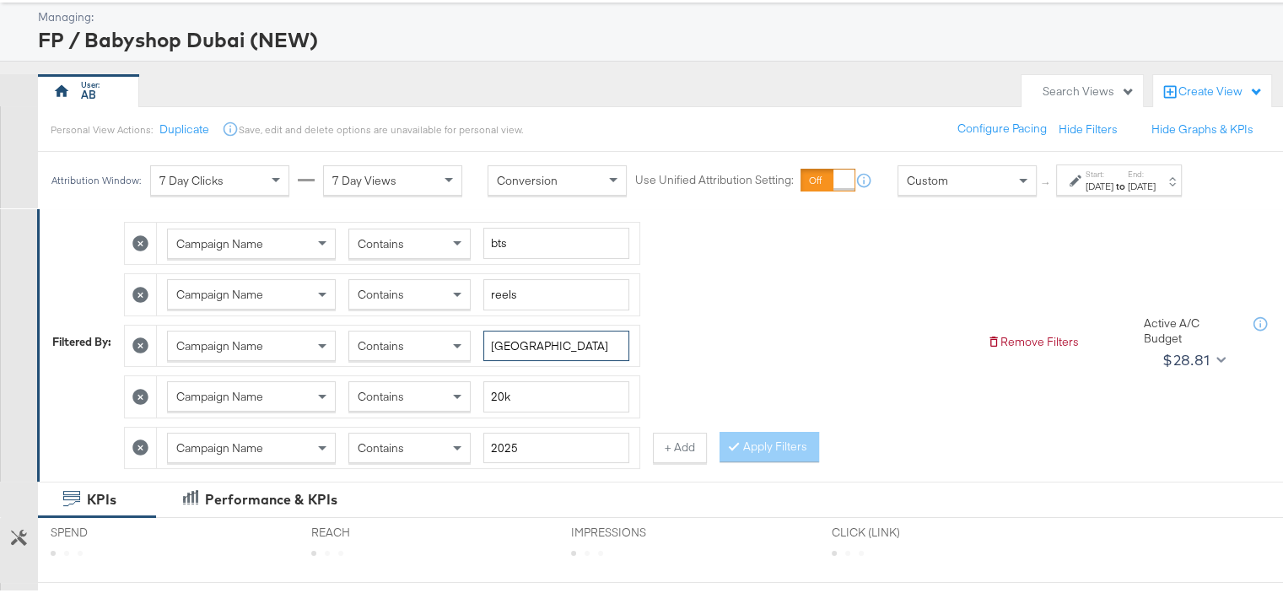
click at [508, 346] on input "[GEOGRAPHIC_DATA]" at bounding box center [556, 343] width 146 height 31
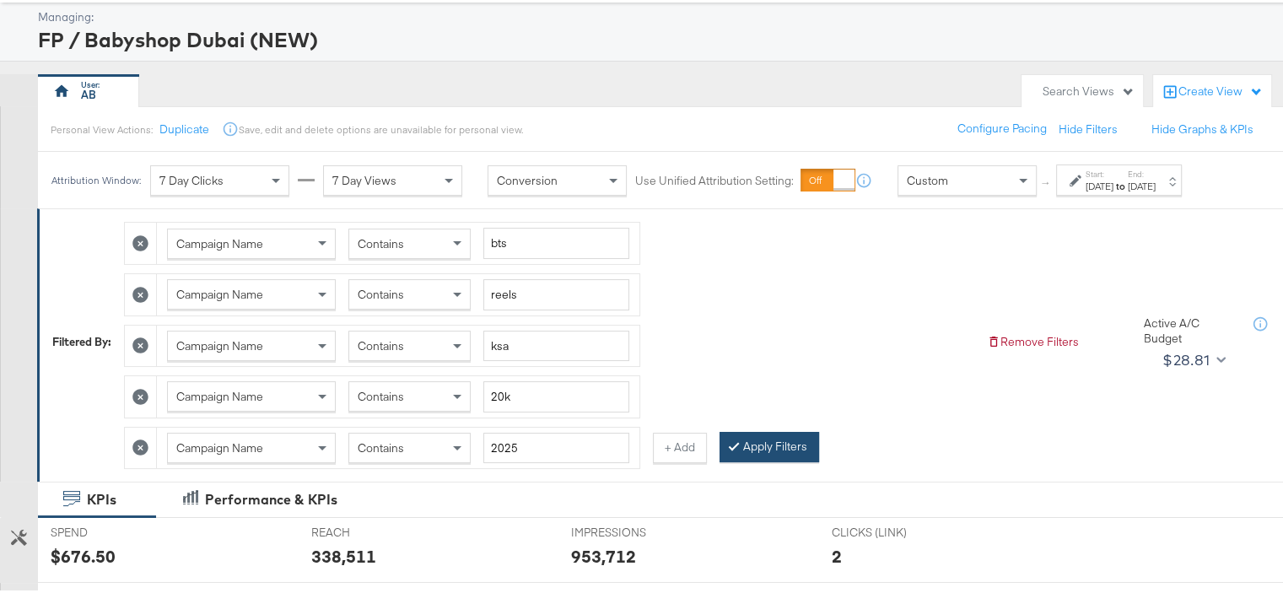
click at [806, 435] on button "Apply Filters" at bounding box center [769, 444] width 100 height 30
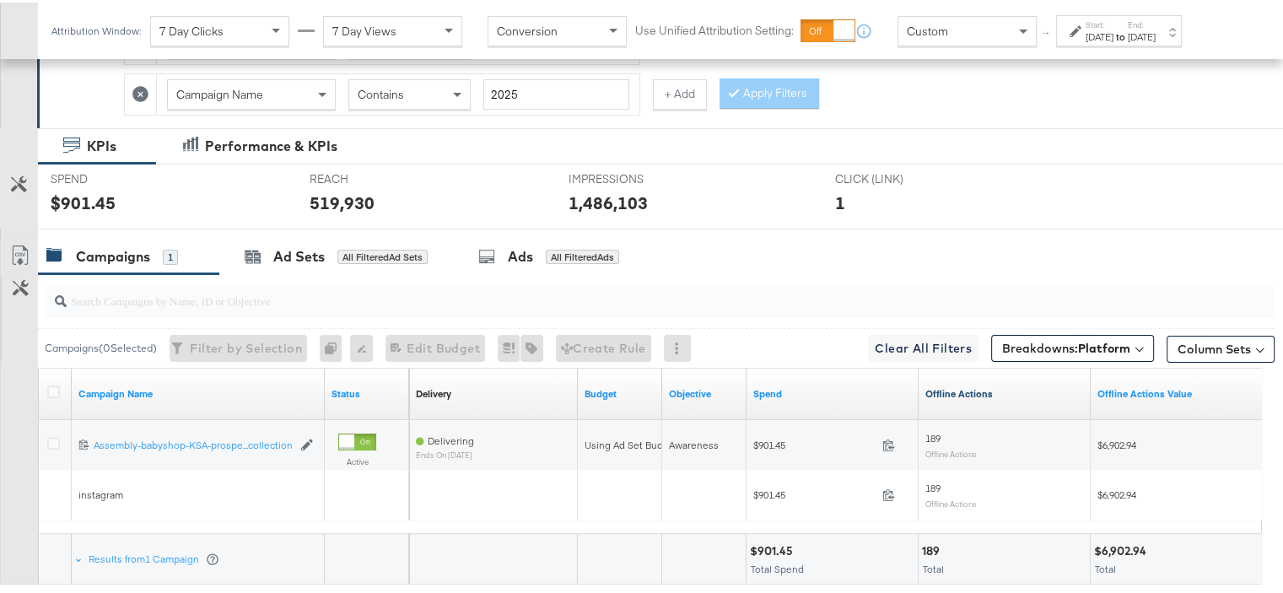
scroll to position [532, 0]
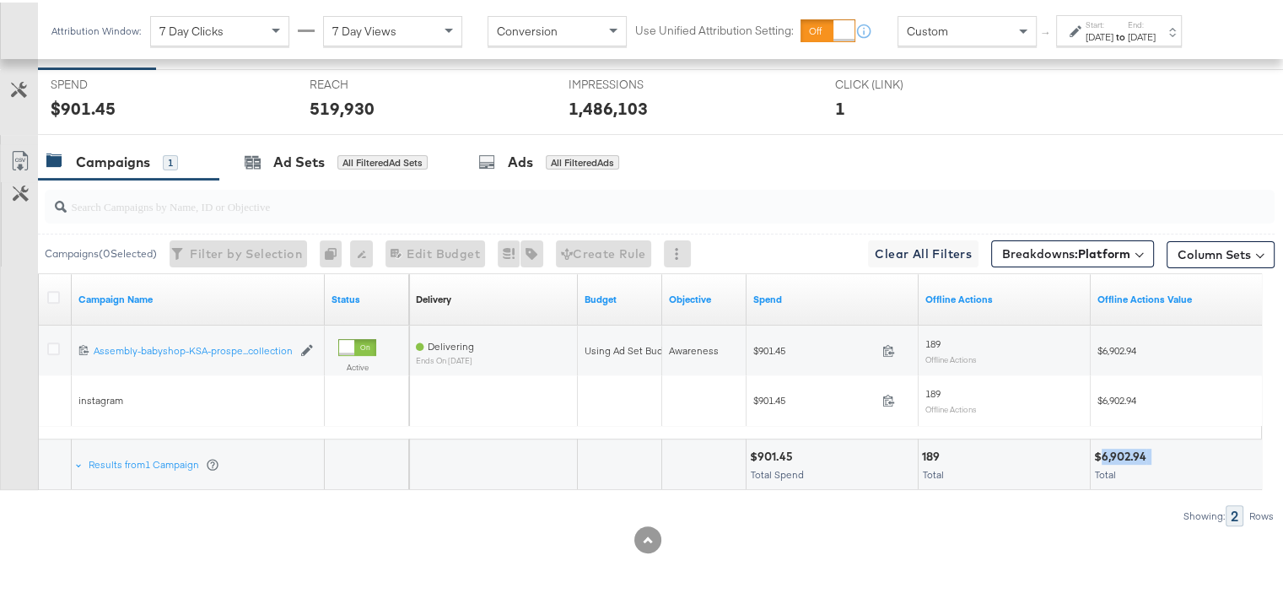
drag, startPoint x: 1151, startPoint y: 451, endPoint x: 1101, endPoint y: 451, distance: 49.8
click at [1101, 451] on div "$6,902.94" at bounding box center [1176, 454] width 164 height 16
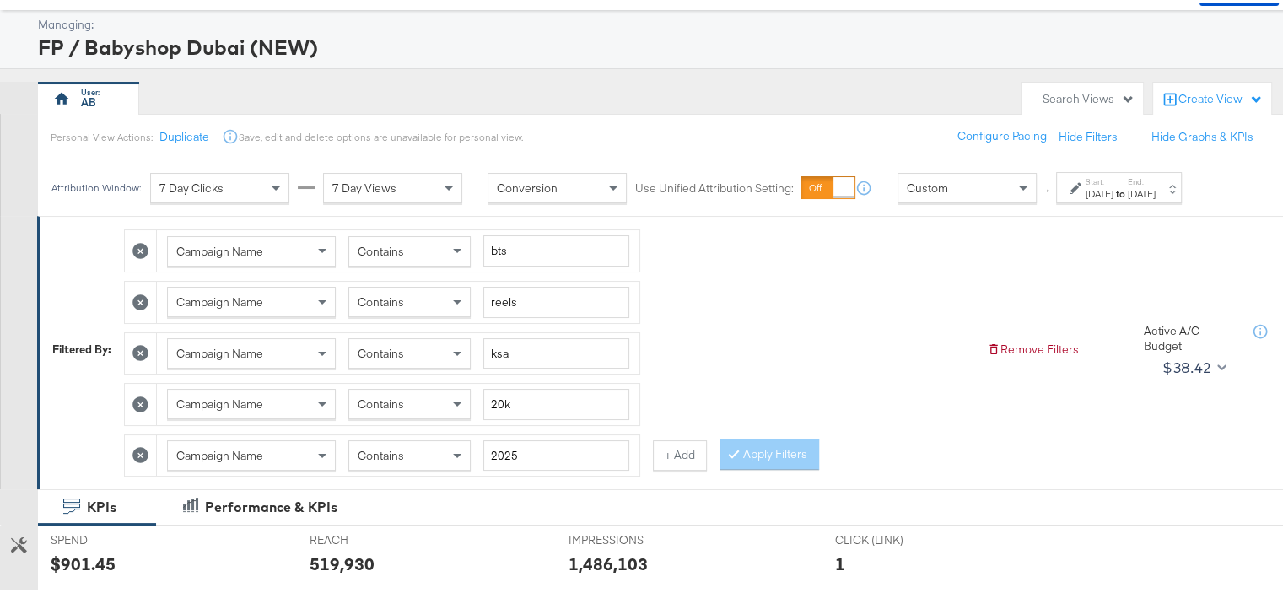
scroll to position [169, 0]
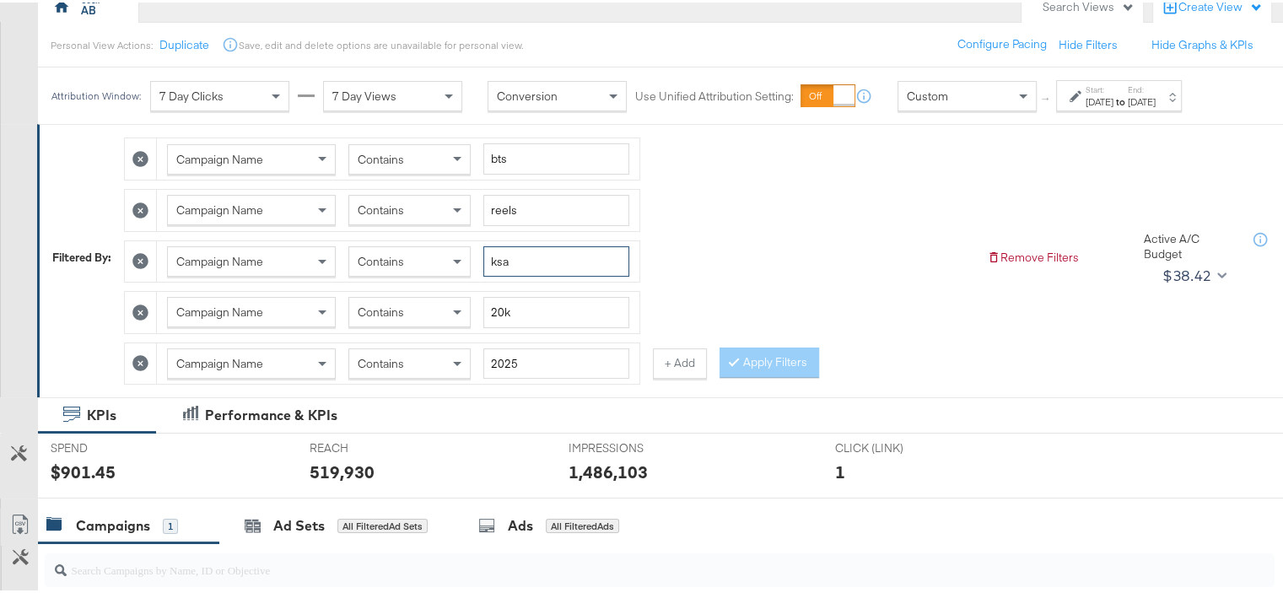
click at [498, 265] on input "ksa" at bounding box center [556, 259] width 146 height 31
type input "[GEOGRAPHIC_DATA]"
click at [770, 353] on button "Apply Filters" at bounding box center [769, 360] width 100 height 30
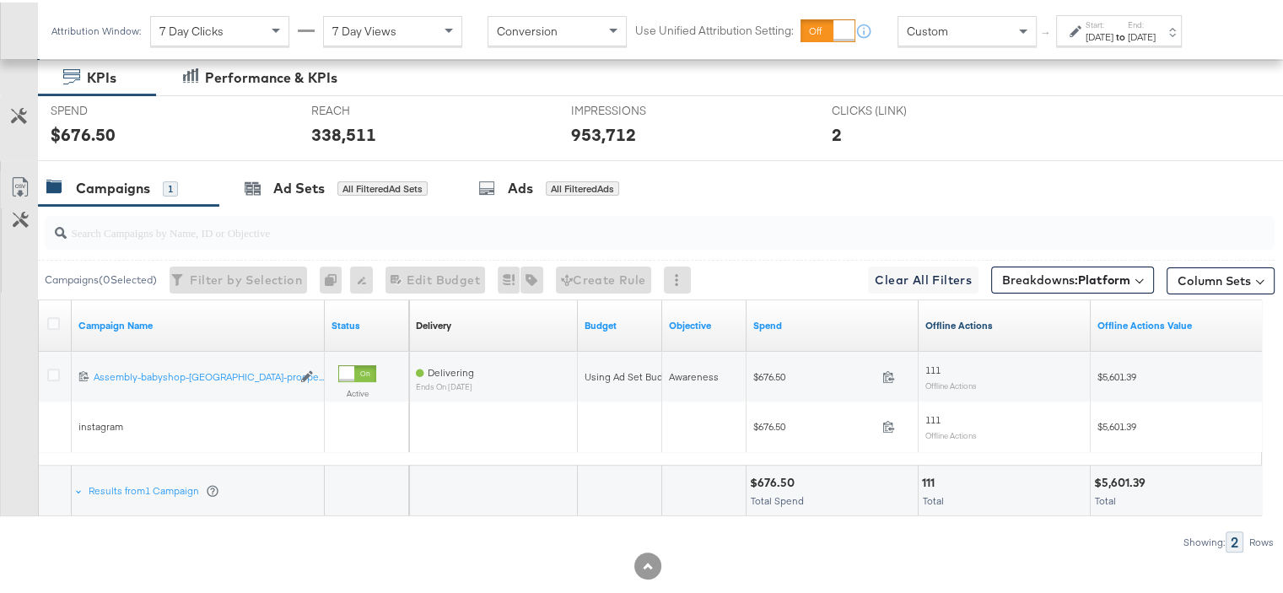
scroll to position [532, 0]
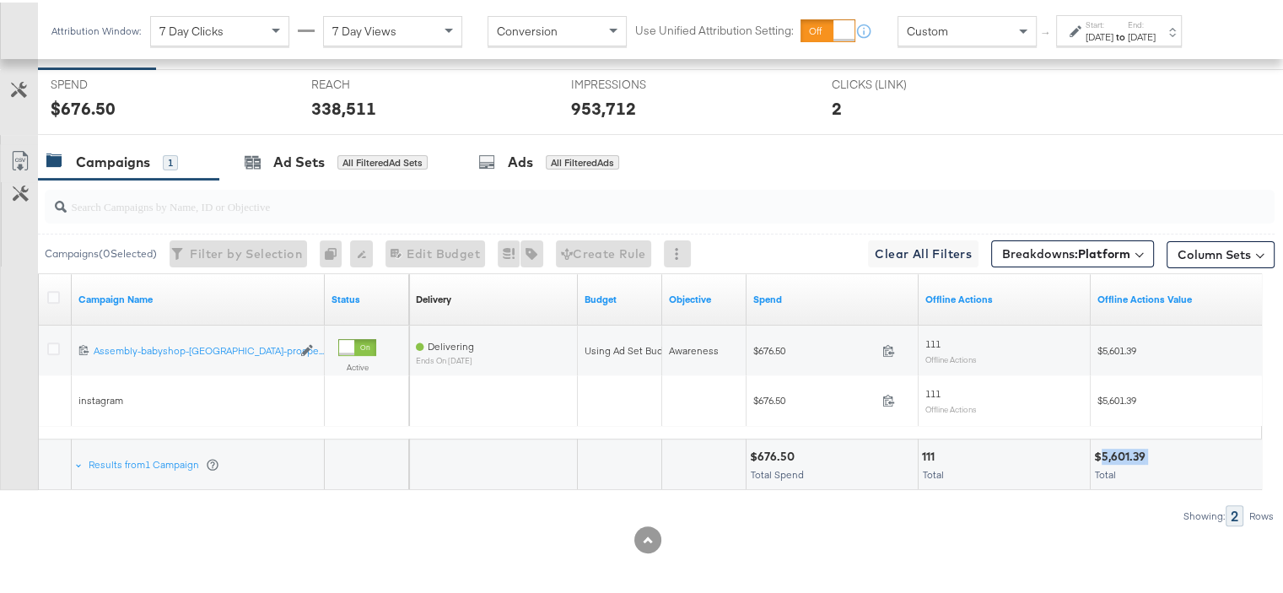
drag, startPoint x: 1103, startPoint y: 449, endPoint x: 1147, endPoint y: 449, distance: 43.9
click at [1147, 449] on div "$5,601.39" at bounding box center [1122, 454] width 57 height 16
